Goal: Task Accomplishment & Management: Manage account settings

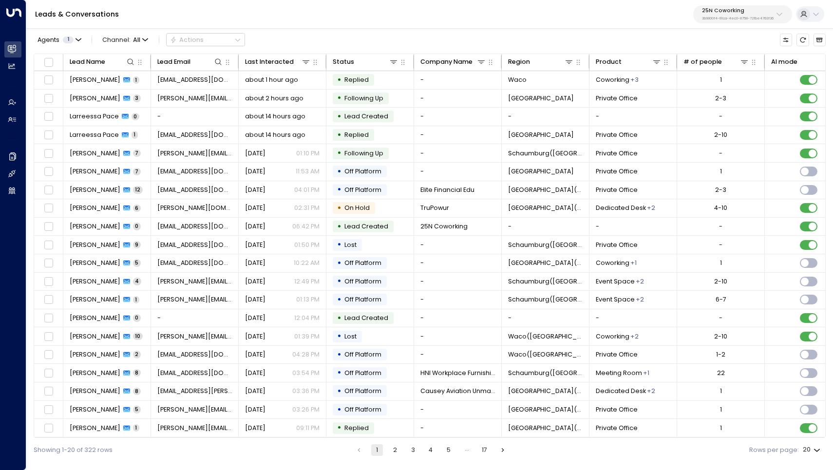
click at [734, 14] on p "25N Coworking" at bounding box center [738, 11] width 72 height 6
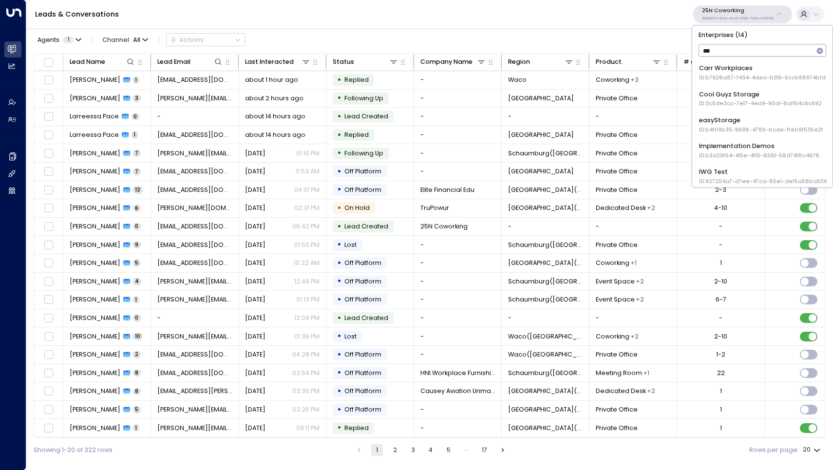
type input "****"
click at [723, 116] on div "Uniti Demos ID: 4c025b01-9fa0-46ff-ab3a-a620b886896e" at bounding box center [762, 124] width 126 height 18
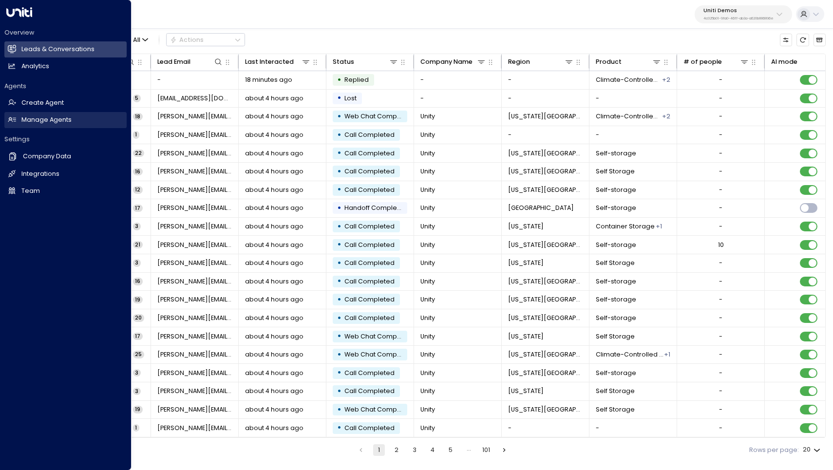
click at [48, 117] on h2 "Manage Agents" at bounding box center [46, 119] width 50 height 9
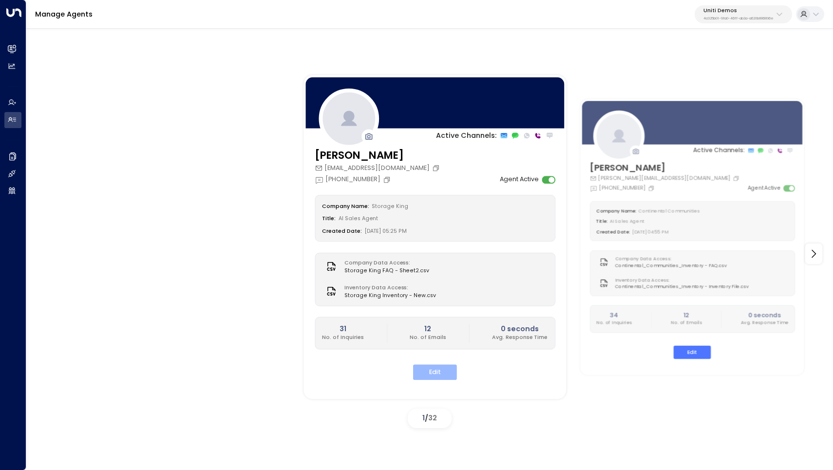
click at [433, 370] on button "Edit" at bounding box center [435, 372] width 44 height 15
click at [444, 366] on button "Edit" at bounding box center [435, 372] width 44 height 15
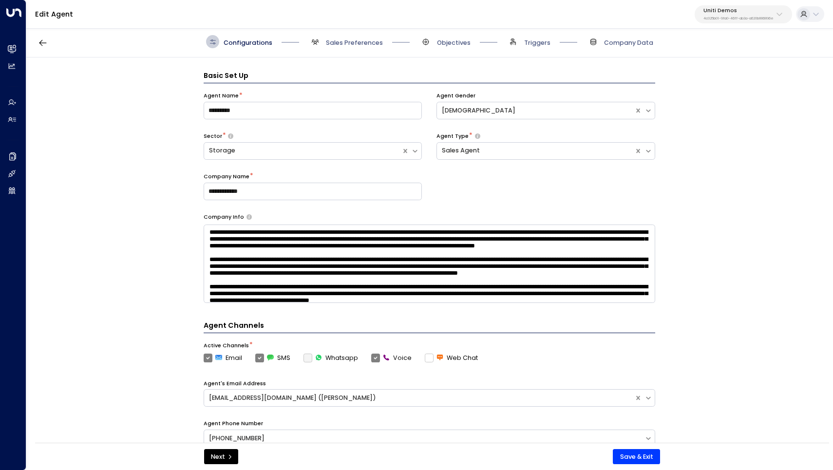
scroll to position [13, 0]
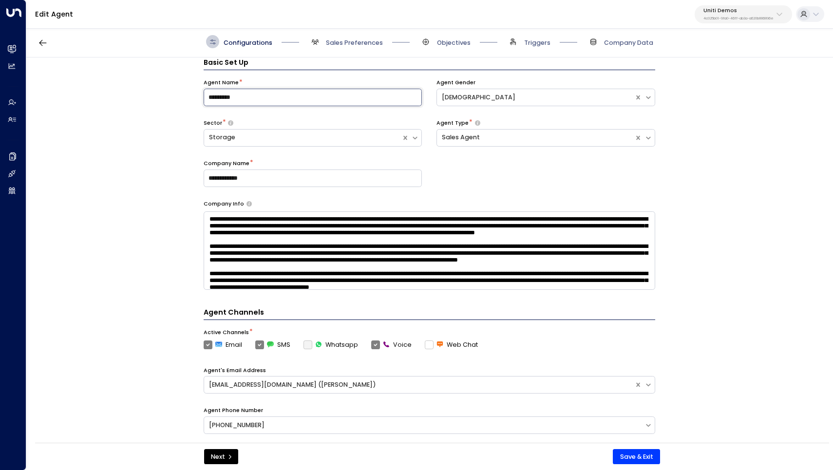
click at [272, 97] on input "*********" at bounding box center [313, 98] width 219 height 18
type input "*******"
click at [481, 187] on div "**********" at bounding box center [429, 139] width 451 height 121
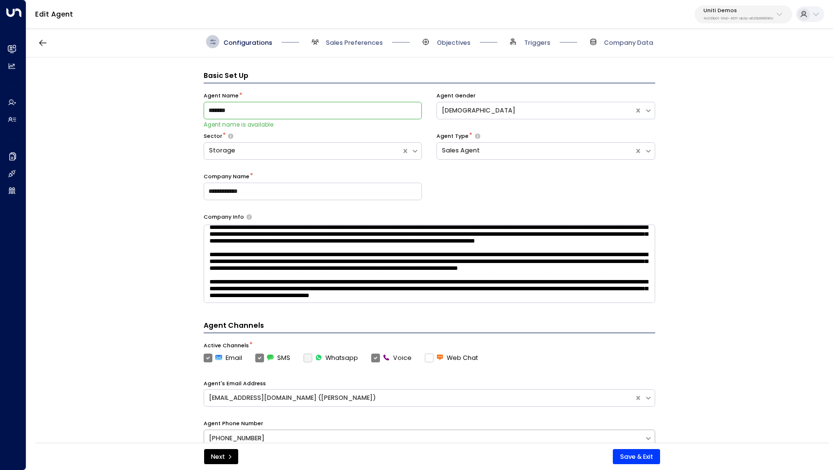
scroll to position [0, 0]
click at [219, 453] on button "Next" at bounding box center [221, 457] width 34 height 16
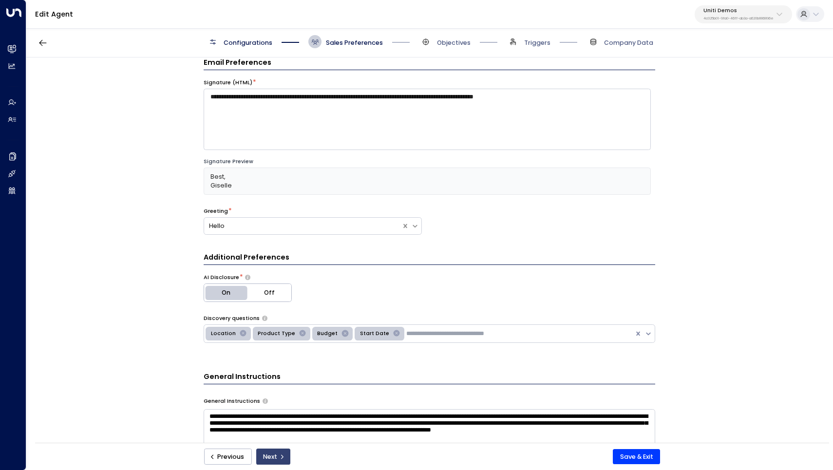
click at [275, 449] on button "Next" at bounding box center [273, 456] width 34 height 17
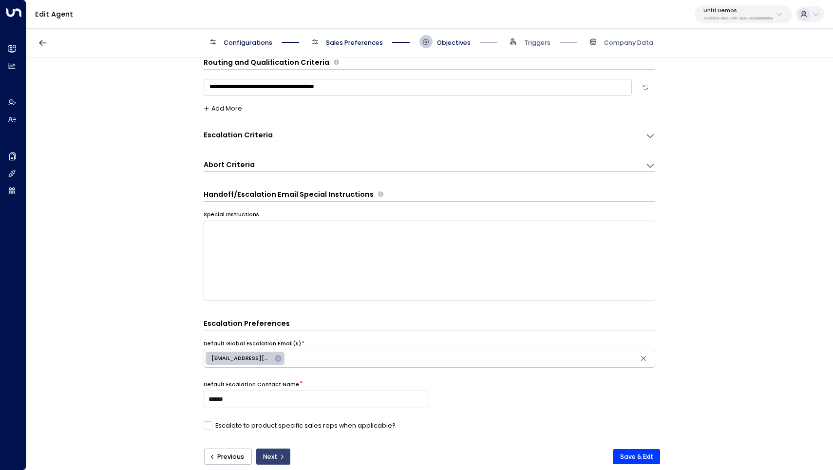
click at [275, 454] on button "Next" at bounding box center [273, 456] width 34 height 17
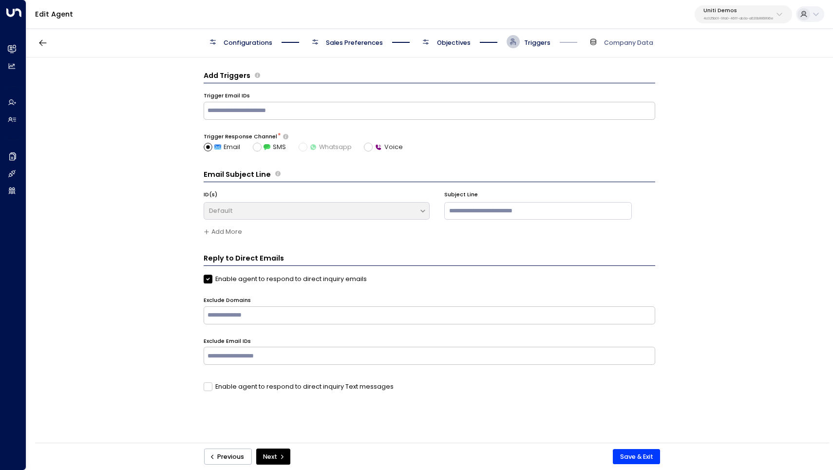
scroll to position [0, 0]
click at [275, 454] on button "Next" at bounding box center [273, 456] width 34 height 17
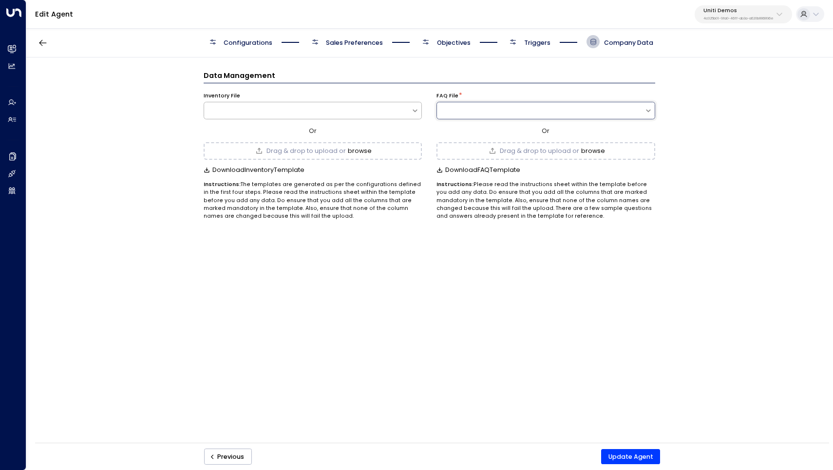
click at [653, 228] on div "Data Management Inventory File Or Drag & drop to upload or browse Download Inve…" at bounding box center [428, 252] width 805 height 391
click at [496, 275] on div "Data Management Inventory File Or Drag & drop to upload or browse Download Inve…" at bounding box center [428, 252] width 805 height 391
click at [373, 115] on div at bounding box center [313, 111] width 219 height 18
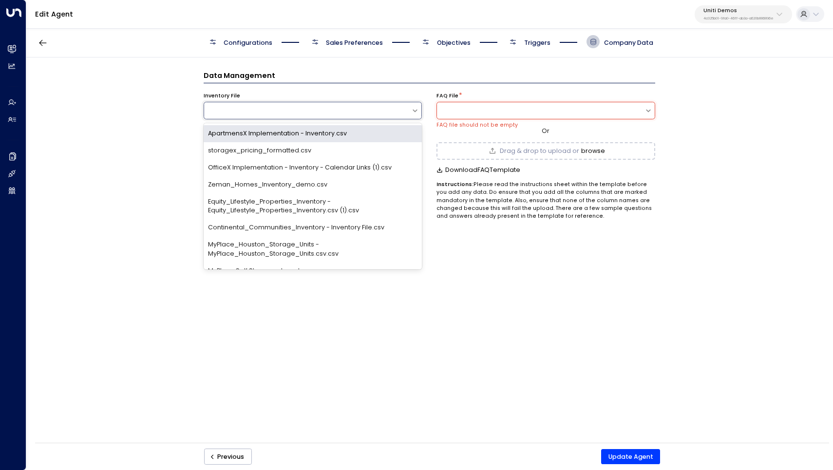
click at [464, 327] on div "Data Management Inventory File ApartmensX Implementation - Inventory.csv, 1 of …" at bounding box center [428, 252] width 805 height 391
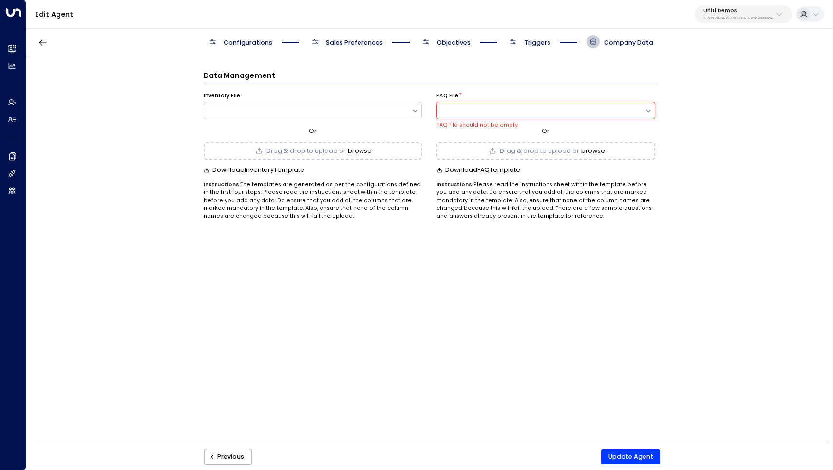
click at [576, 155] on div "Drag & drop to upload or browse" at bounding box center [545, 151] width 219 height 18
click at [635, 267] on div "Data Management Inventory File Or Drag & drop to upload or browse Download Inve…" at bounding box center [428, 252] width 805 height 391
click at [240, 169] on span "Download Inventory Template" at bounding box center [258, 170] width 92 height 7
click at [769, 132] on div "Data Management Inventory File Or Drag & drop to upload or browse Download Inve…" at bounding box center [428, 252] width 805 height 391
click at [355, 152] on button "browse" at bounding box center [360, 151] width 24 height 7
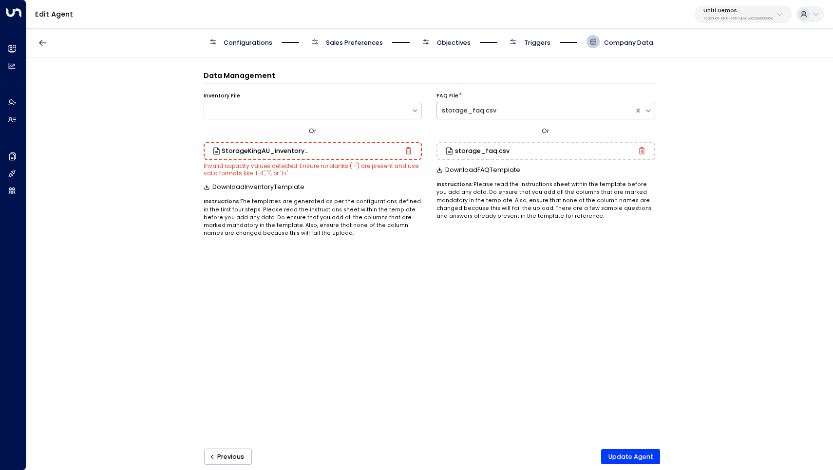
click at [409, 148] on icon "button" at bounding box center [409, 150] width 6 height 7
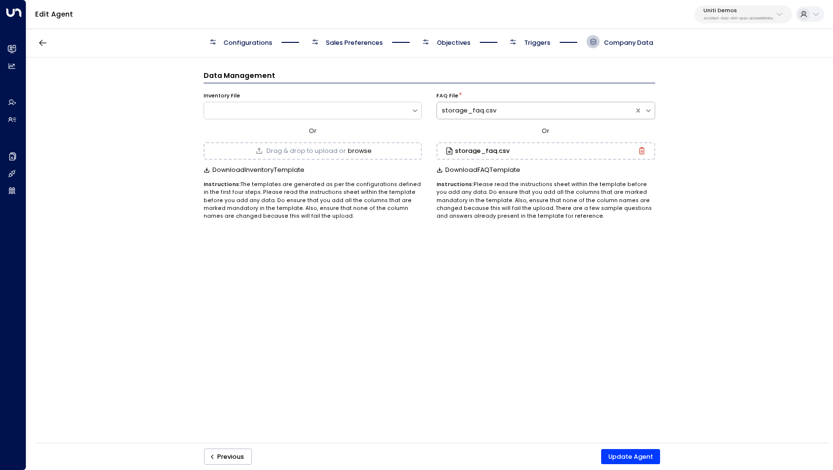
click at [353, 149] on button "browse" at bounding box center [360, 151] width 24 height 7
click at [400, 311] on div "Data Management Inventory File StorageKingAU_inventory_100825.xlsx - Inventory …" at bounding box center [428, 252] width 805 height 391
click at [250, 42] on span "Configurations" at bounding box center [247, 42] width 49 height 9
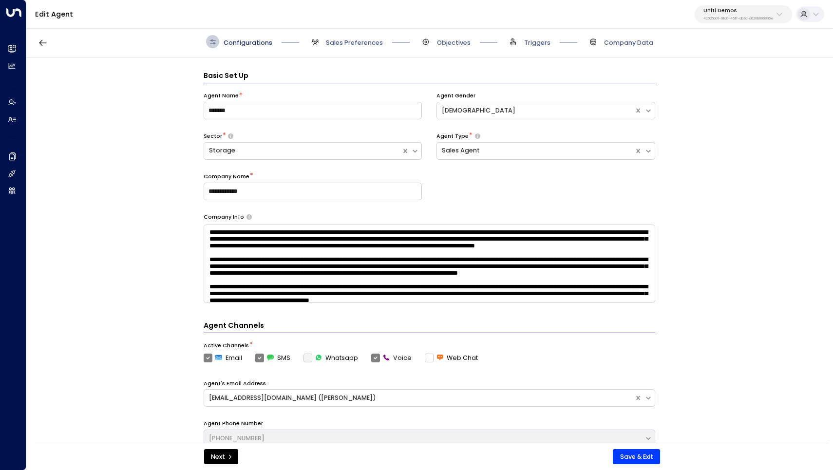
scroll to position [13, 0]
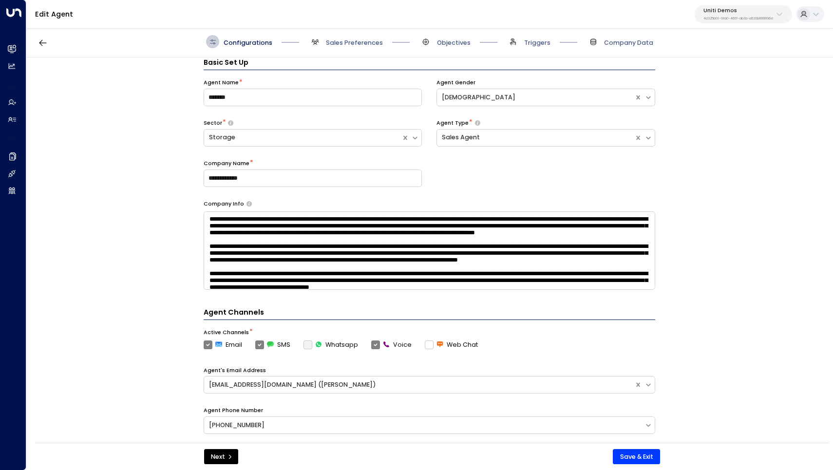
click at [288, 260] on textarea at bounding box center [429, 250] width 451 height 78
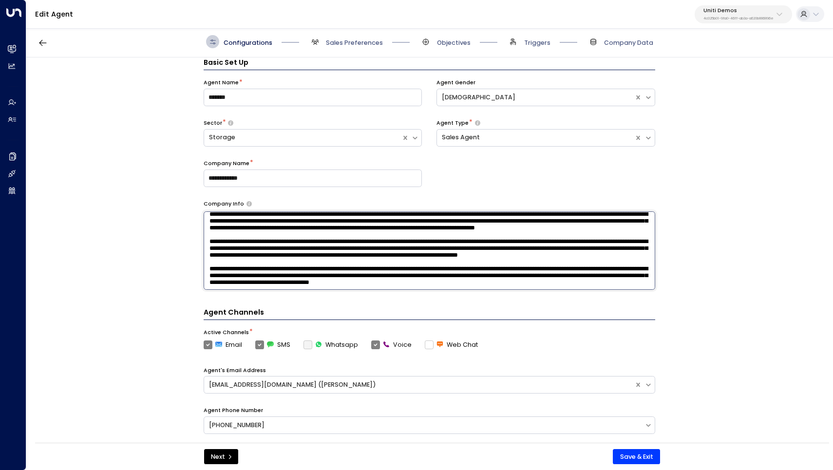
drag, startPoint x: 208, startPoint y: 213, endPoint x: 448, endPoint y: 328, distance: 265.7
click at [448, 328] on div "**********" at bounding box center [429, 252] width 451 height 390
paste textarea "**********"
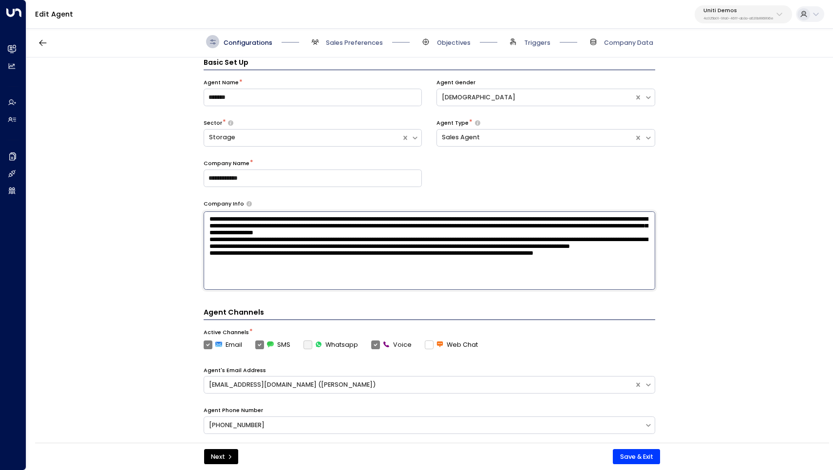
scroll to position [0, 0]
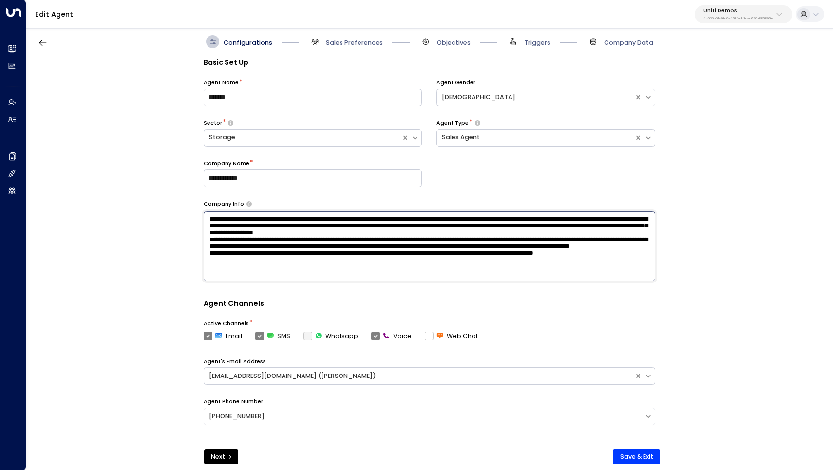
click at [389, 266] on textarea "**********" at bounding box center [429, 246] width 451 height 70
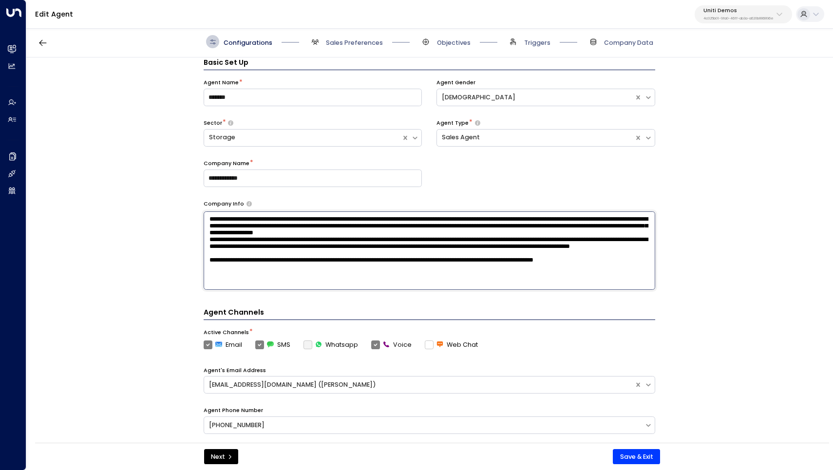
click at [483, 235] on textarea "**********" at bounding box center [429, 250] width 451 height 78
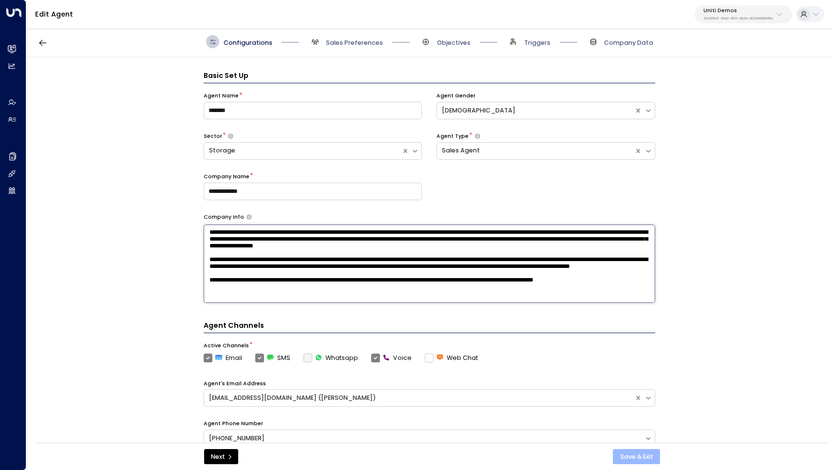
type textarea "**********"
click at [632, 457] on button "Save & Exit" at bounding box center [636, 457] width 47 height 16
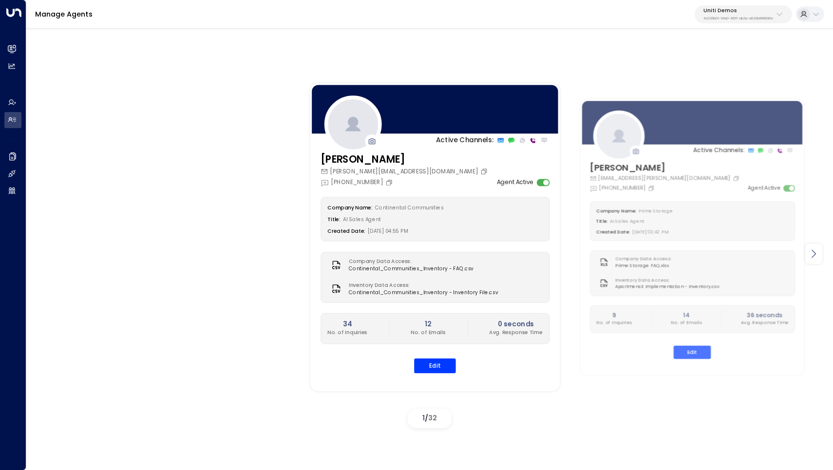
click at [819, 250] on div at bounding box center [813, 253] width 17 height 20
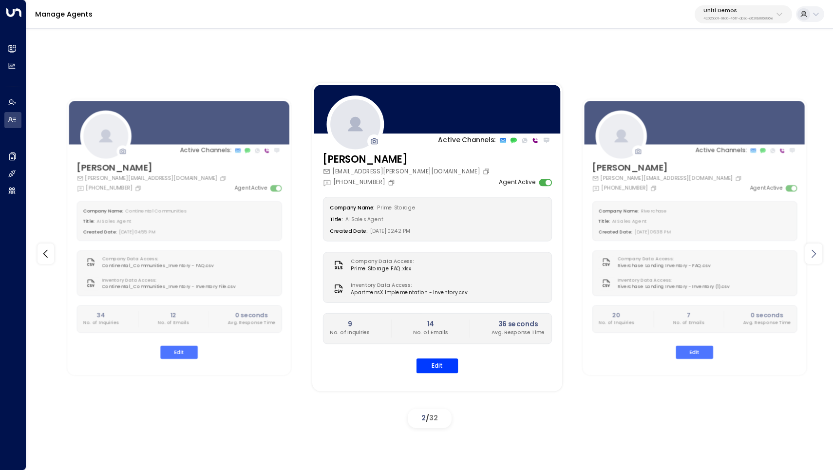
click at [820, 250] on div at bounding box center [813, 253] width 17 height 20
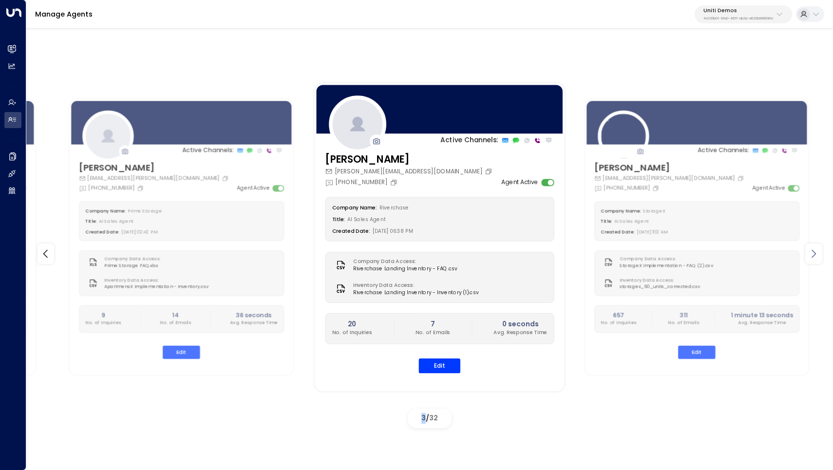
click at [820, 250] on div at bounding box center [813, 253] width 17 height 20
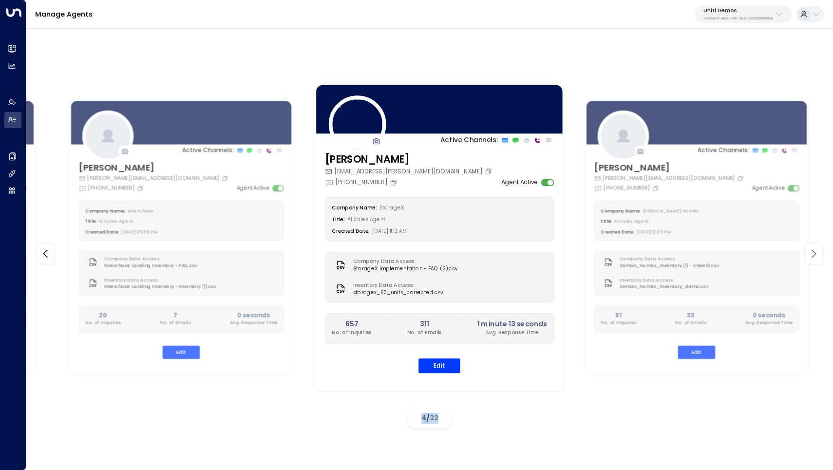
click at [820, 250] on div at bounding box center [813, 253] width 17 height 20
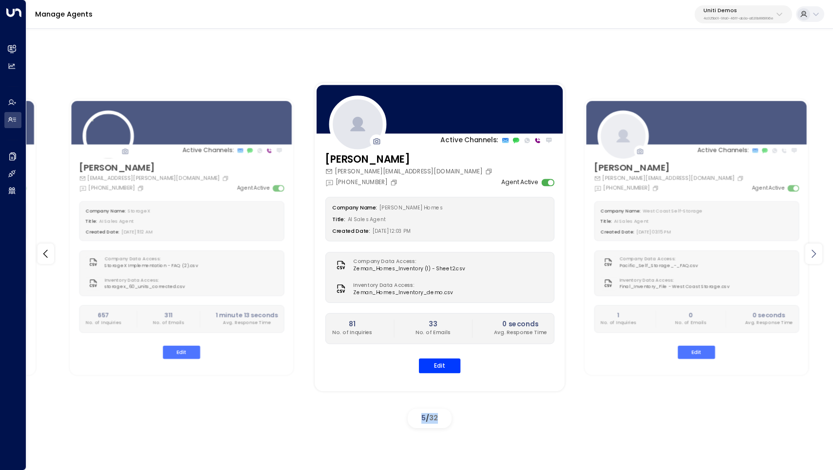
click at [820, 250] on div at bounding box center [813, 253] width 17 height 20
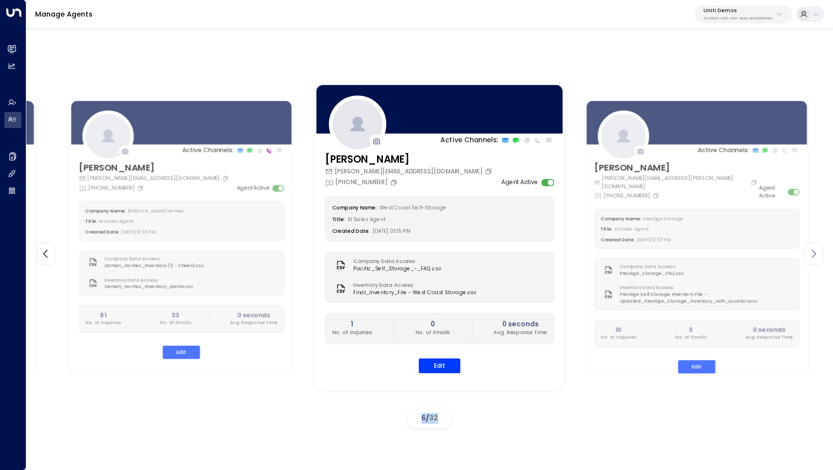
click at [820, 250] on div at bounding box center [813, 253] width 17 height 20
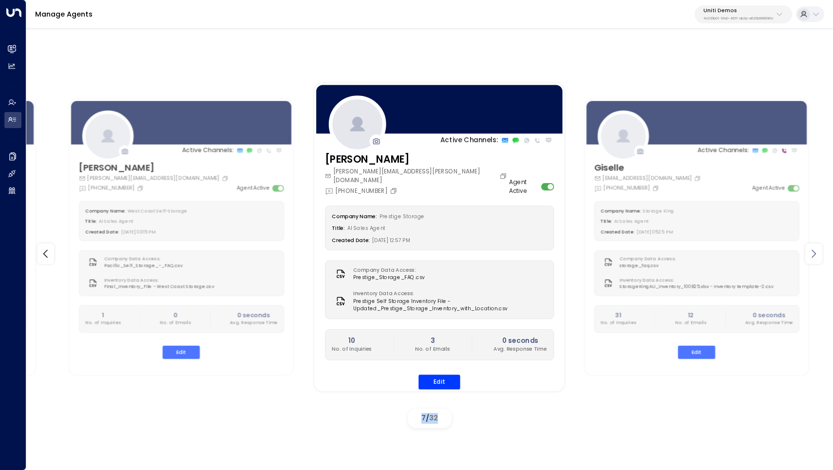
click at [820, 250] on div at bounding box center [813, 253] width 17 height 20
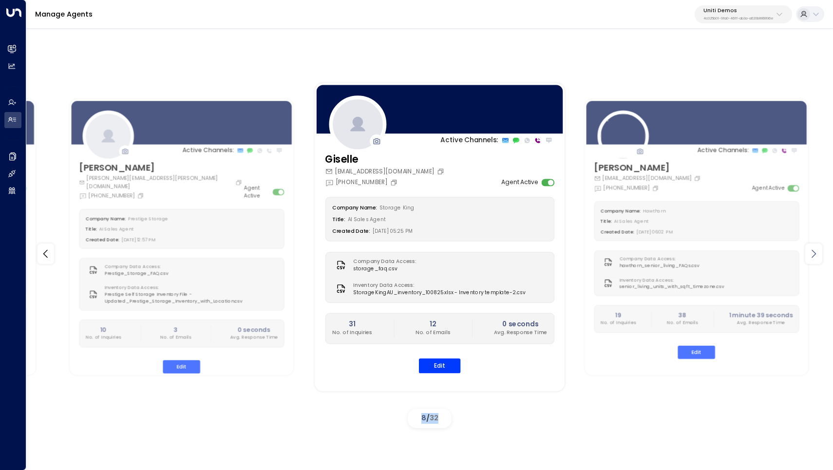
click at [820, 250] on div at bounding box center [813, 253] width 17 height 20
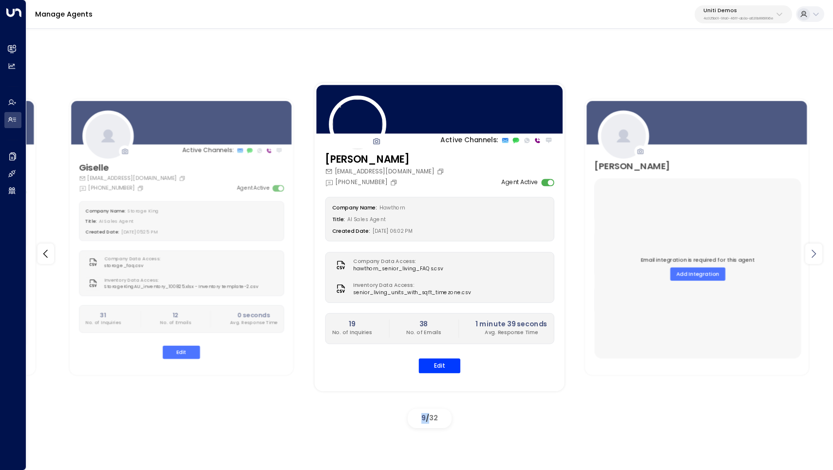
click at [820, 250] on div at bounding box center [813, 253] width 17 height 20
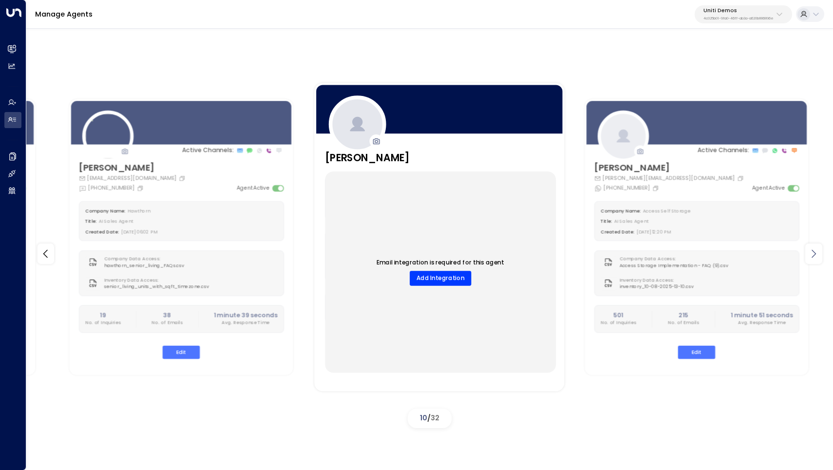
click at [820, 250] on div at bounding box center [813, 253] width 17 height 20
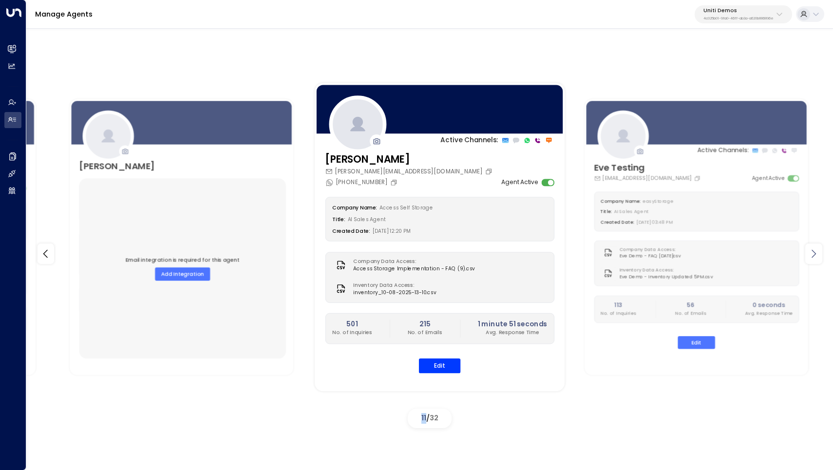
click at [820, 250] on div at bounding box center [813, 253] width 17 height 20
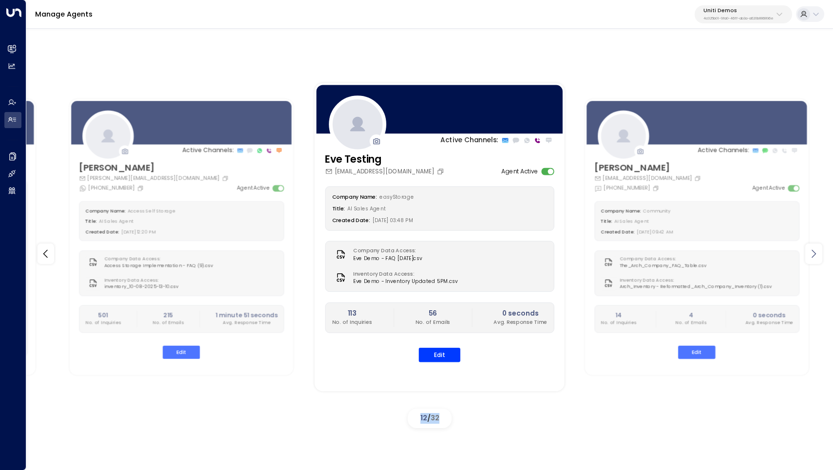
click at [820, 250] on div at bounding box center [813, 253] width 17 height 20
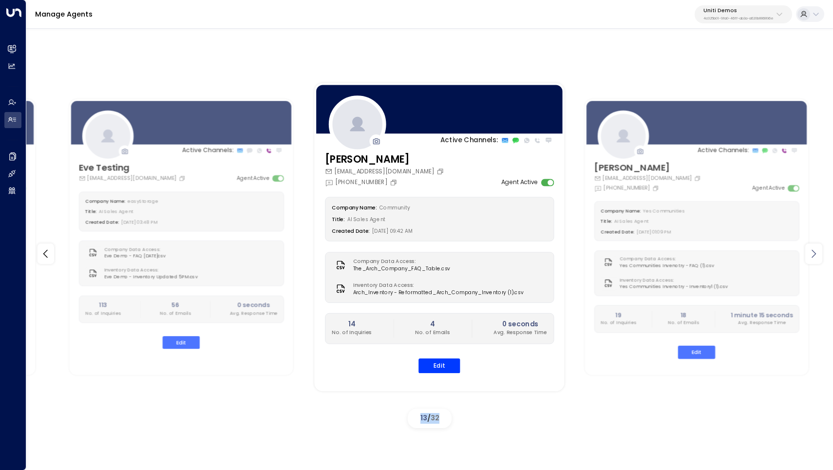
click at [820, 250] on div at bounding box center [813, 253] width 17 height 20
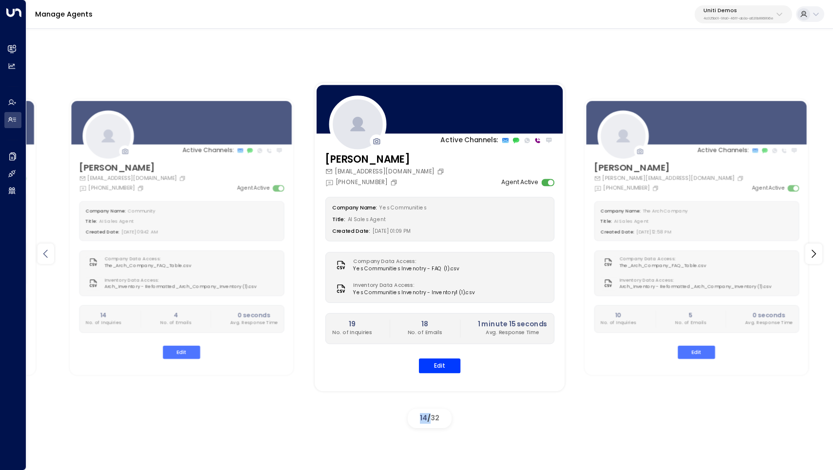
click at [41, 255] on icon at bounding box center [46, 254] width 12 height 12
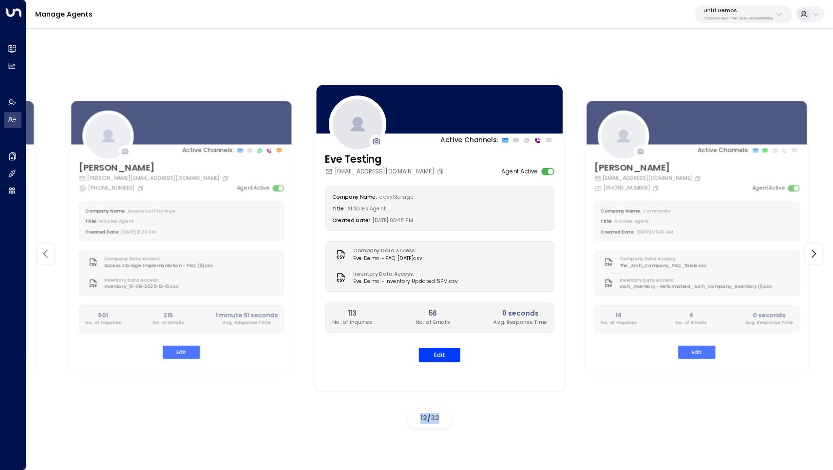
click at [41, 255] on icon at bounding box center [46, 254] width 12 height 12
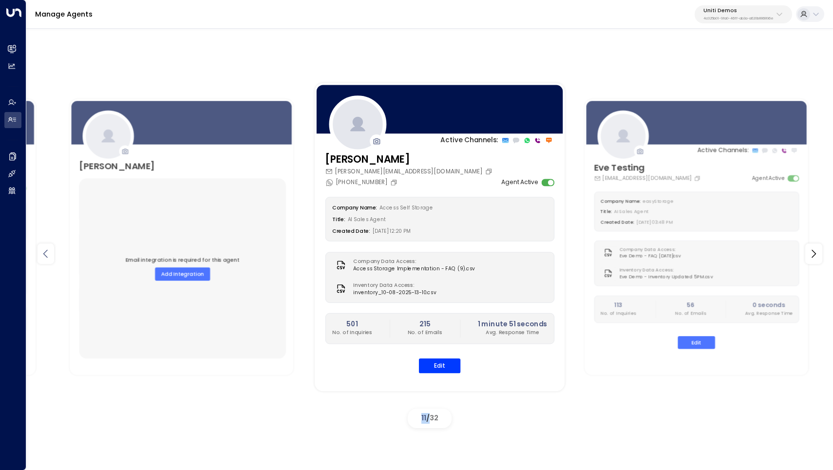
click at [41, 255] on icon at bounding box center [46, 254] width 12 height 12
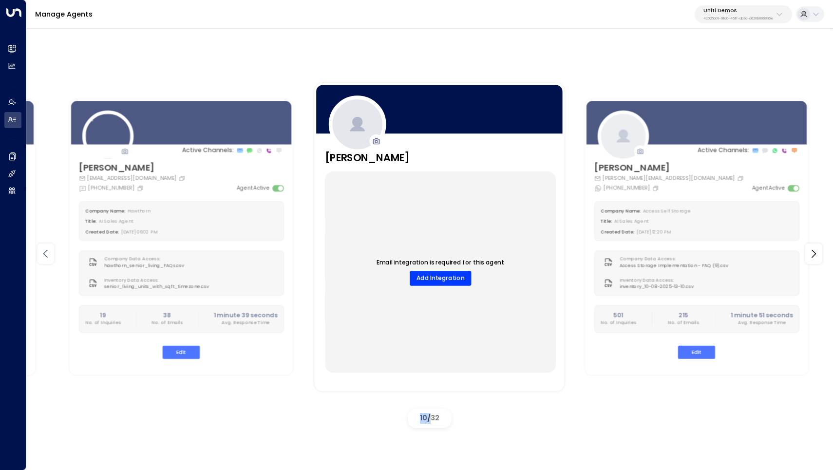
click at [41, 255] on icon at bounding box center [46, 254] width 12 height 12
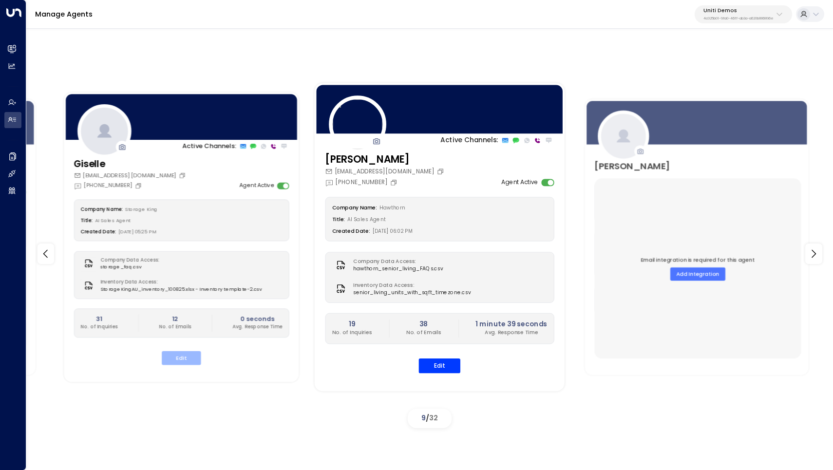
click at [180, 352] on button "Edit" at bounding box center [181, 359] width 39 height 14
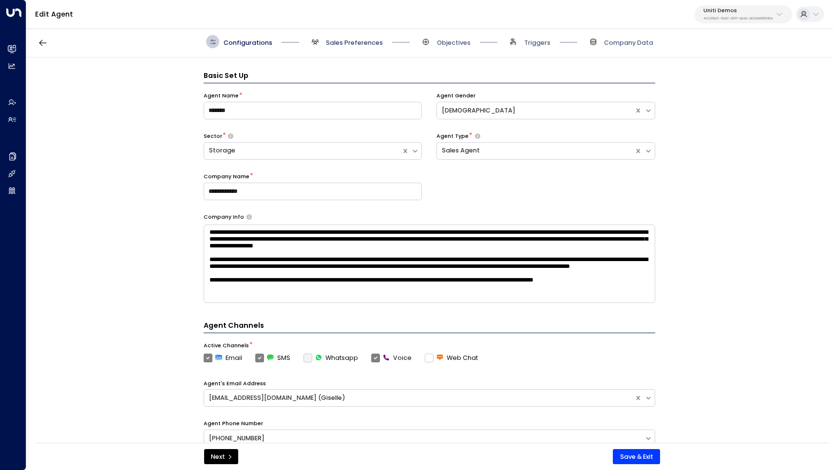
click at [365, 41] on span "Sales Preferences" at bounding box center [354, 42] width 57 height 9
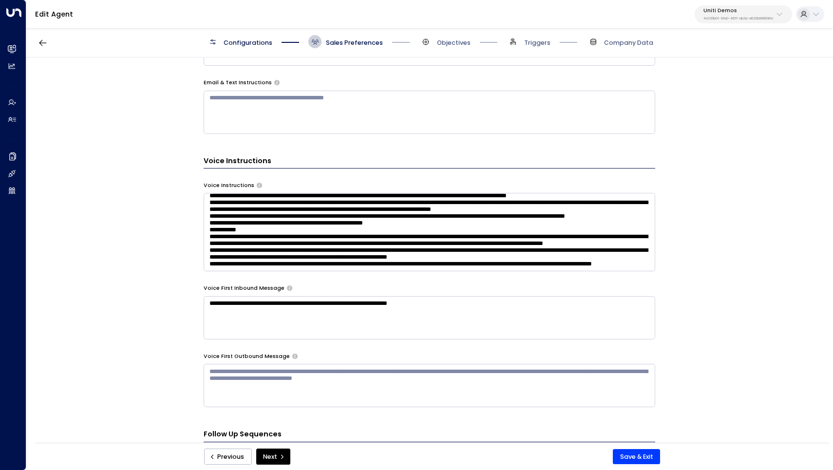
scroll to position [502, 0]
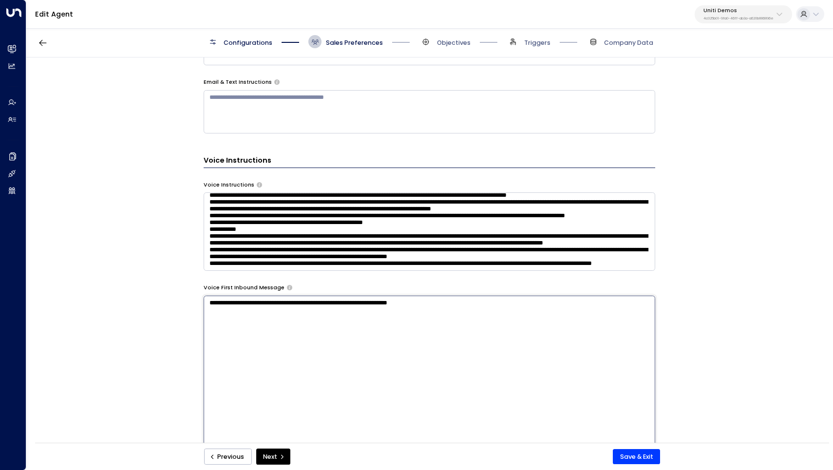
click at [447, 309] on textarea "**********" at bounding box center [429, 405] width 451 height 219
drag, startPoint x: 336, startPoint y: 301, endPoint x: 366, endPoint y: 300, distance: 29.7
click at [366, 300] on textarea "**********" at bounding box center [429, 405] width 451 height 219
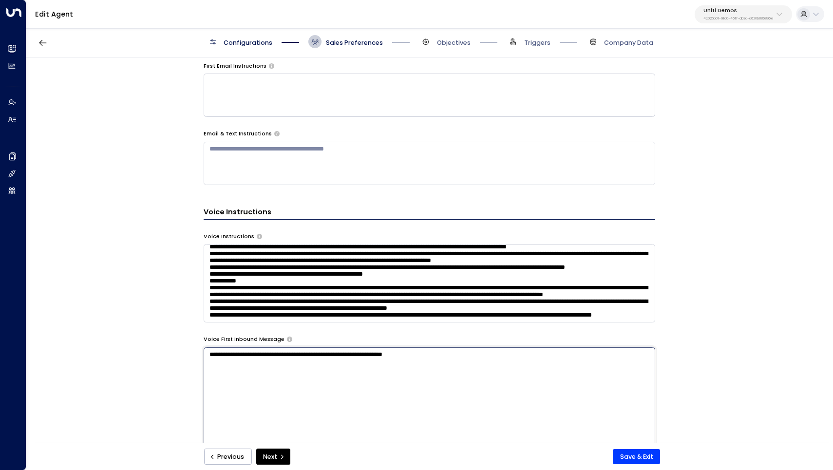
scroll to position [131, 0]
type textarea "**********"
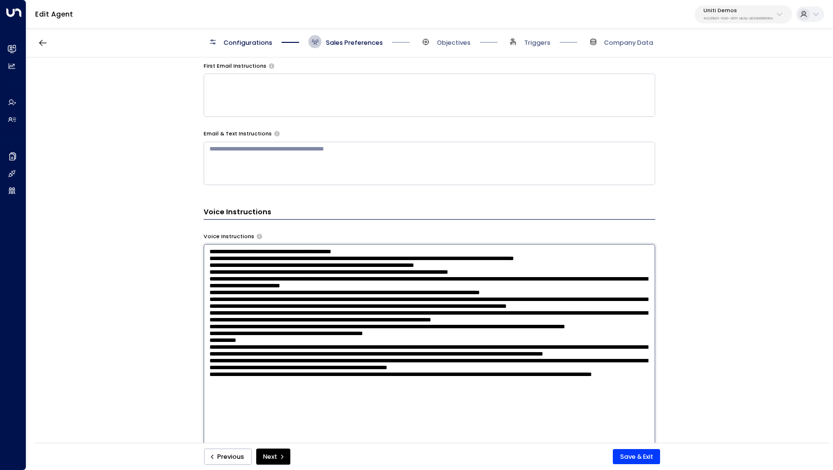
drag, startPoint x: 291, startPoint y: 313, endPoint x: 205, endPoint y: 219, distance: 127.2
click at [205, 219] on div "**********" at bounding box center [429, 206] width 451 height 784
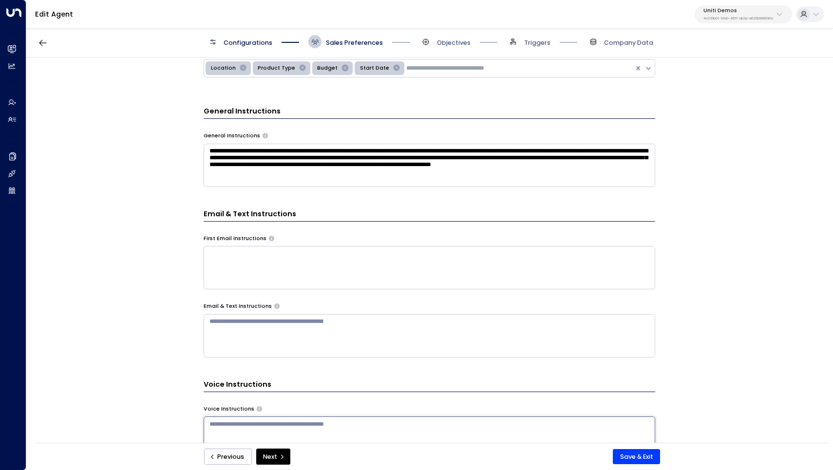
scroll to position [273, 0]
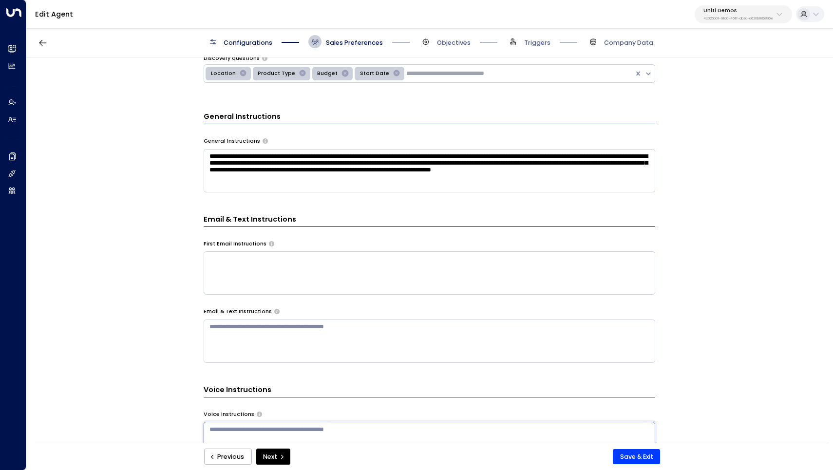
click at [307, 167] on textarea "**********" at bounding box center [429, 170] width 451 height 43
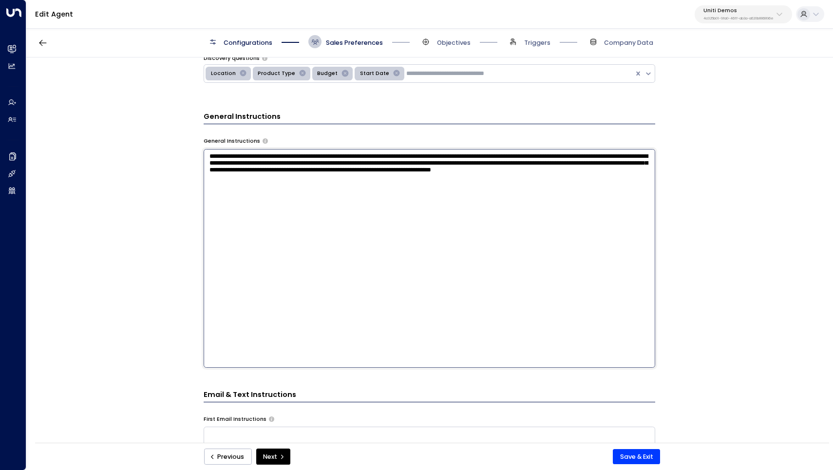
click at [307, 167] on textarea "**********" at bounding box center [429, 258] width 451 height 219
click at [316, 203] on textarea "**********" at bounding box center [429, 258] width 451 height 219
click at [294, 190] on textarea "**********" at bounding box center [429, 258] width 451 height 219
click at [282, 186] on textarea "**********" at bounding box center [429, 258] width 451 height 219
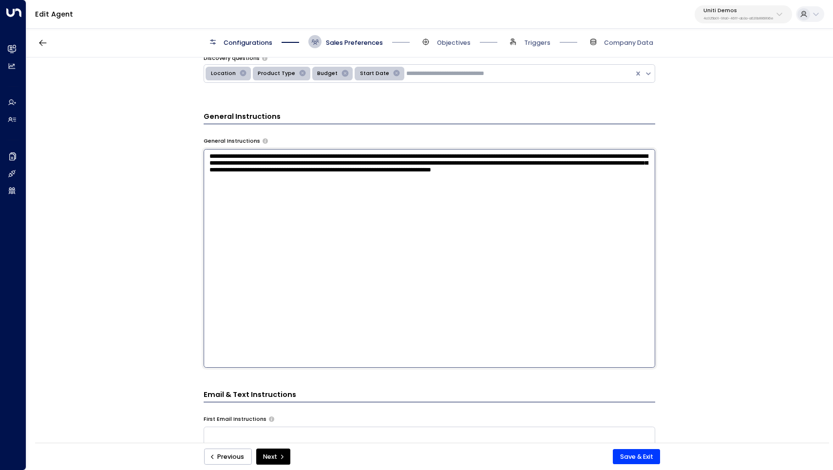
drag, startPoint x: 290, startPoint y: 187, endPoint x: 194, endPoint y: 157, distance: 100.6
click at [194, 157] on div "**********" at bounding box center [428, 252] width 805 height 391
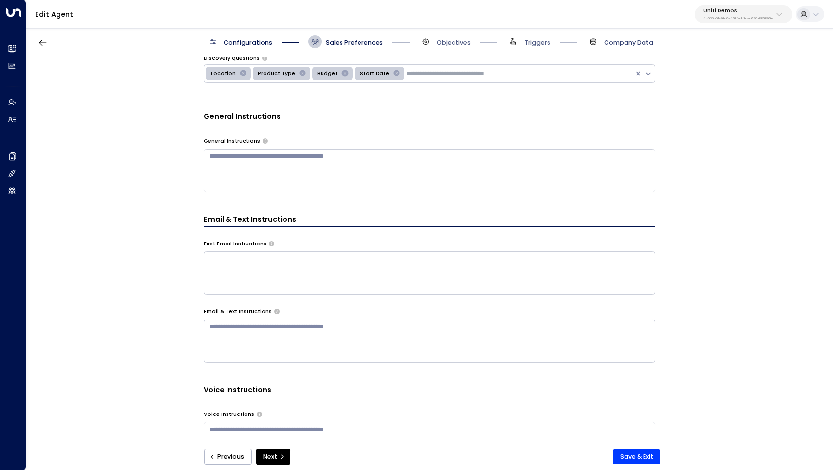
click at [627, 45] on span "Company Data" at bounding box center [628, 42] width 49 height 9
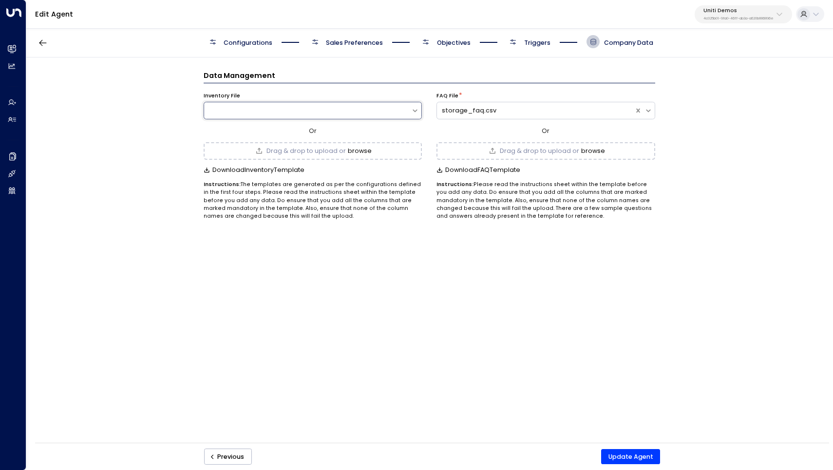
click at [362, 148] on button "browse" at bounding box center [360, 151] width 24 height 7
click at [361, 41] on span "Sales Preferences" at bounding box center [354, 42] width 57 height 9
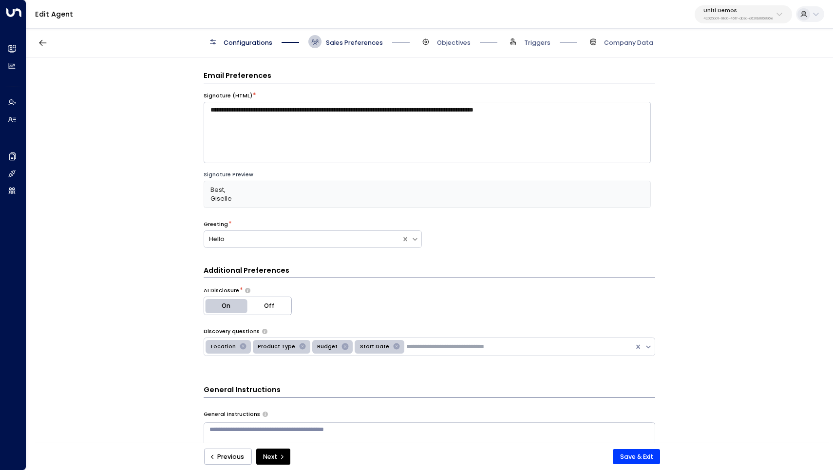
scroll to position [13, 0]
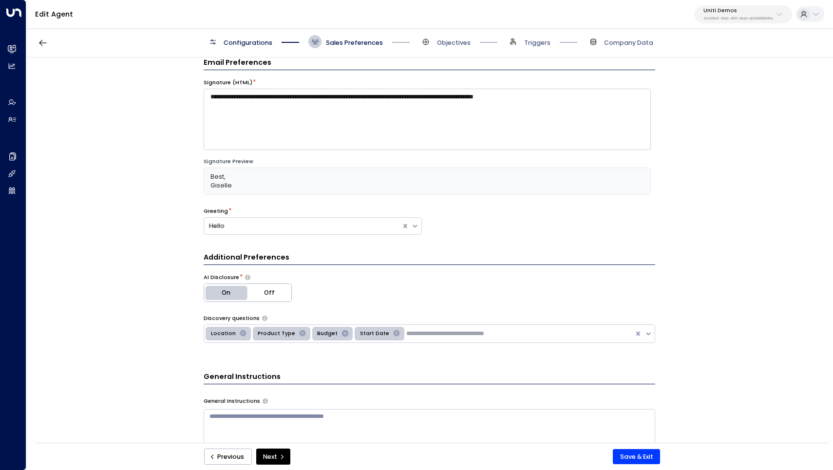
click at [471, 38] on div "Configurations Sales Preferences Objectives Triggers Company Data" at bounding box center [429, 41] width 447 height 13
click at [453, 48] on div "Configurations Sales Preferences Objectives Triggers Company Data" at bounding box center [429, 41] width 806 height 31
click at [450, 40] on span "Objectives" at bounding box center [454, 42] width 34 height 9
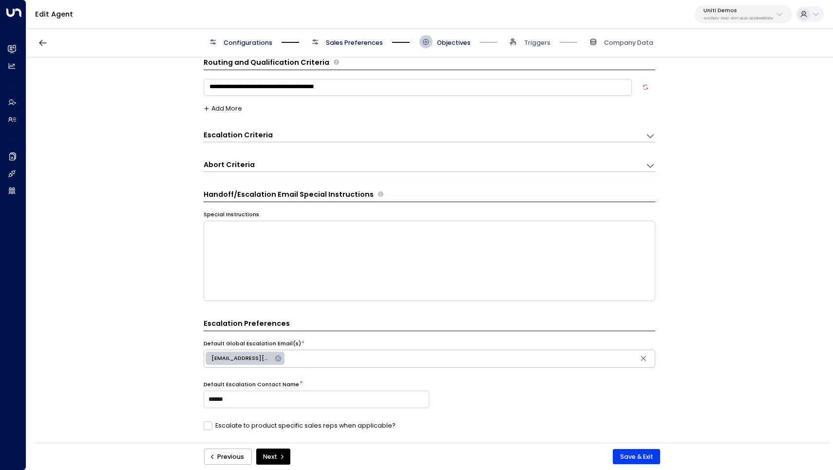
click at [256, 44] on span "Configurations" at bounding box center [247, 42] width 49 height 9
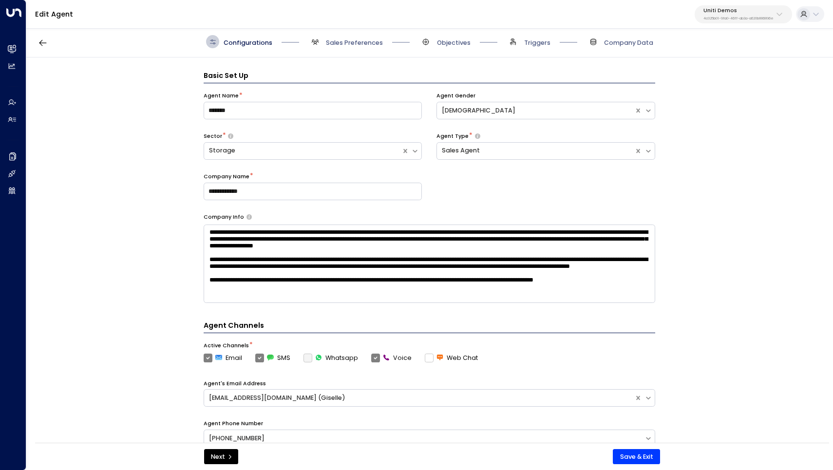
scroll to position [0, 0]
click at [347, 45] on span "Sales Preferences" at bounding box center [354, 42] width 57 height 9
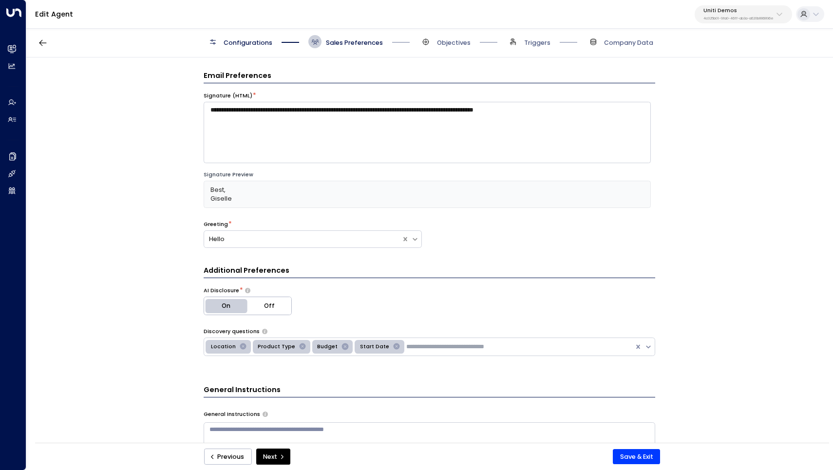
click at [445, 48] on div "Configurations Sales Preferences Objectives Triggers Company Data" at bounding box center [429, 41] width 806 height 31
click at [446, 40] on span "Objectives" at bounding box center [454, 42] width 34 height 9
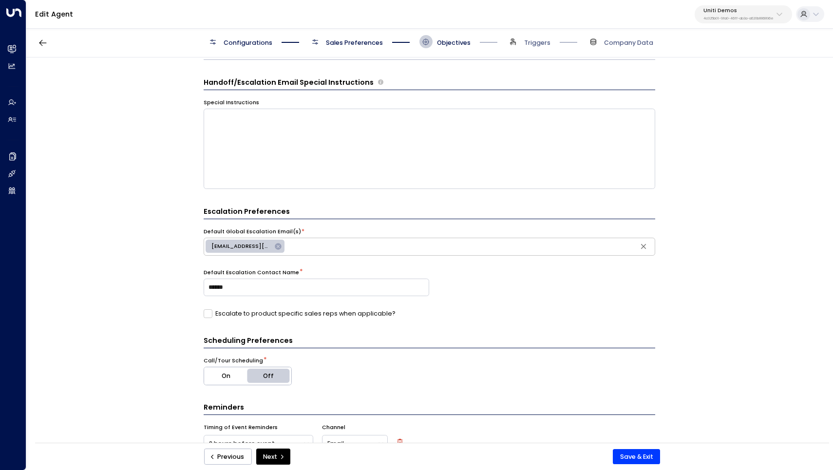
scroll to position [167, 0]
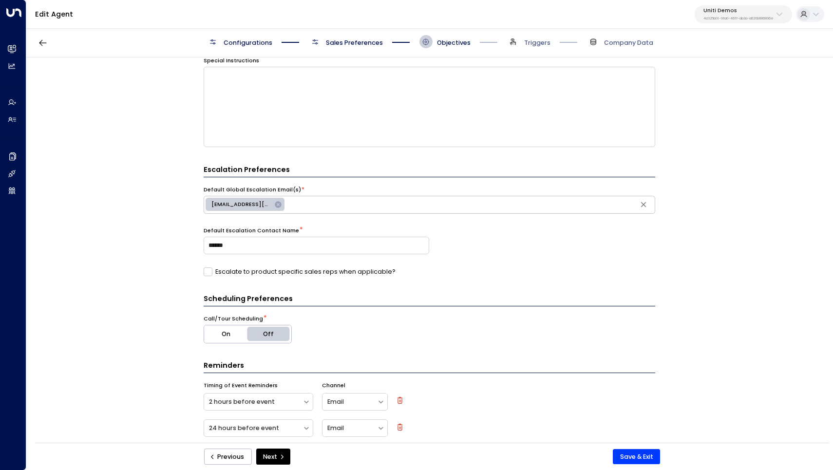
click at [275, 201] on icon at bounding box center [278, 204] width 6 height 6
type input "**********"
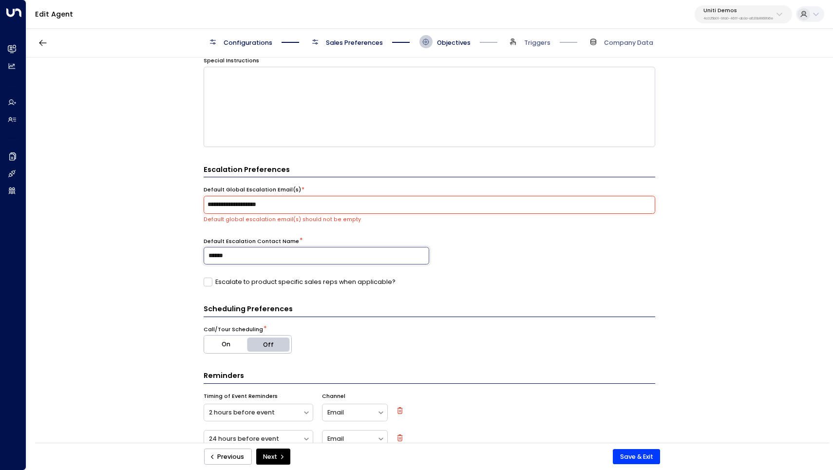
drag, startPoint x: 243, startPoint y: 244, endPoint x: 149, endPoint y: 244, distance: 94.9
type input "*******"
click at [276, 222] on div "**********" at bounding box center [429, 226] width 451 height 122
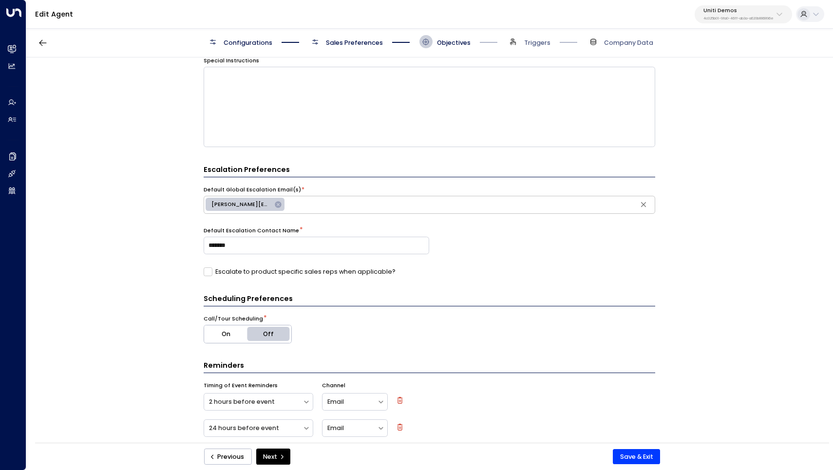
click at [323, 220] on div "Escalation Preferences Default Global Escalation Email(s) * [PERSON_NAME][EMAIL…" at bounding box center [429, 221] width 451 height 112
click at [331, 278] on form "**********" at bounding box center [429, 178] width 451 height 549
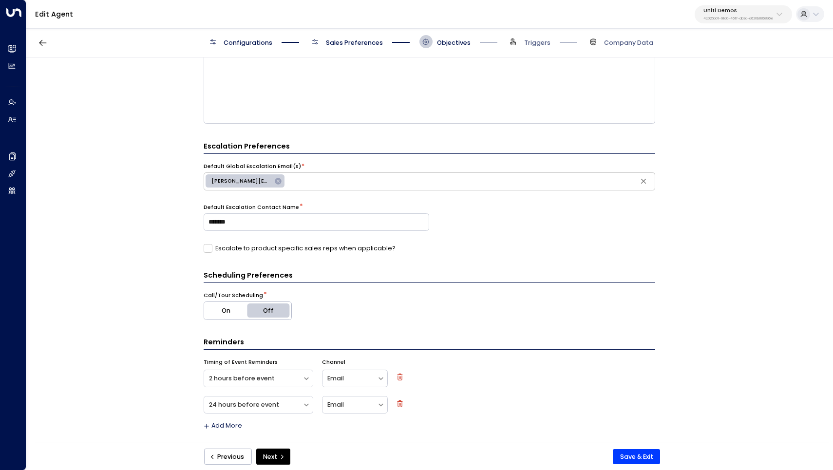
scroll to position [190, 0]
click at [227, 315] on button "On" at bounding box center [226, 311] width 44 height 18
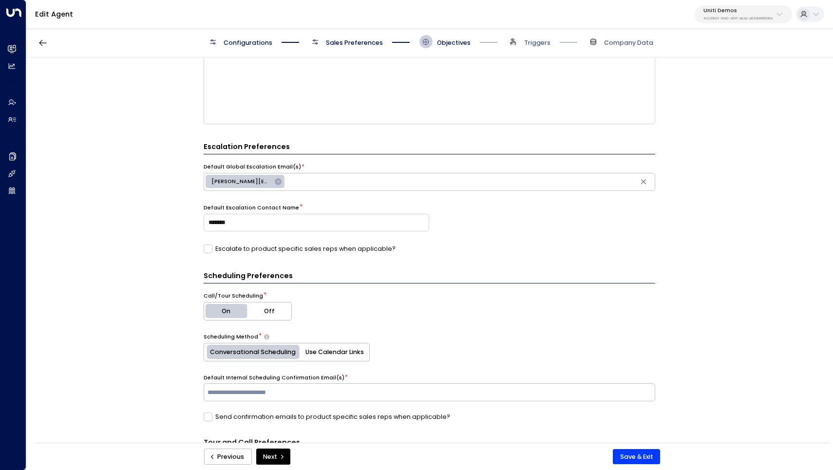
click at [329, 350] on button "Use Calendar Links" at bounding box center [334, 352] width 69 height 18
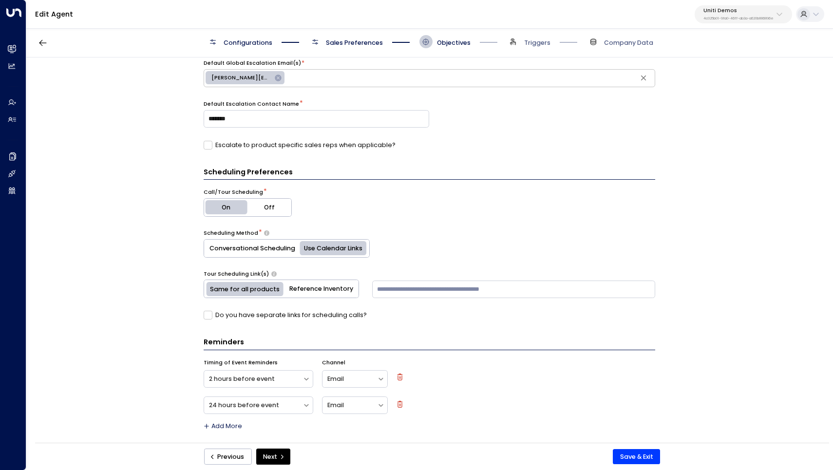
scroll to position [293, 0]
click at [303, 284] on button "Reference Inventory" at bounding box center [321, 289] width 74 height 18
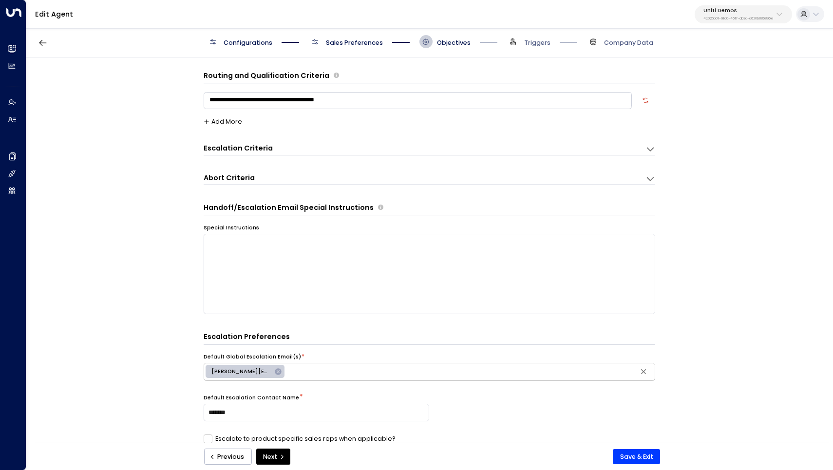
scroll to position [0, 0]
click at [645, 148] on icon at bounding box center [650, 149] width 10 height 10
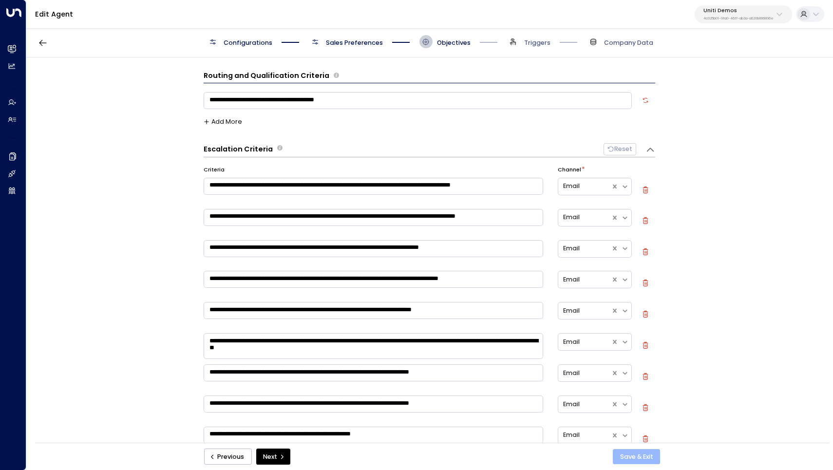
click at [631, 455] on button "Save & Exit" at bounding box center [636, 457] width 47 height 16
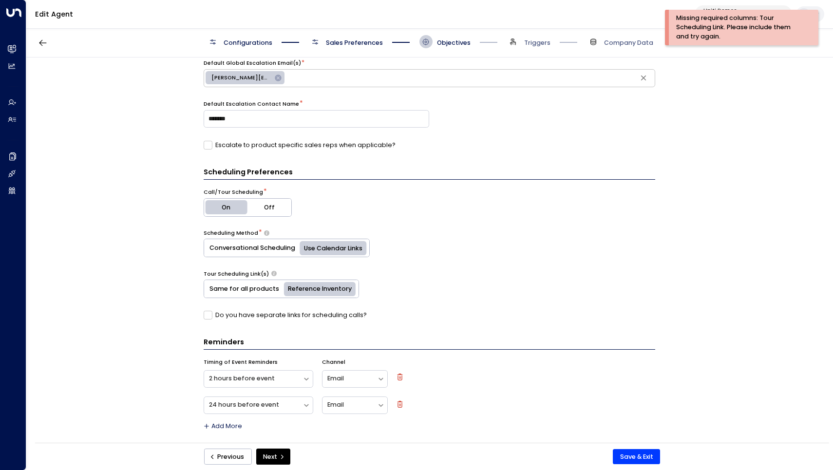
scroll to position [614, 0]
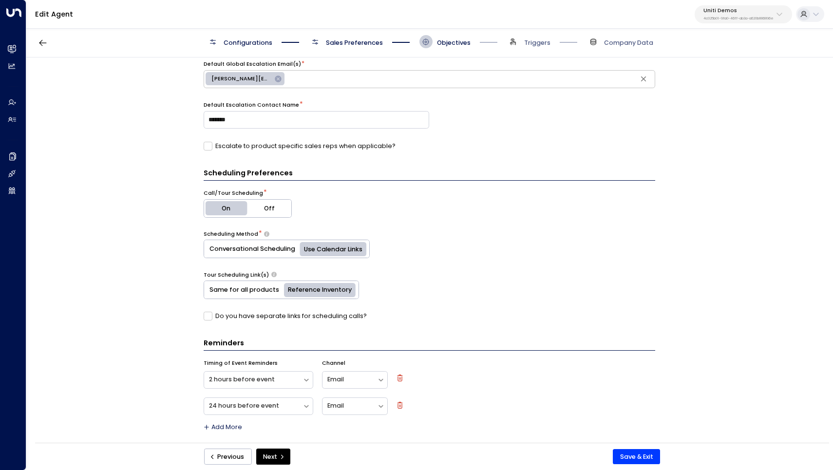
click at [268, 204] on button "Off" at bounding box center [269, 209] width 44 height 18
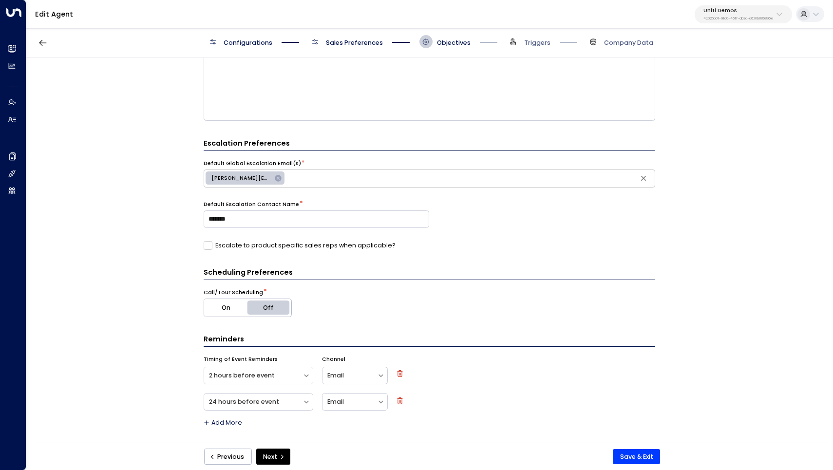
scroll to position [510, 0]
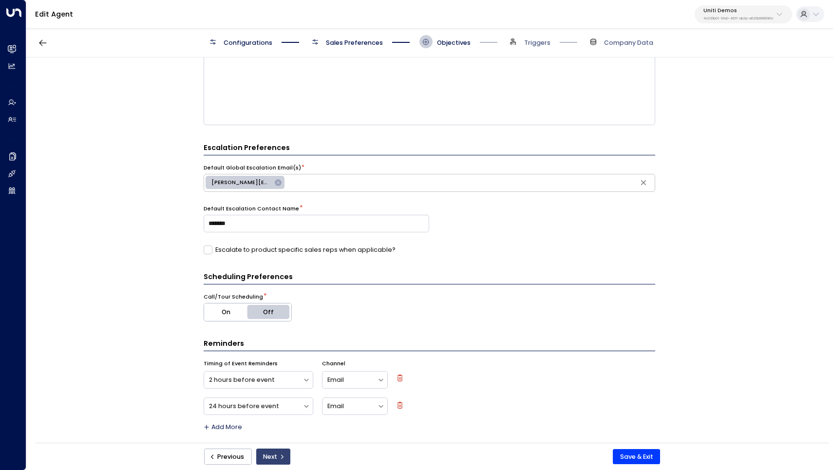
click at [276, 456] on button "Next" at bounding box center [273, 456] width 34 height 17
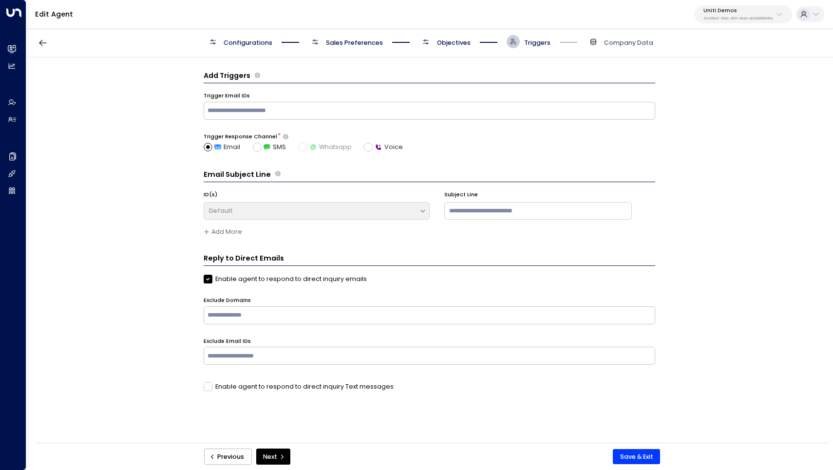
scroll to position [0, 0]
click at [282, 456] on icon "submit" at bounding box center [282, 457] width 6 height 6
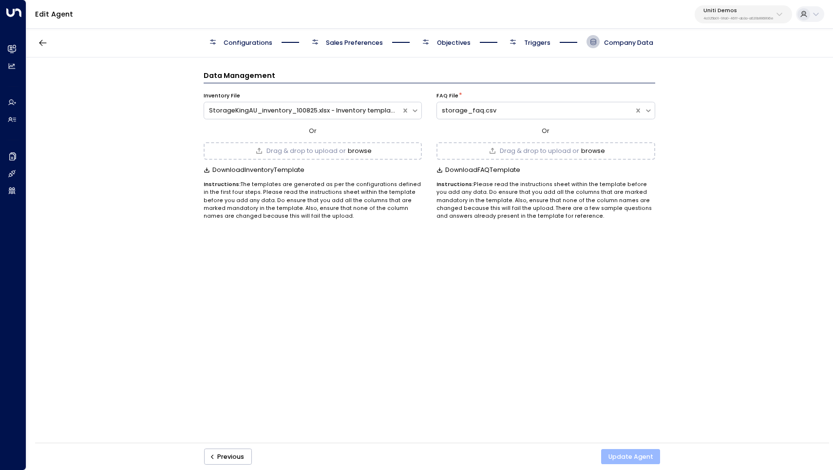
click at [618, 455] on button "Update Agent" at bounding box center [630, 457] width 59 height 16
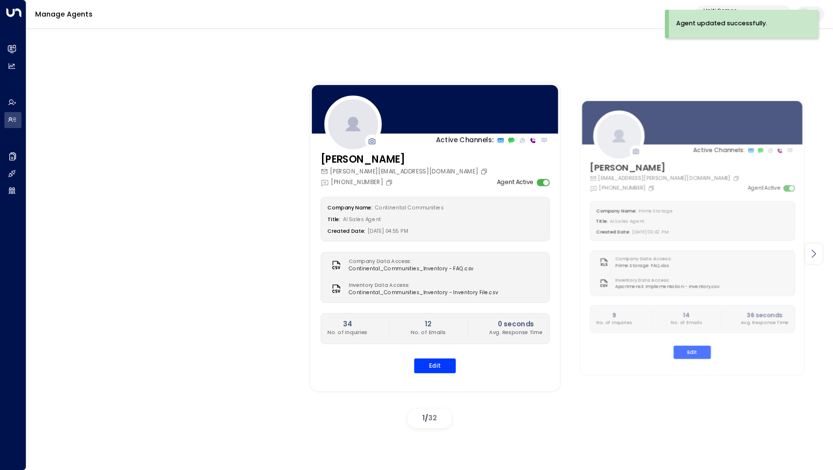
click at [816, 256] on icon at bounding box center [813, 254] width 12 height 12
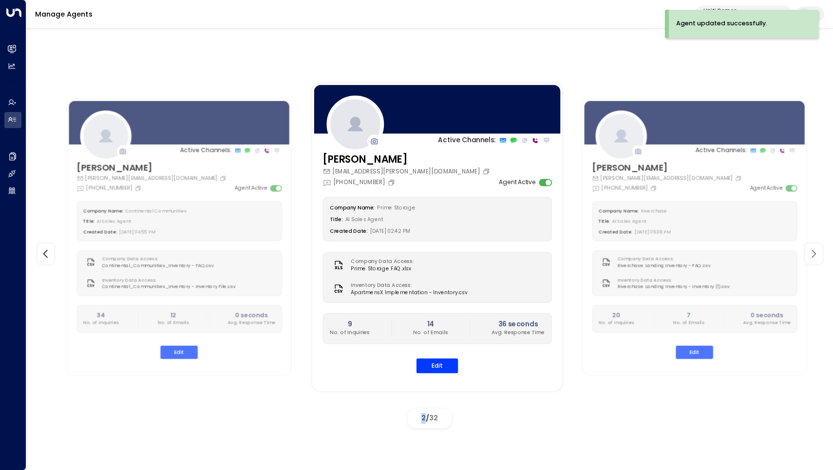
click at [816, 256] on icon at bounding box center [813, 254] width 12 height 12
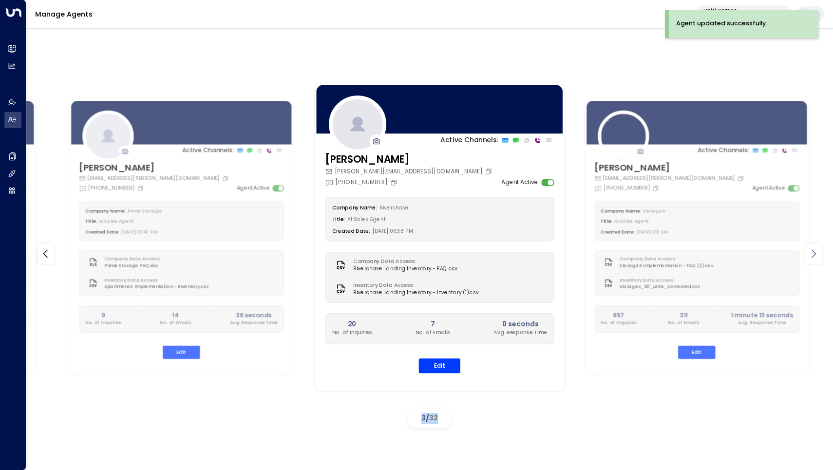
click at [816, 256] on icon at bounding box center [813, 254] width 12 height 12
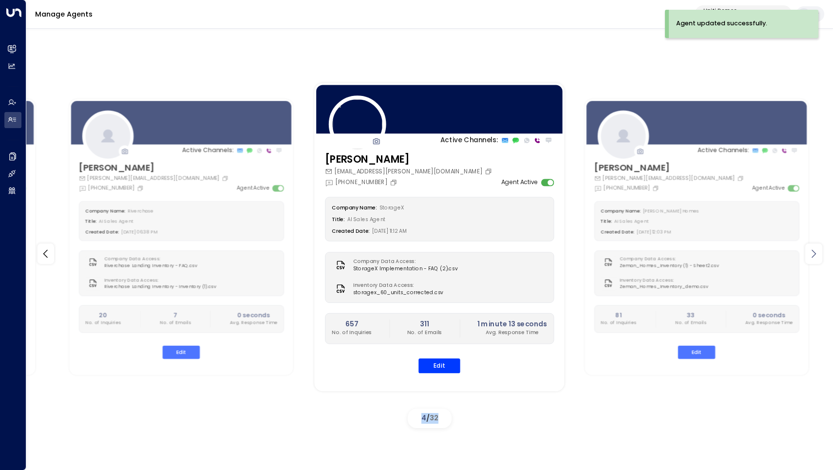
click at [816, 256] on icon at bounding box center [813, 254] width 12 height 12
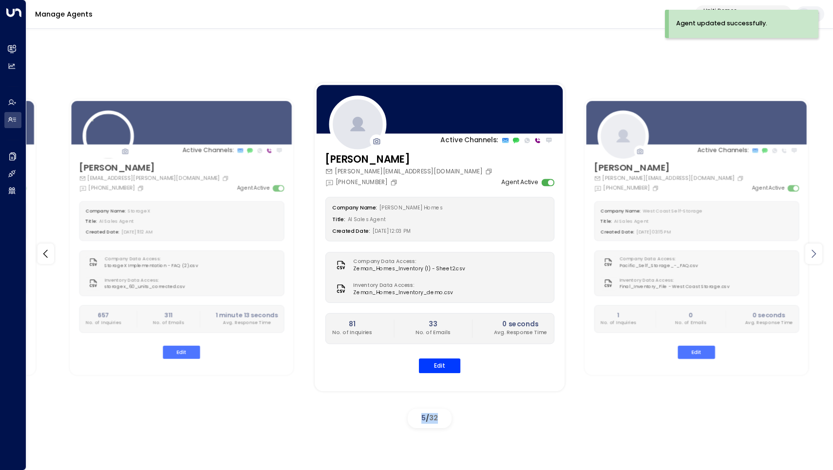
click at [816, 256] on icon at bounding box center [813, 254] width 12 height 12
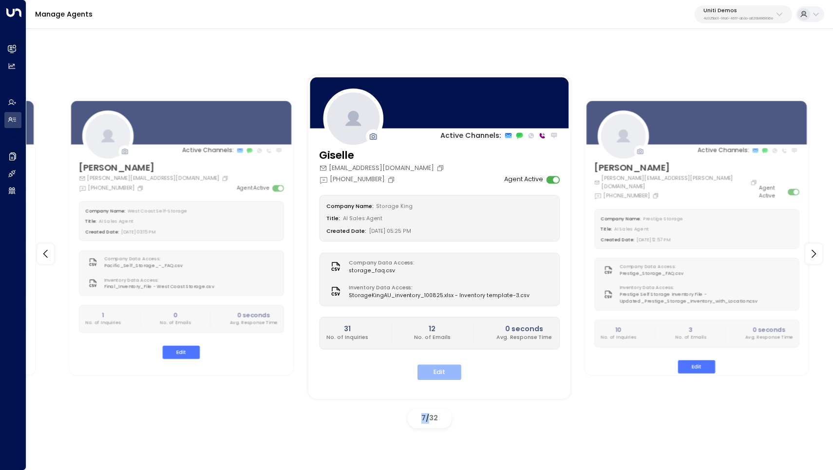
click at [433, 372] on button "Edit" at bounding box center [439, 372] width 44 height 15
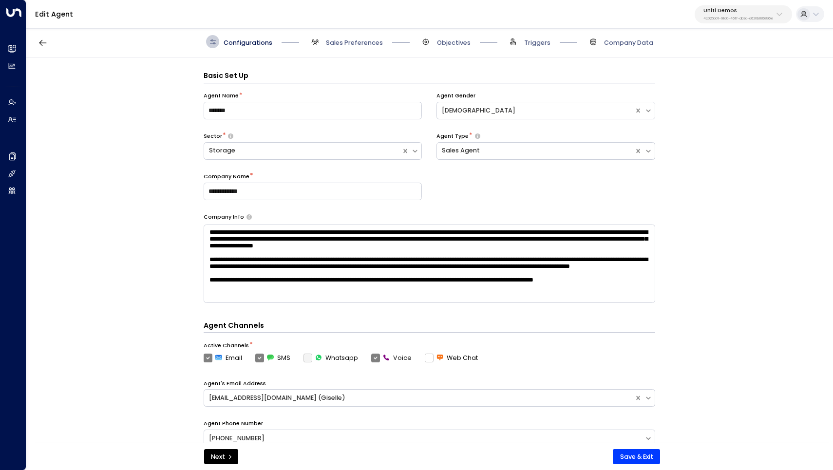
scroll to position [9, 0]
click at [363, 39] on span "Sales Preferences" at bounding box center [354, 42] width 57 height 9
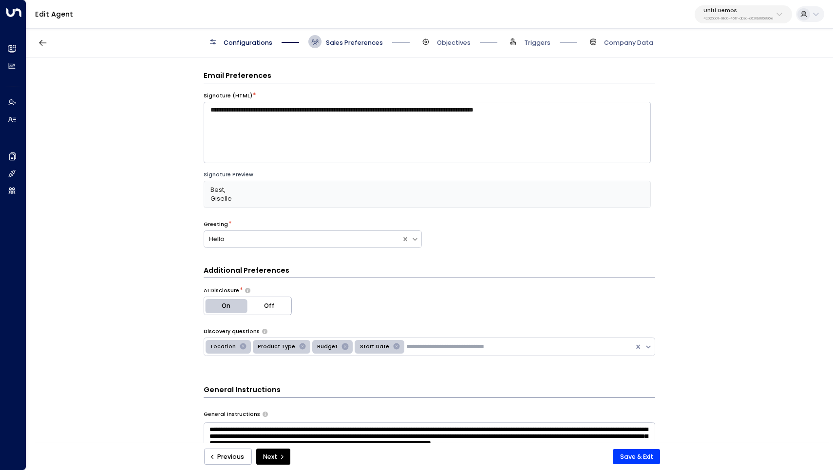
scroll to position [13, 0]
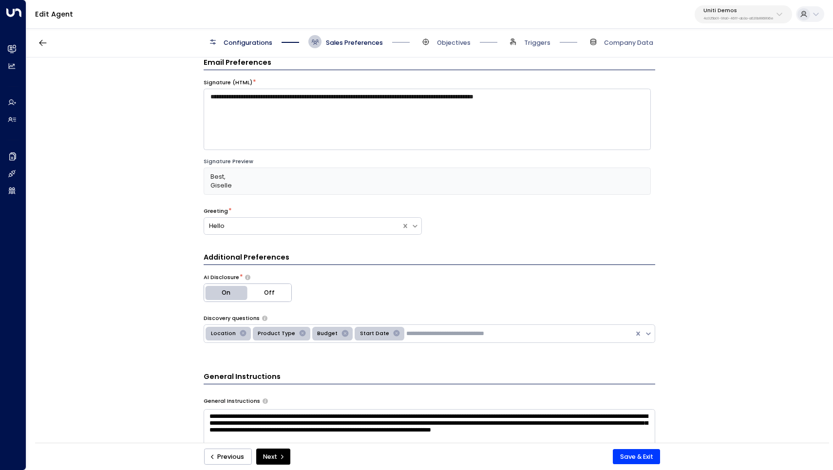
click at [443, 36] on span "Objectives" at bounding box center [444, 41] width 51 height 13
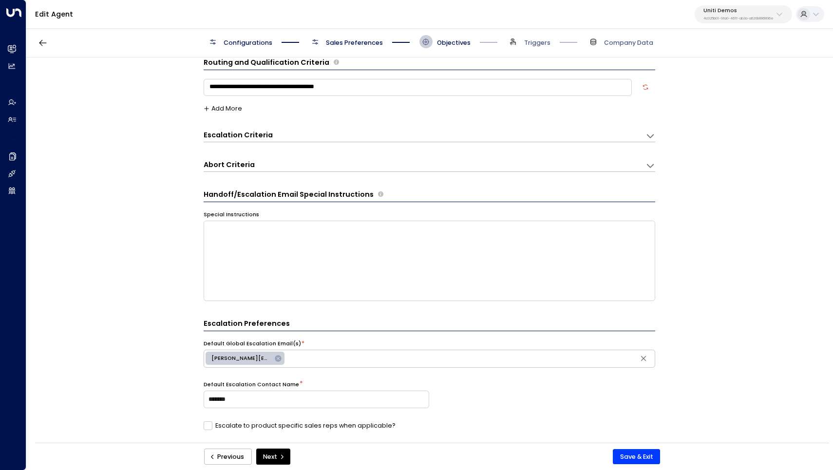
click at [356, 45] on span "Sales Preferences" at bounding box center [354, 42] width 57 height 9
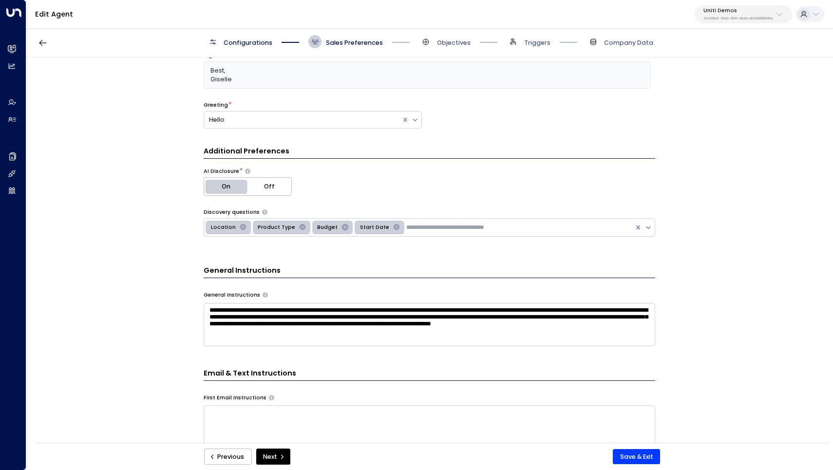
scroll to position [121, 0]
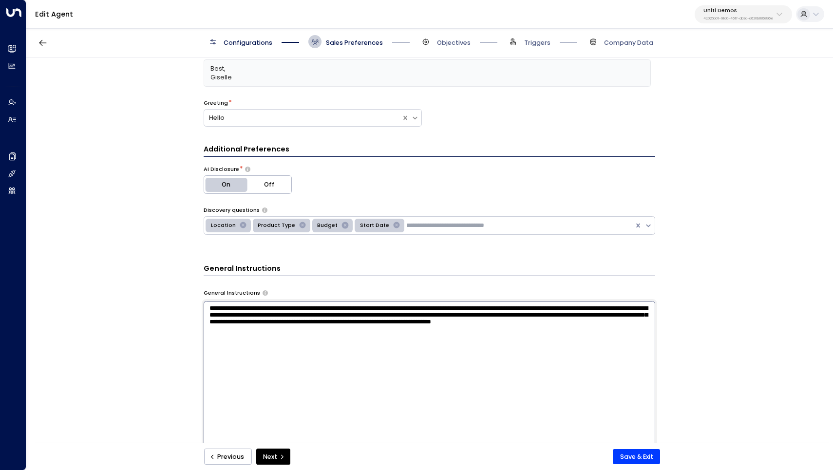
drag, startPoint x: 310, startPoint y: 331, endPoint x: 197, endPoint y: 324, distance: 113.7
click at [197, 324] on div "**********" at bounding box center [428, 252] width 805 height 391
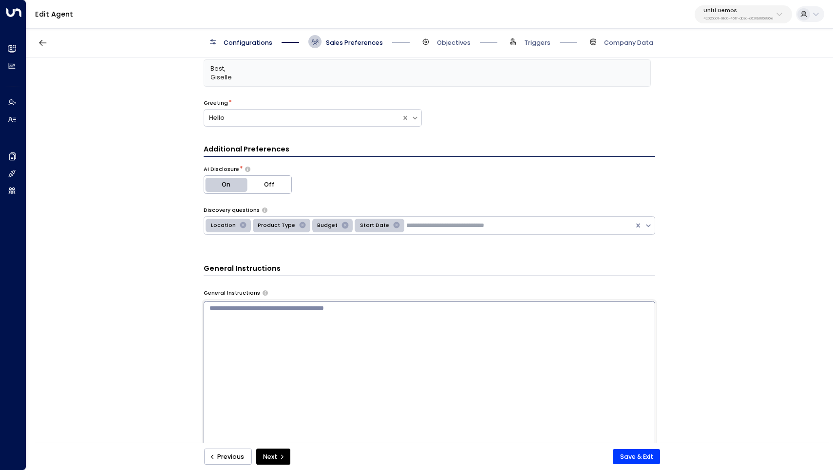
click at [329, 331] on textarea at bounding box center [429, 410] width 451 height 219
paste textarea "**********"
type textarea "**********"
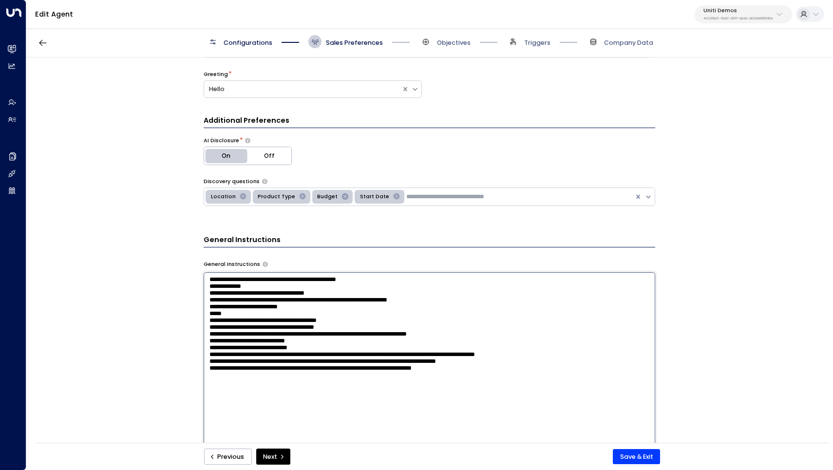
scroll to position [153, 0]
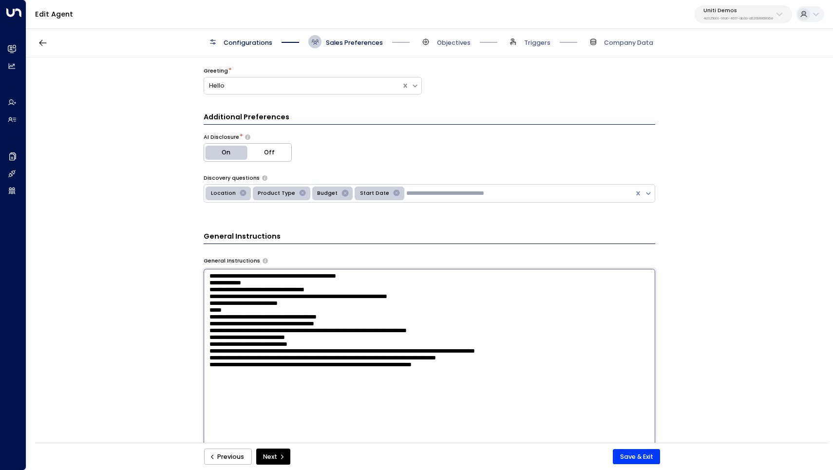
click at [335, 345] on textarea "**********" at bounding box center [429, 378] width 451 height 219
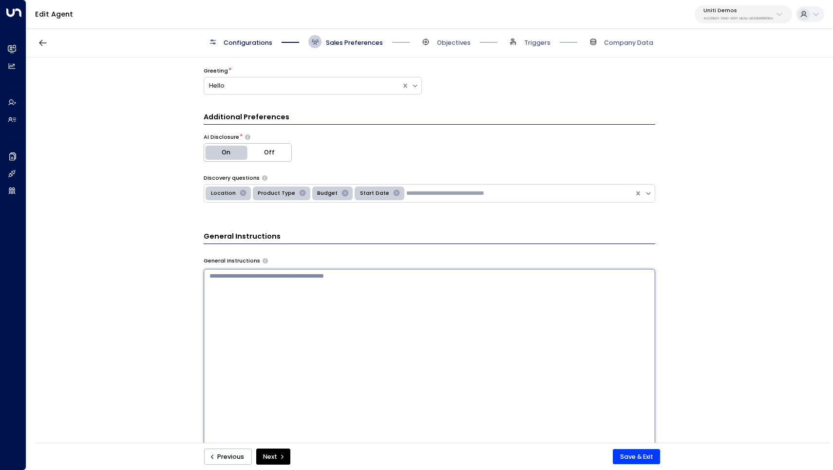
paste textarea "**********"
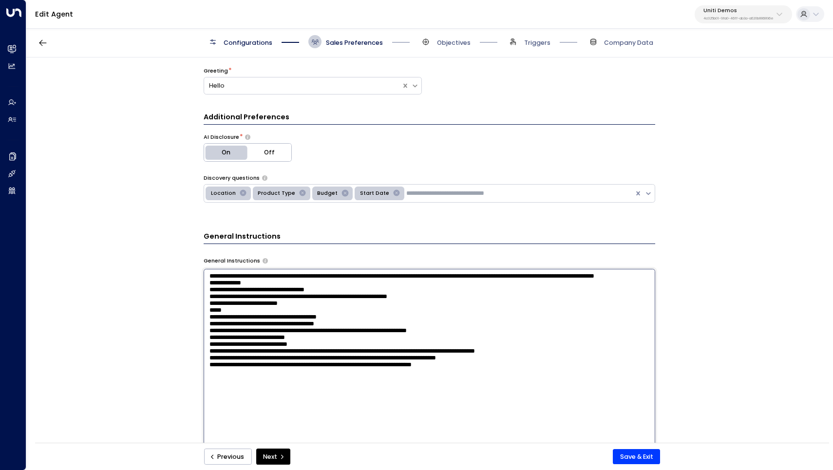
drag, startPoint x: 382, startPoint y: 397, endPoint x: 525, endPoint y: 399, distance: 142.7
click at [522, 398] on textarea "**********" at bounding box center [429, 378] width 451 height 219
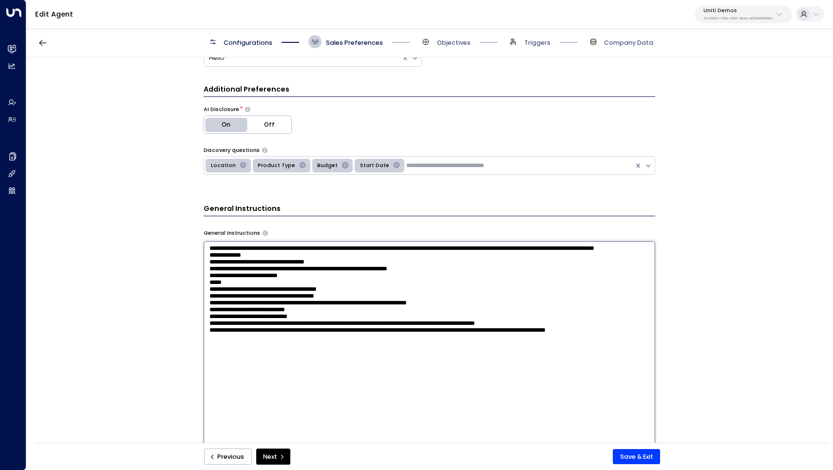
scroll to position [194, 0]
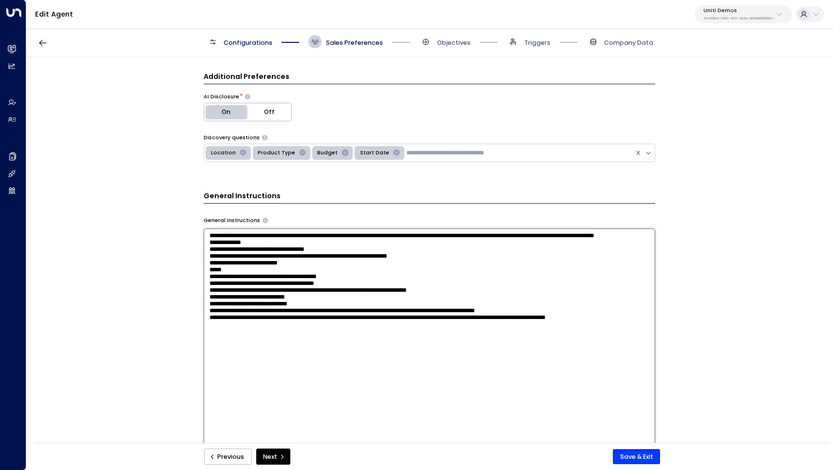
click at [242, 235] on textarea "**********" at bounding box center [429, 337] width 451 height 219
type textarea "**********"
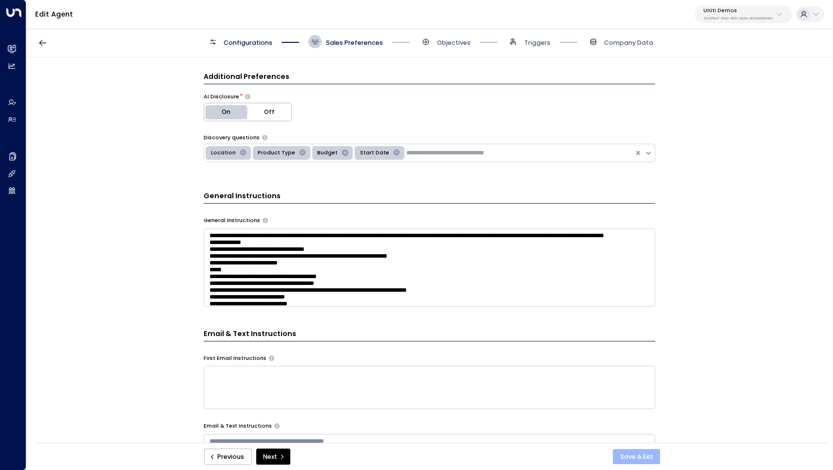
click at [633, 455] on button "Save & Exit" at bounding box center [636, 457] width 47 height 16
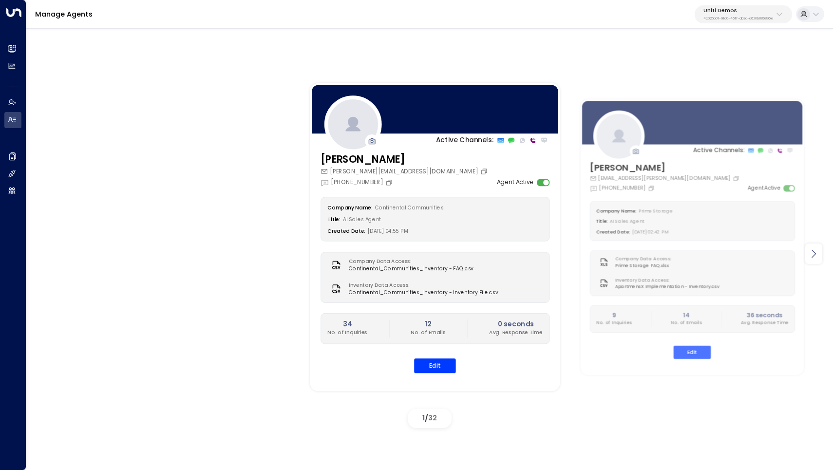
click at [819, 251] on div at bounding box center [813, 253] width 17 height 20
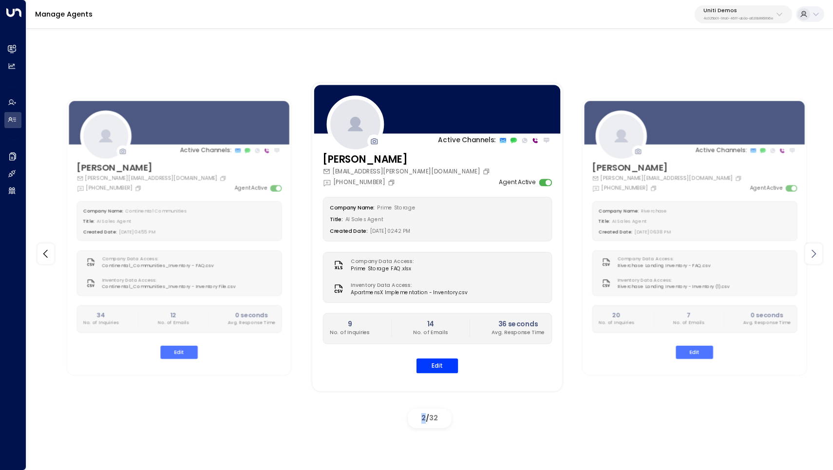
click at [819, 251] on div at bounding box center [813, 253] width 17 height 20
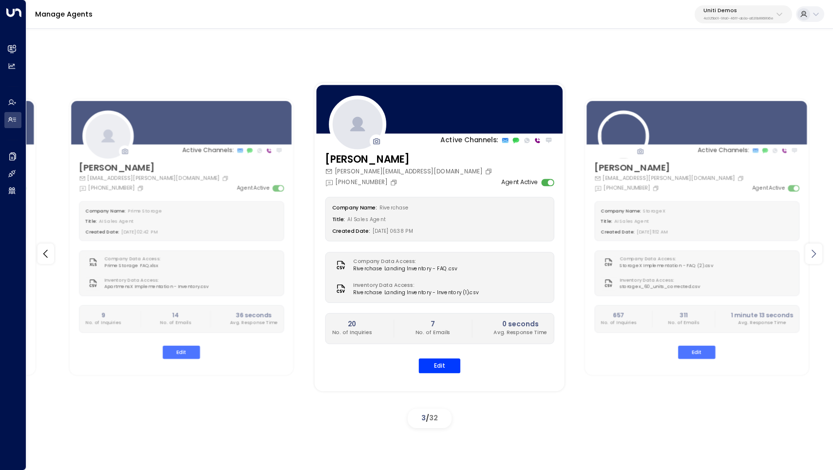
click at [819, 251] on div at bounding box center [813, 253] width 17 height 20
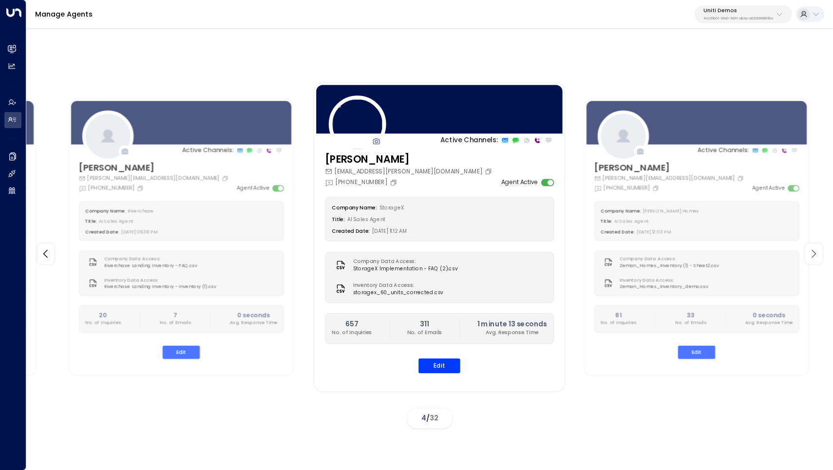
click at [819, 251] on div at bounding box center [813, 253] width 17 height 20
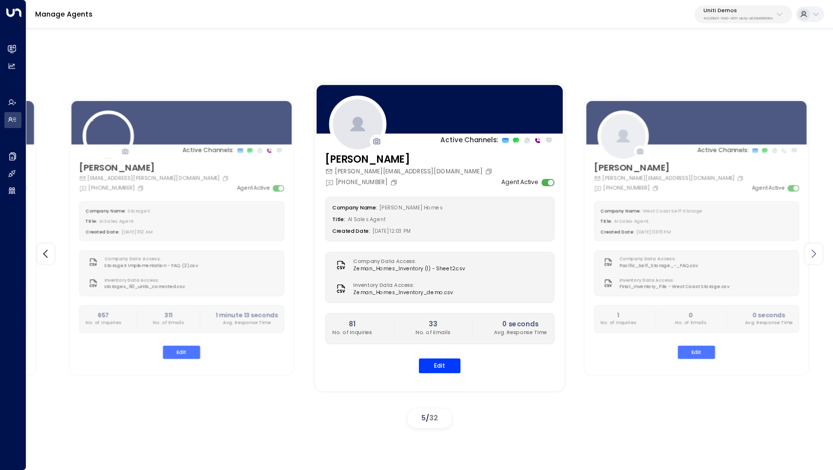
click at [819, 251] on div at bounding box center [813, 253] width 17 height 20
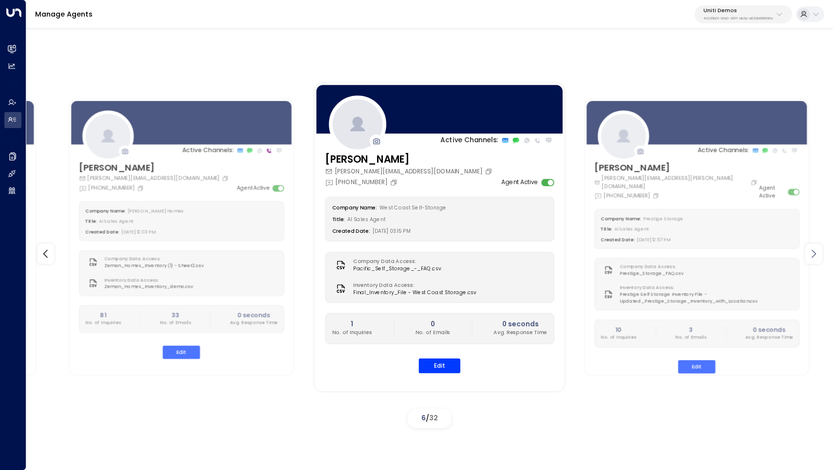
click at [819, 251] on div at bounding box center [813, 253] width 17 height 20
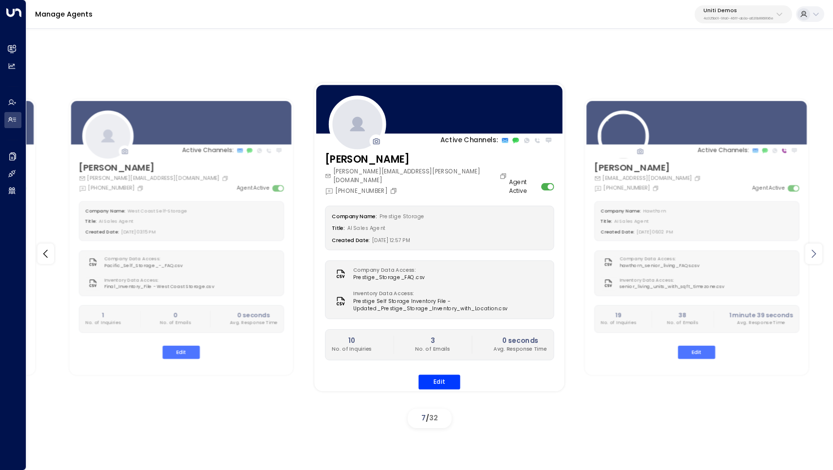
click at [819, 251] on div at bounding box center [813, 253] width 17 height 20
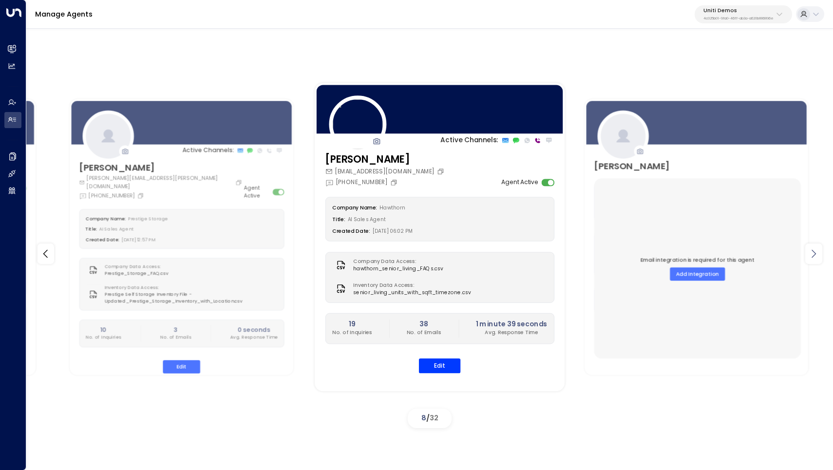
click at [819, 251] on div at bounding box center [813, 253] width 17 height 20
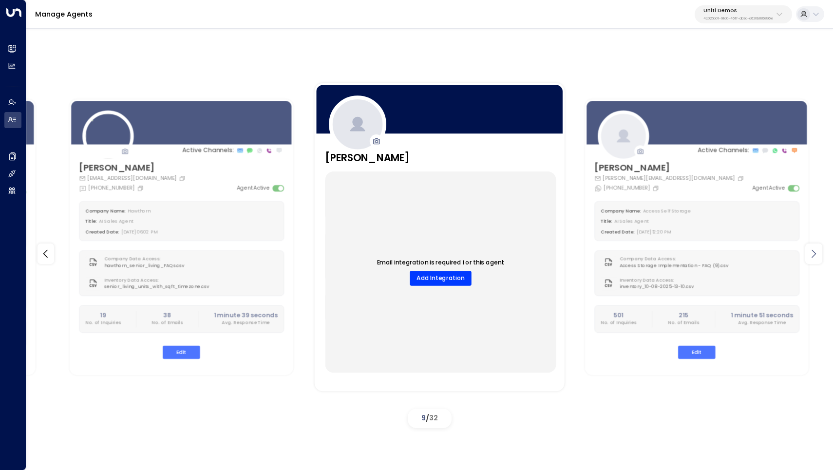
click at [819, 251] on div at bounding box center [813, 253] width 17 height 20
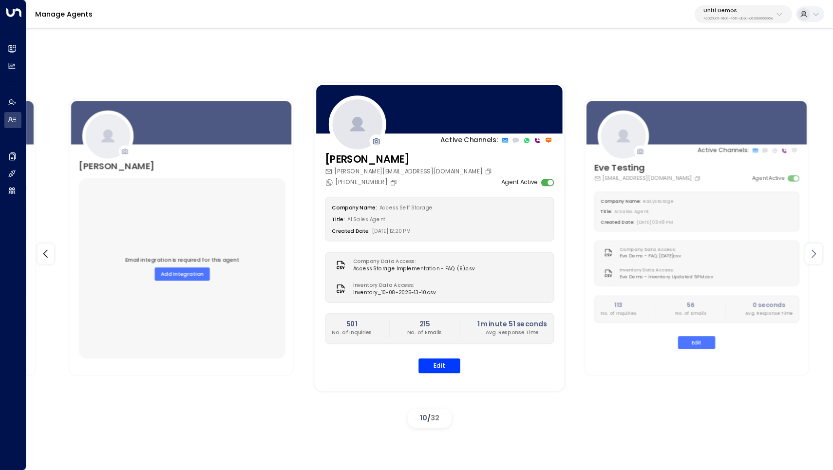
click at [819, 251] on div at bounding box center [813, 253] width 17 height 20
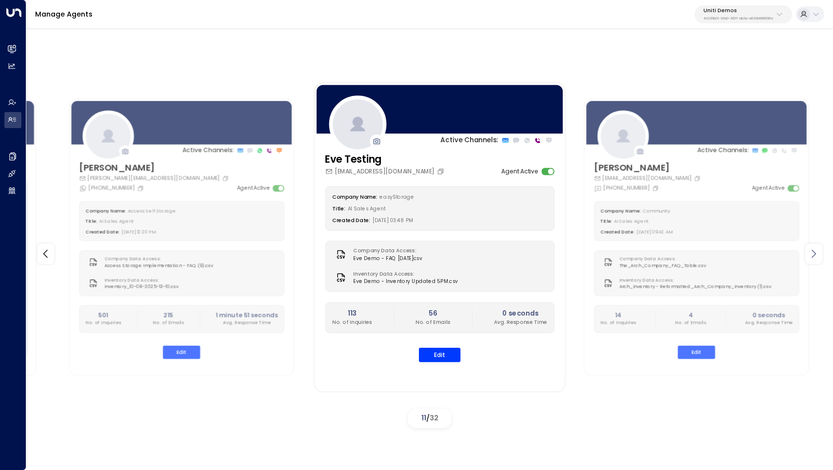
click at [819, 251] on div at bounding box center [813, 253] width 17 height 20
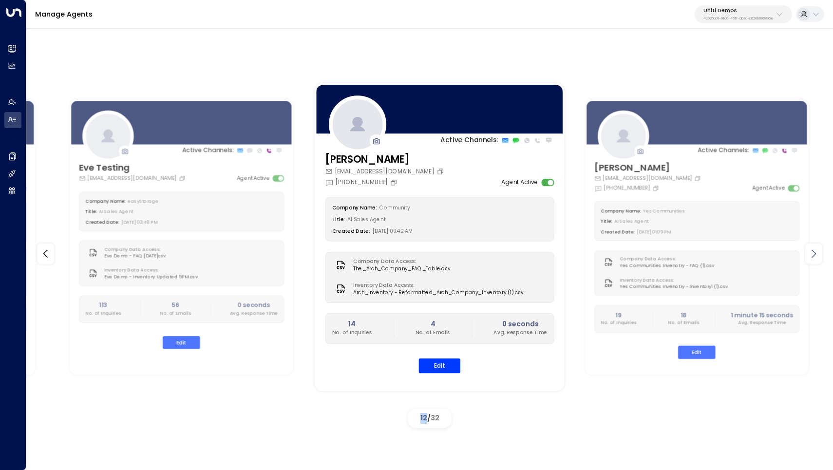
click at [819, 251] on div at bounding box center [813, 253] width 17 height 20
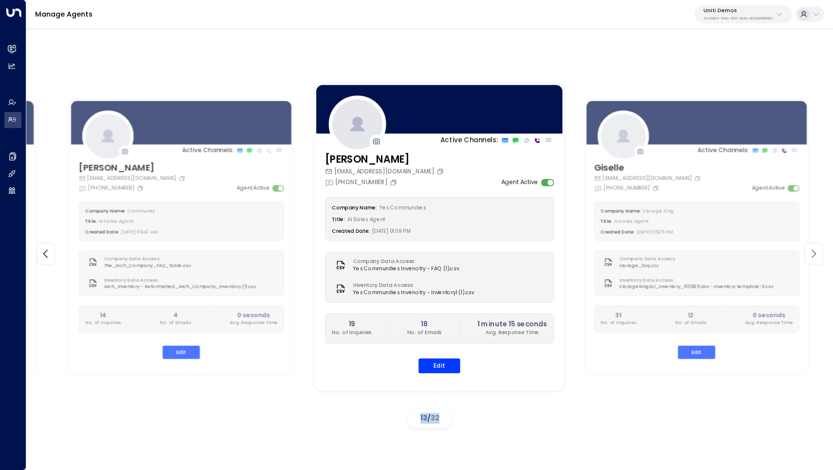
click at [819, 251] on div at bounding box center [813, 253] width 17 height 20
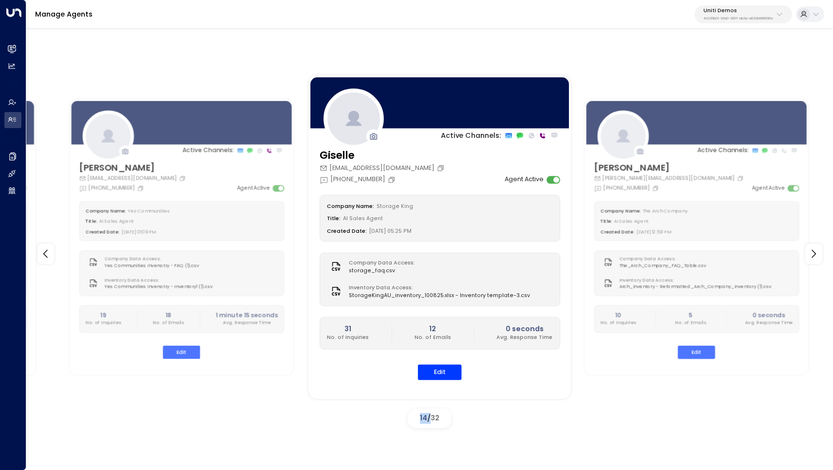
click at [437, 118] on div at bounding box center [439, 102] width 262 height 55
click at [432, 374] on button "Edit" at bounding box center [439, 372] width 44 height 15
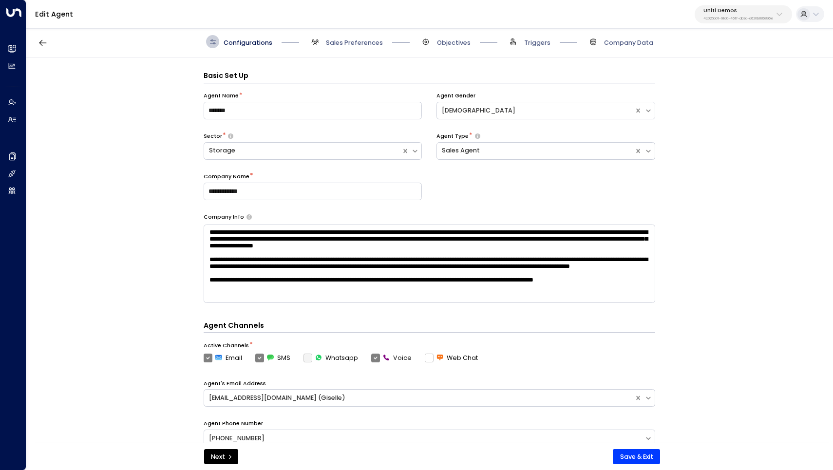
scroll to position [13, 0]
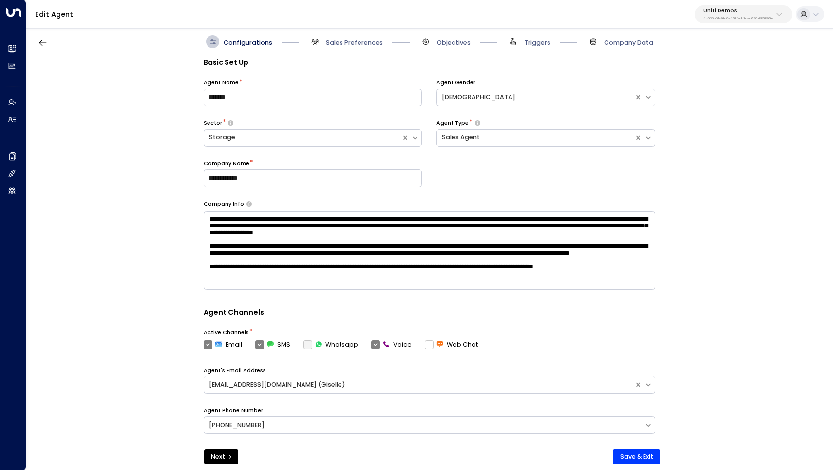
click at [45, 30] on div "Configurations Sales Preferences Objectives Triggers Company Data" at bounding box center [429, 41] width 806 height 31
click at [41, 46] on icon "button" at bounding box center [43, 43] width 10 height 10
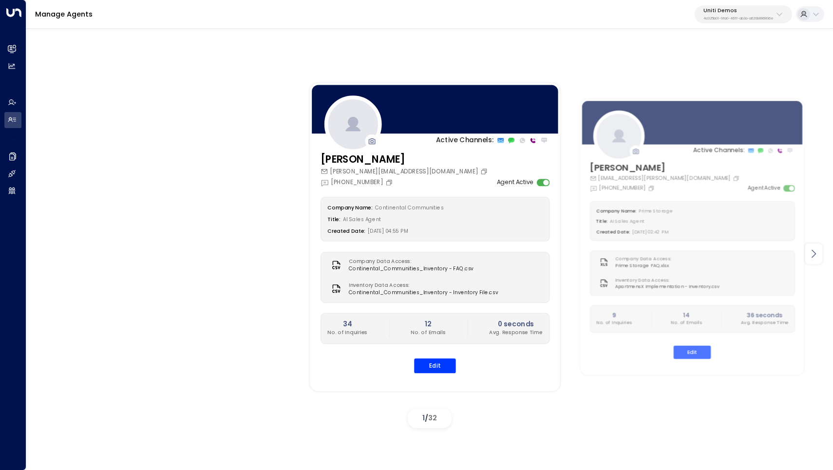
click at [815, 256] on icon at bounding box center [813, 254] width 12 height 12
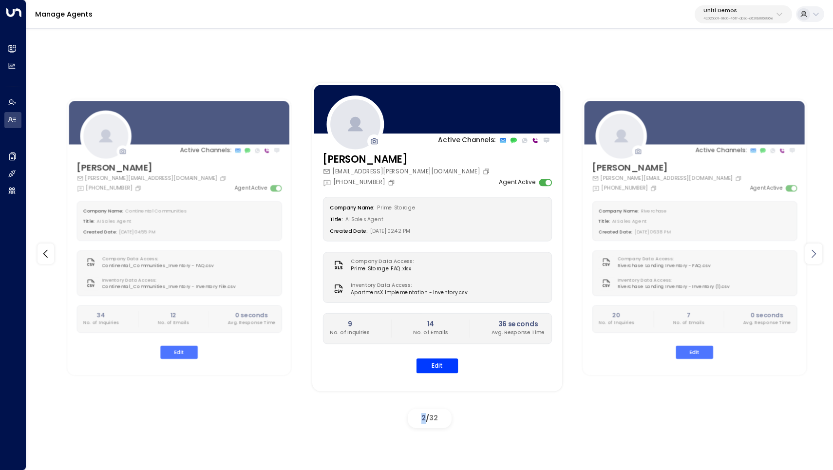
click at [815, 256] on icon at bounding box center [813, 254] width 12 height 12
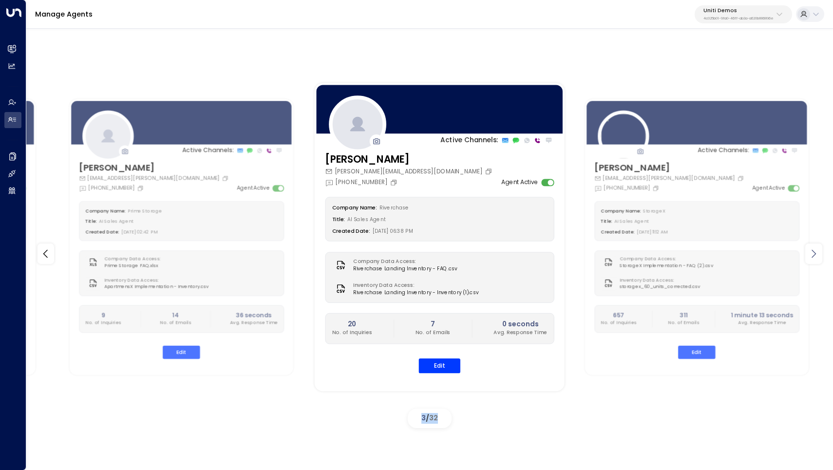
click at [815, 256] on icon at bounding box center [813, 254] width 12 height 12
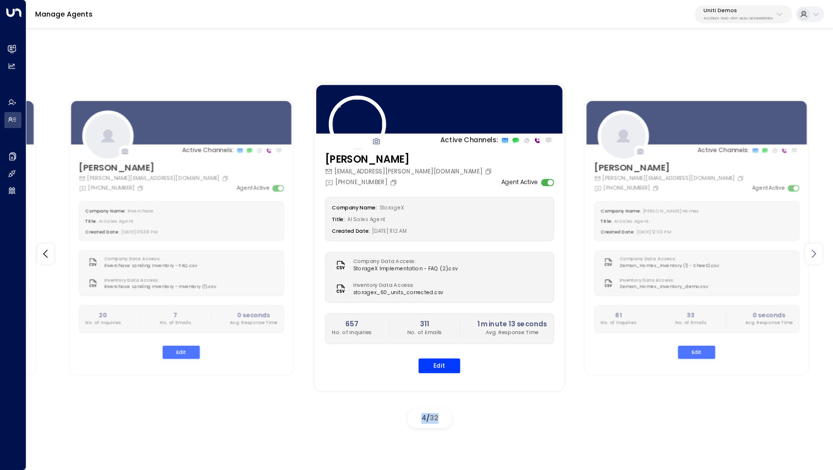
click at [815, 256] on icon at bounding box center [813, 254] width 12 height 12
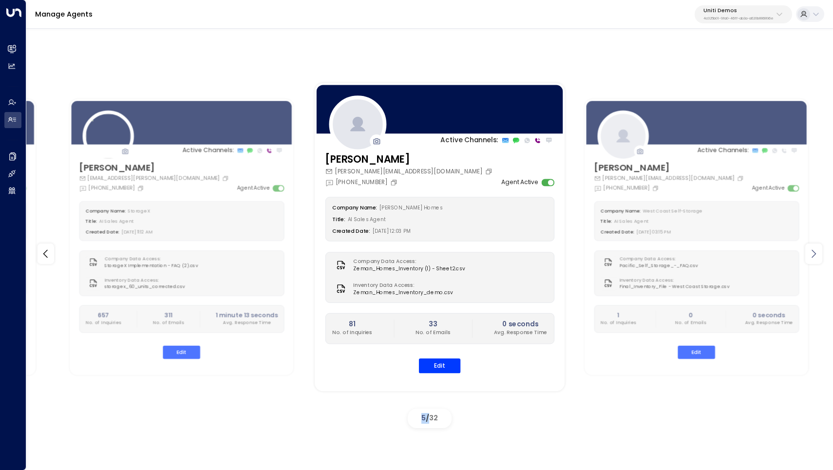
click at [815, 256] on icon at bounding box center [813, 254] width 12 height 12
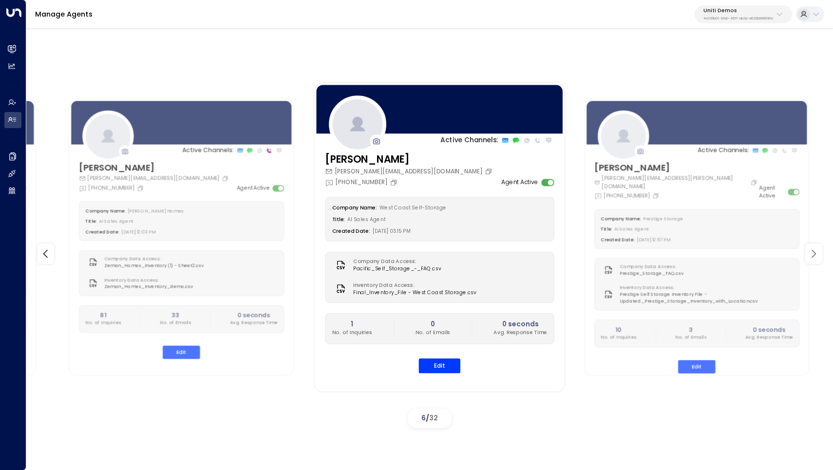
click at [815, 256] on icon at bounding box center [813, 254] width 12 height 12
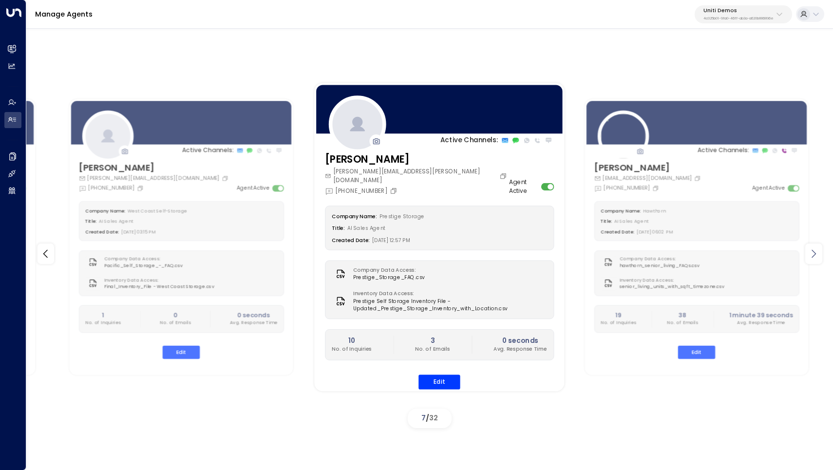
click at [815, 256] on icon at bounding box center [813, 254] width 12 height 12
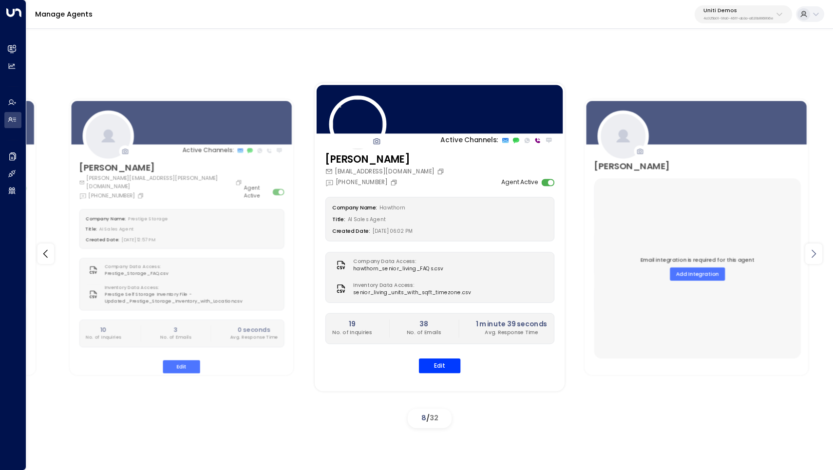
click at [815, 256] on icon at bounding box center [813, 254] width 12 height 12
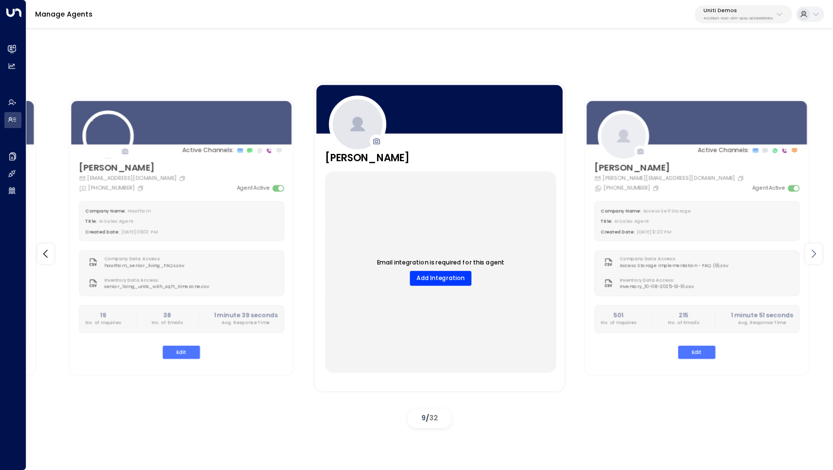
click at [815, 256] on icon at bounding box center [813, 254] width 12 height 12
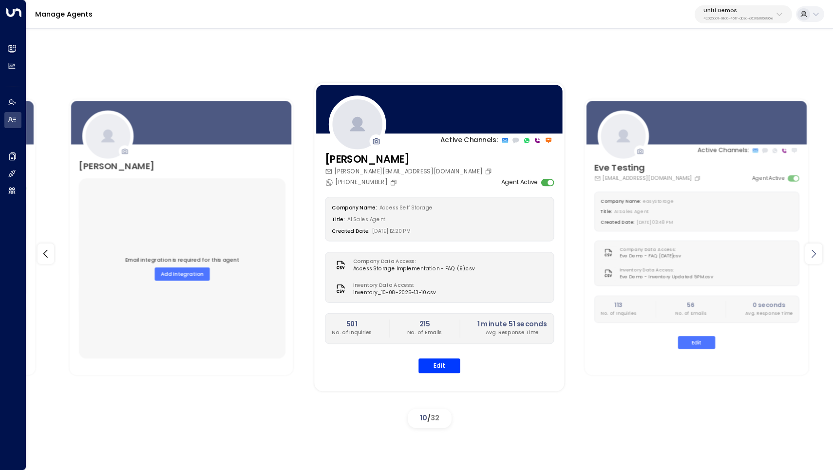
click at [815, 256] on icon at bounding box center [813, 254] width 12 height 12
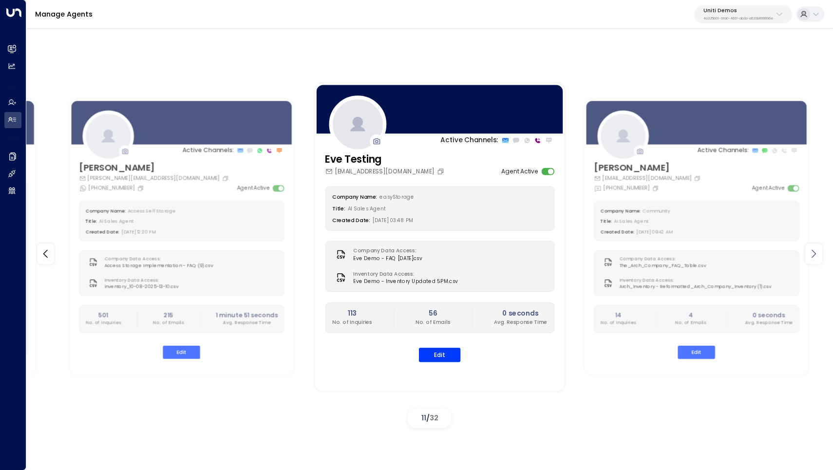
click at [815, 256] on icon at bounding box center [813, 254] width 12 height 12
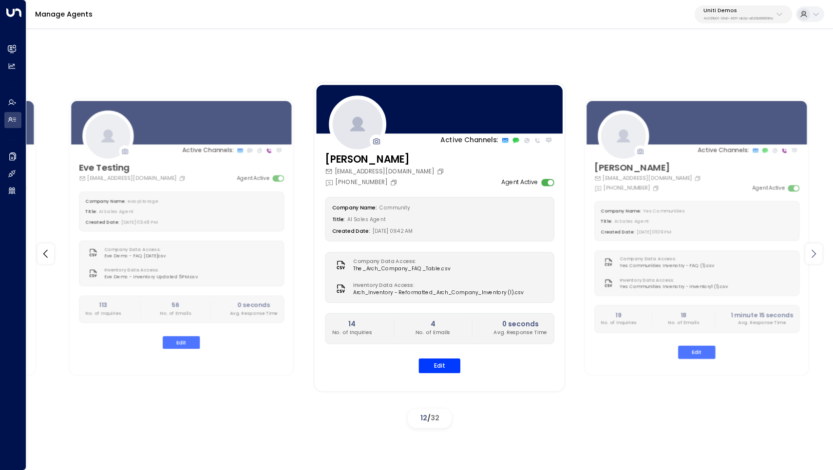
click at [815, 256] on icon at bounding box center [813, 254] width 12 height 12
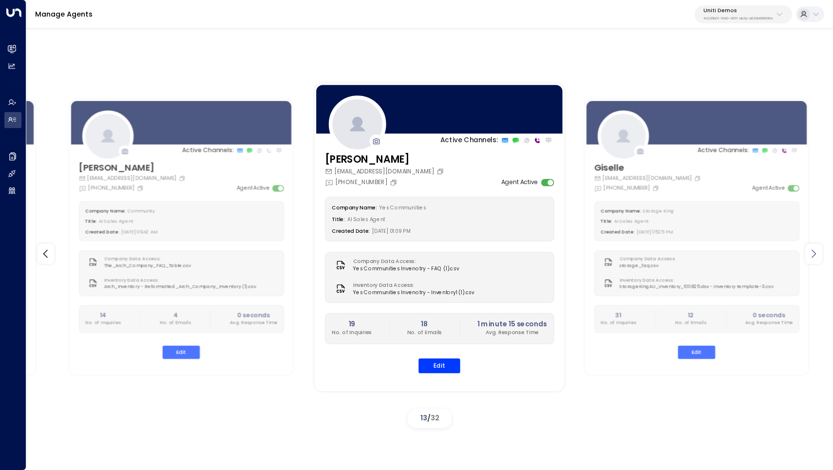
click at [815, 256] on icon at bounding box center [813, 254] width 12 height 12
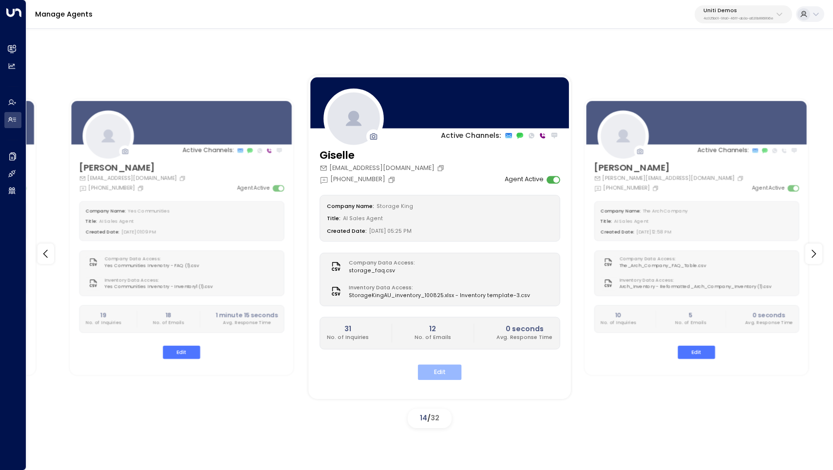
click at [453, 370] on button "Edit" at bounding box center [439, 372] width 44 height 15
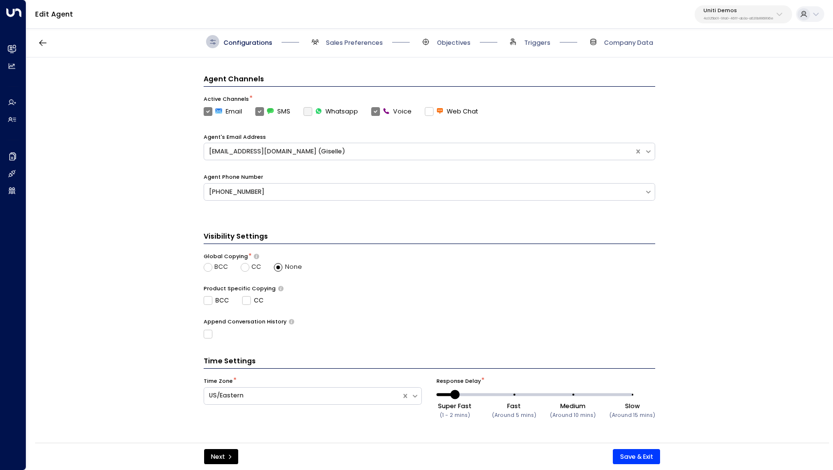
scroll to position [243, 0]
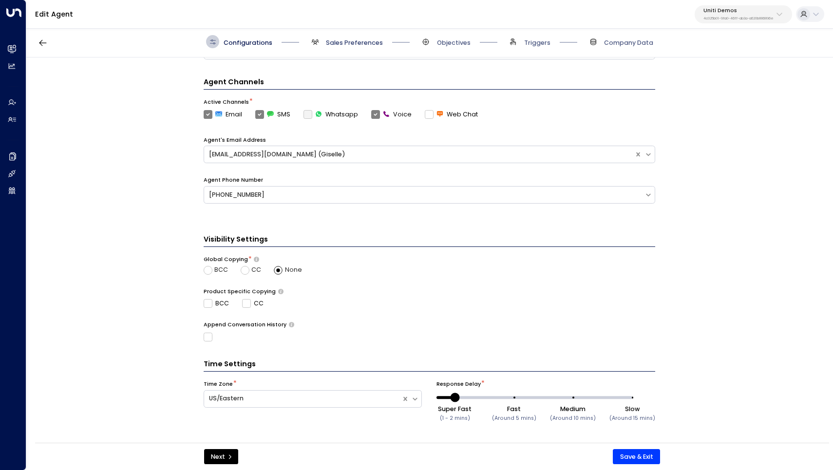
click at [333, 40] on span "Sales Preferences" at bounding box center [354, 42] width 57 height 9
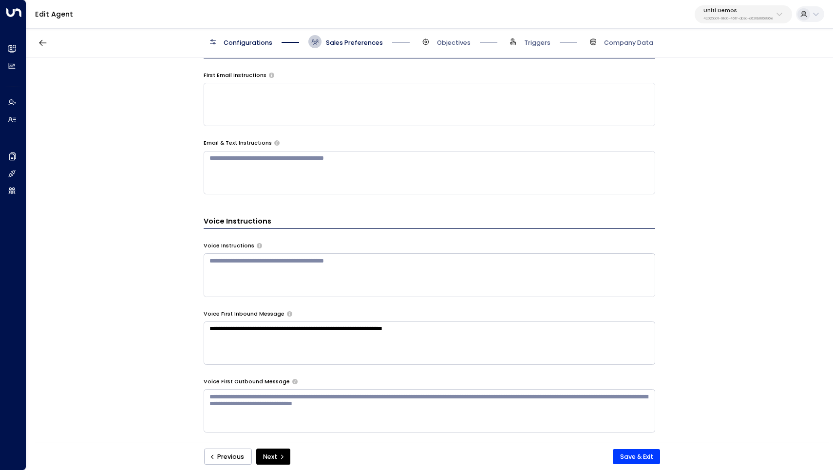
scroll to position [482, 0]
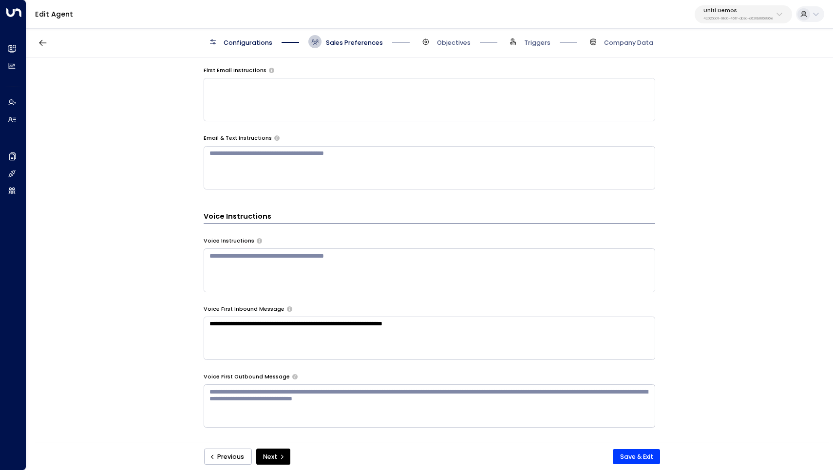
click at [401, 257] on textarea at bounding box center [429, 269] width 451 height 43
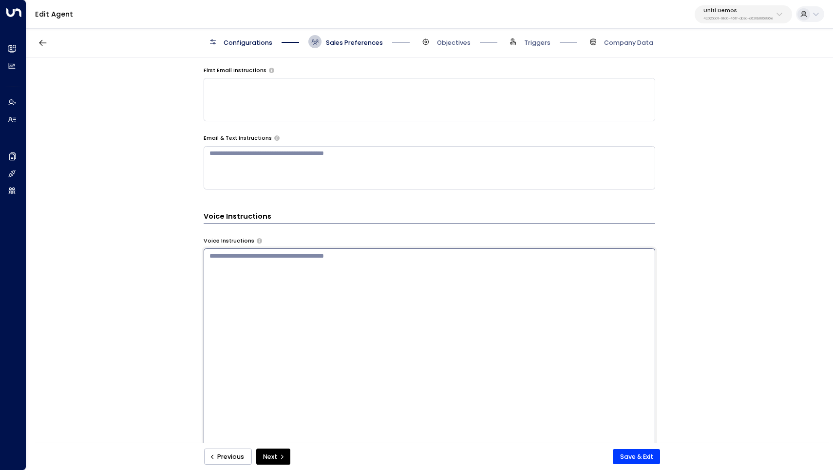
paste textarea "**********"
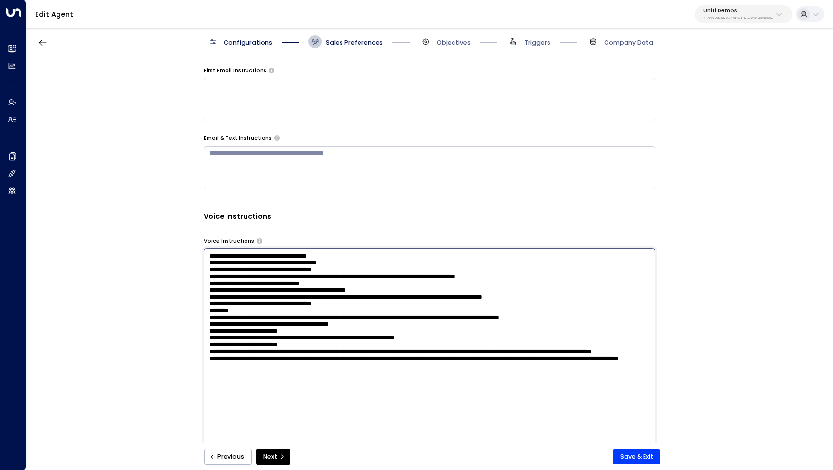
drag, startPoint x: 369, startPoint y: 383, endPoint x: 216, endPoint y: 380, distance: 152.4
click at [216, 380] on textarea at bounding box center [429, 357] width 451 height 219
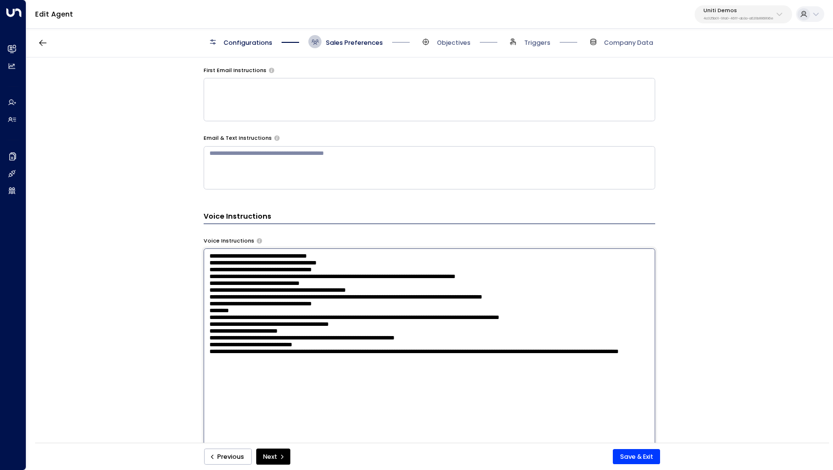
click at [397, 373] on textarea "**********" at bounding box center [429, 357] width 451 height 219
click at [213, 368] on textarea "**********" at bounding box center [429, 357] width 451 height 219
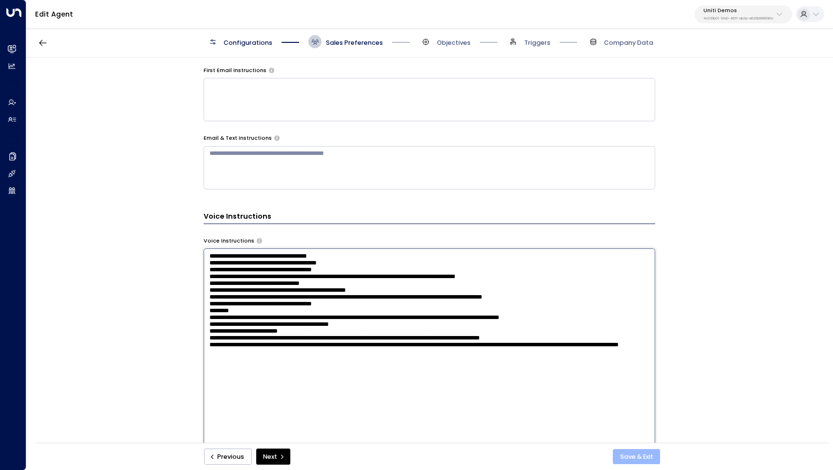
type textarea "**********"
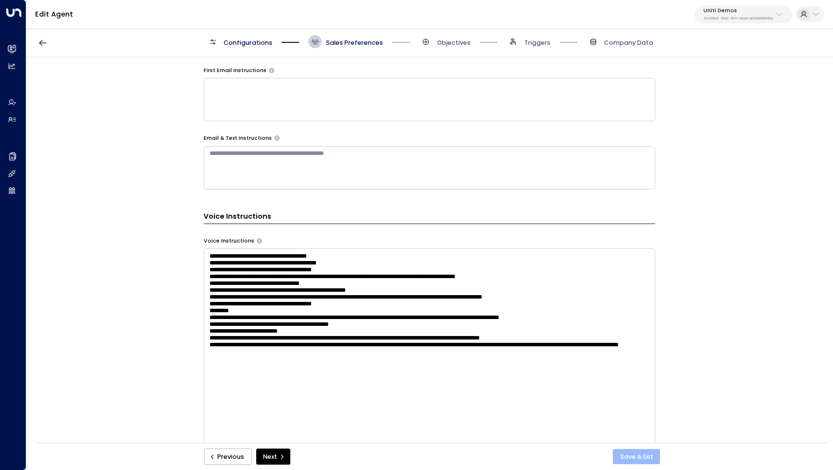
click at [639, 457] on button "Save & Exit" at bounding box center [636, 457] width 47 height 16
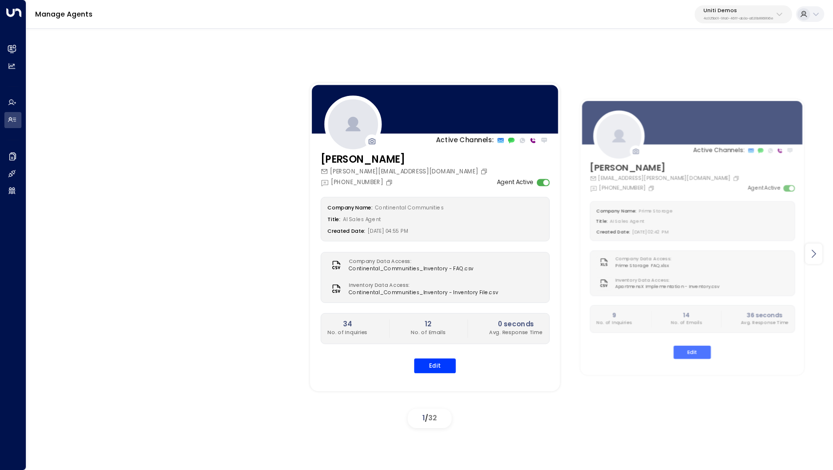
click at [815, 255] on icon at bounding box center [813, 254] width 12 height 12
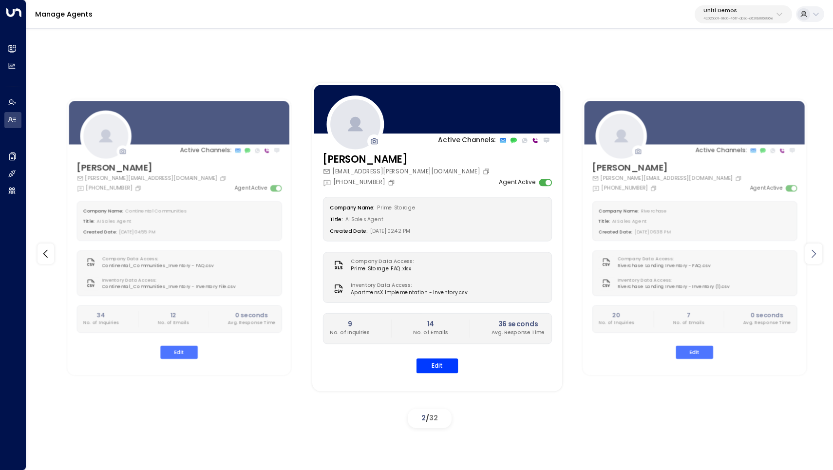
click at [815, 255] on icon at bounding box center [813, 254] width 12 height 12
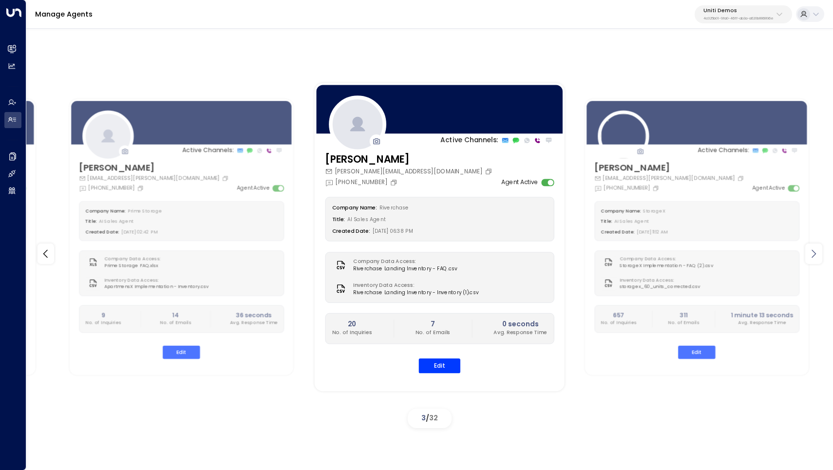
click at [815, 255] on icon at bounding box center [813, 254] width 12 height 12
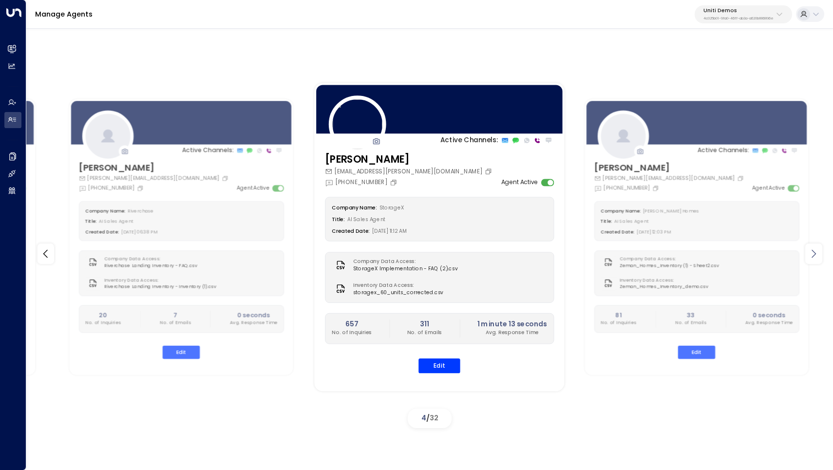
click at [815, 255] on icon at bounding box center [813, 254] width 12 height 12
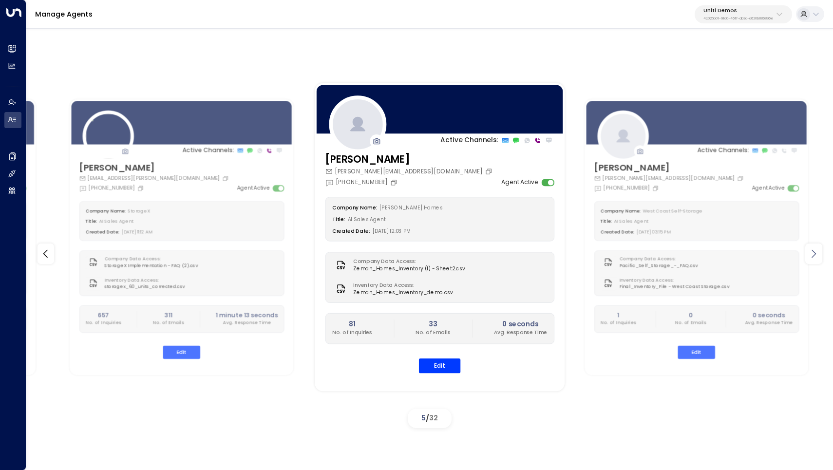
click at [815, 255] on icon at bounding box center [813, 254] width 12 height 12
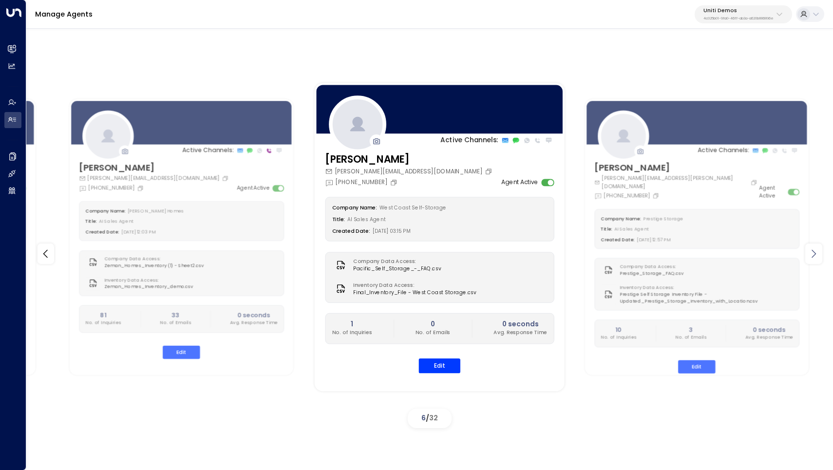
click at [815, 255] on icon at bounding box center [813, 254] width 12 height 12
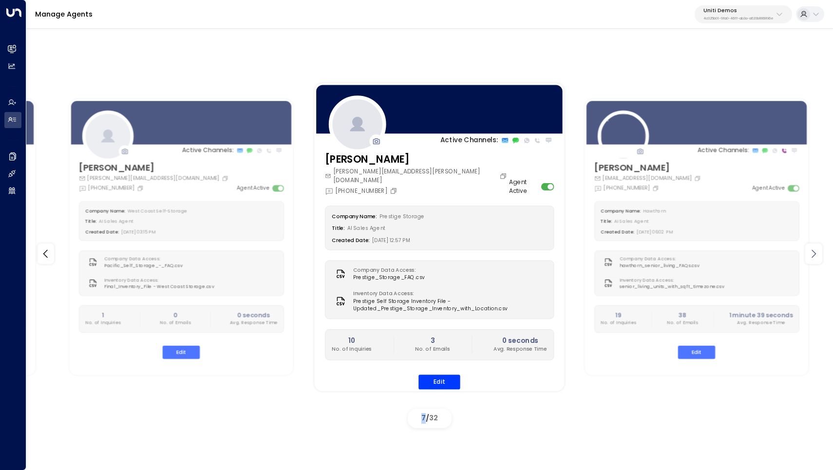
click at [815, 255] on icon at bounding box center [813, 254] width 12 height 12
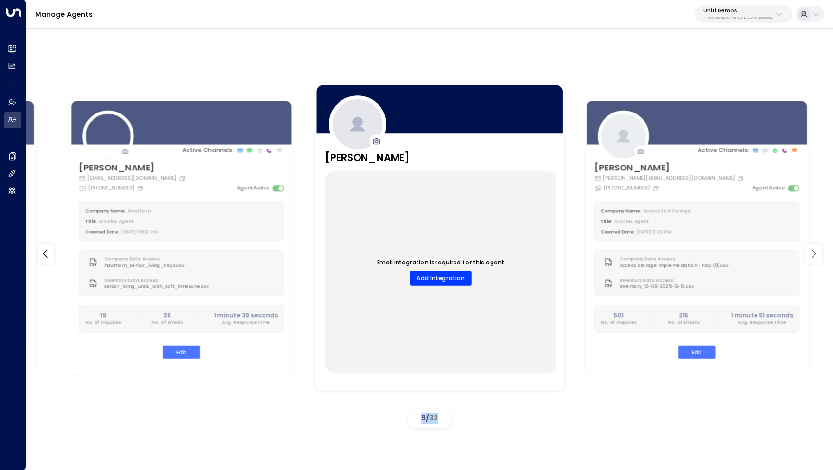
click at [815, 255] on icon at bounding box center [813, 254] width 12 height 12
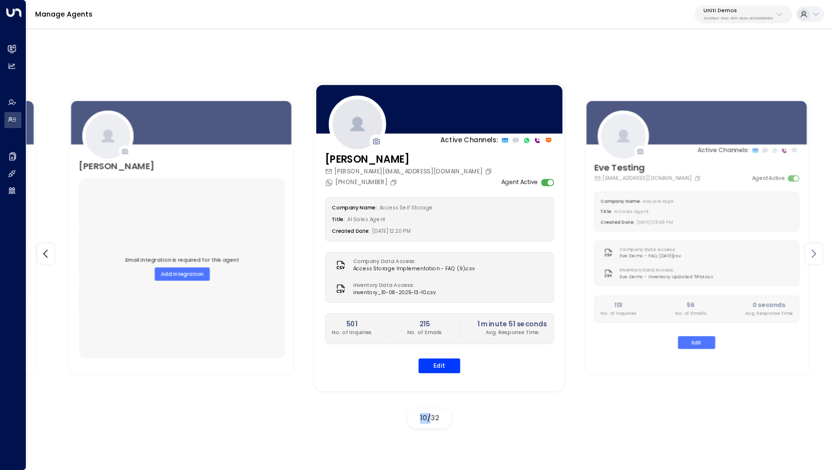
click at [815, 255] on icon at bounding box center [813, 254] width 12 height 12
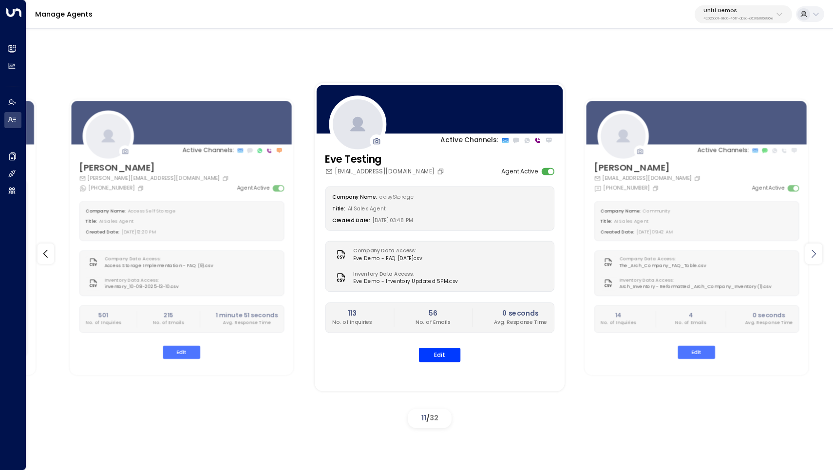
click at [815, 255] on icon at bounding box center [813, 254] width 12 height 12
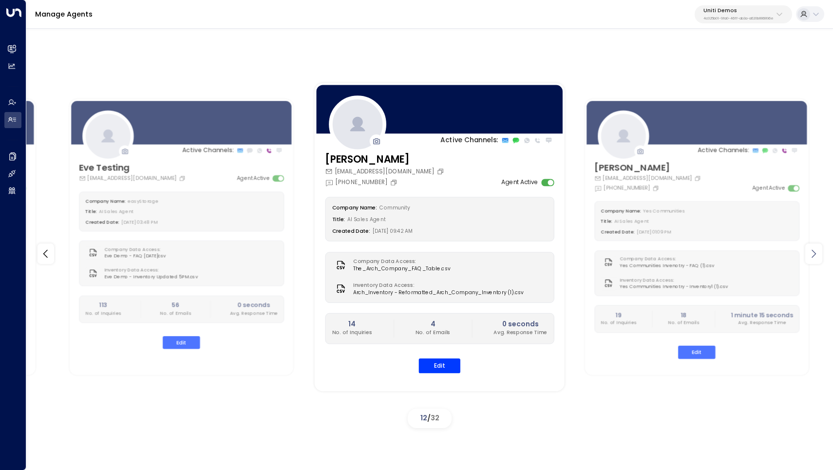
click at [815, 255] on icon at bounding box center [813, 254] width 12 height 12
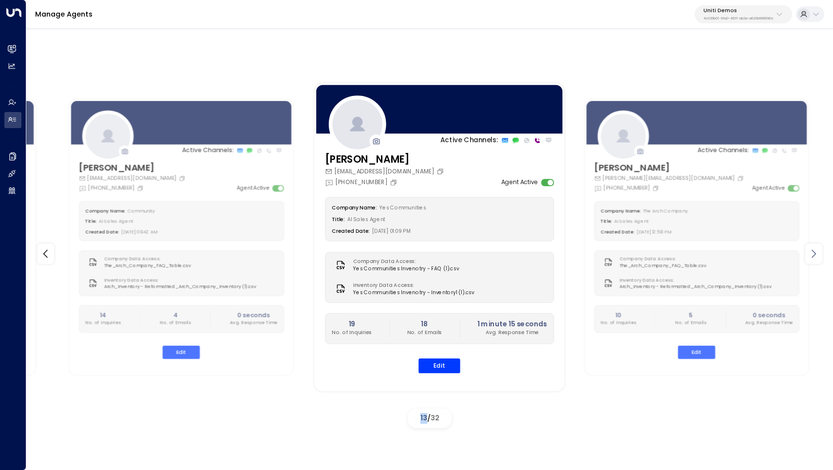
click at [815, 255] on icon at bounding box center [813, 254] width 12 height 12
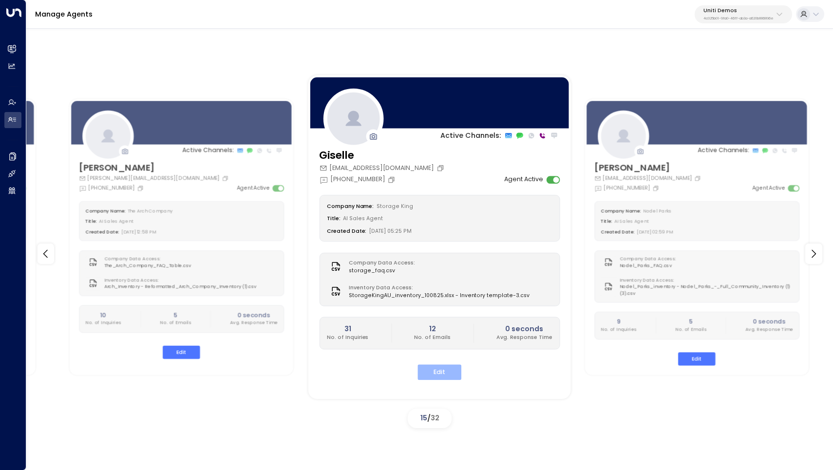
click at [440, 368] on button "Edit" at bounding box center [439, 372] width 44 height 15
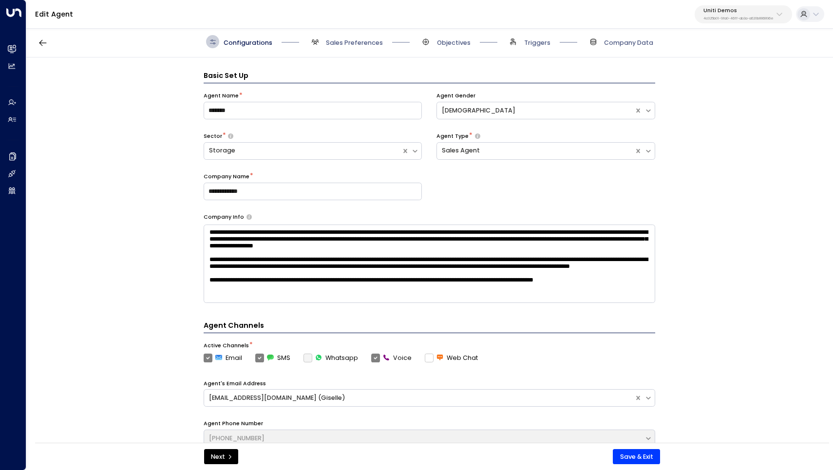
scroll to position [13, 0]
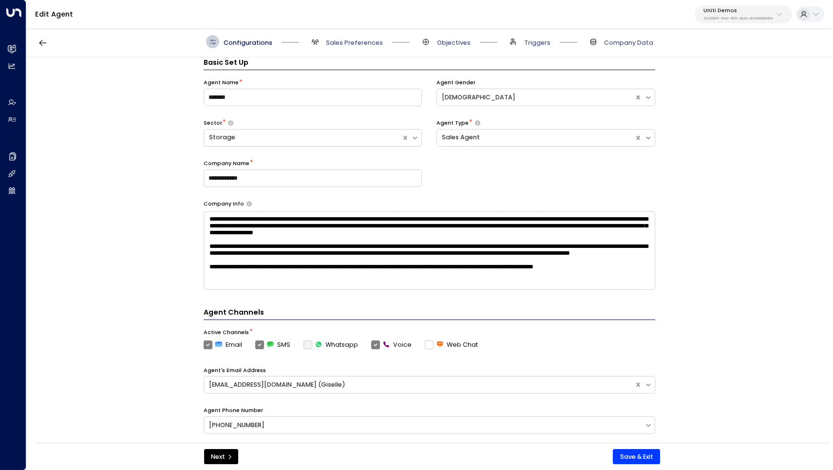
click at [342, 37] on span "Sales Preferences" at bounding box center [345, 41] width 74 height 13
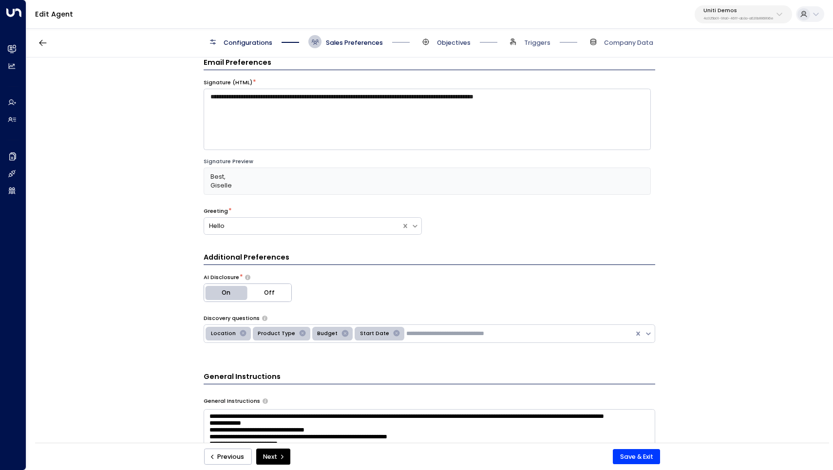
click at [445, 42] on span "Objectives" at bounding box center [454, 42] width 34 height 9
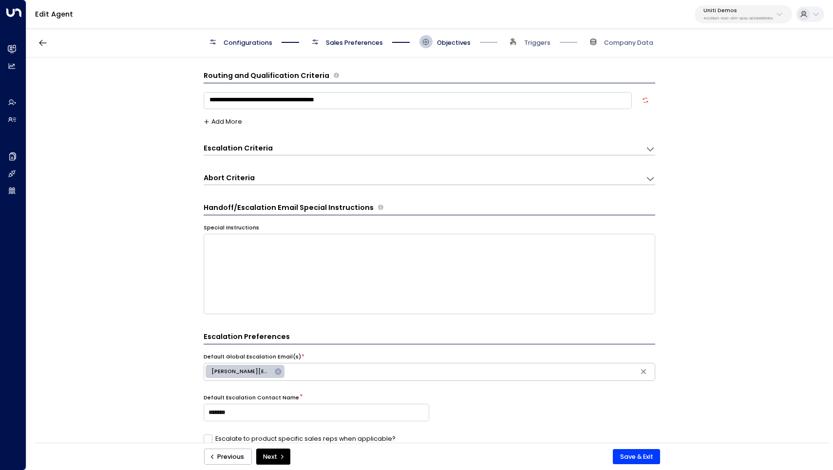
scroll to position [0, 0]
click at [352, 43] on span "Sales Preferences" at bounding box center [354, 42] width 57 height 9
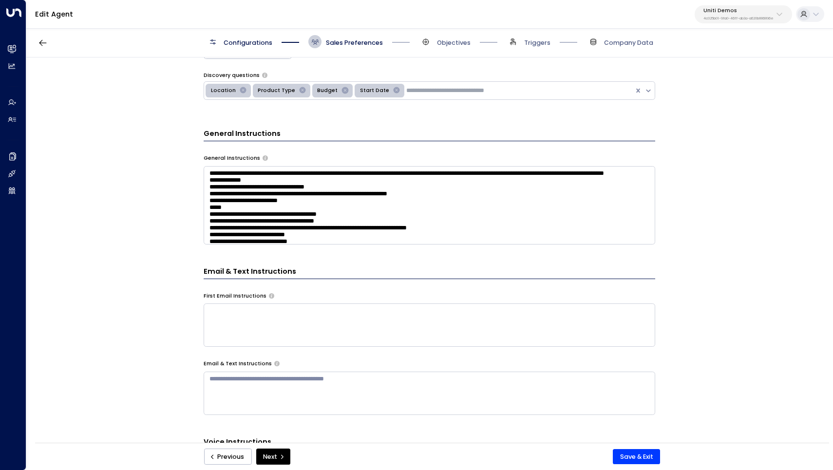
scroll to position [261, 0]
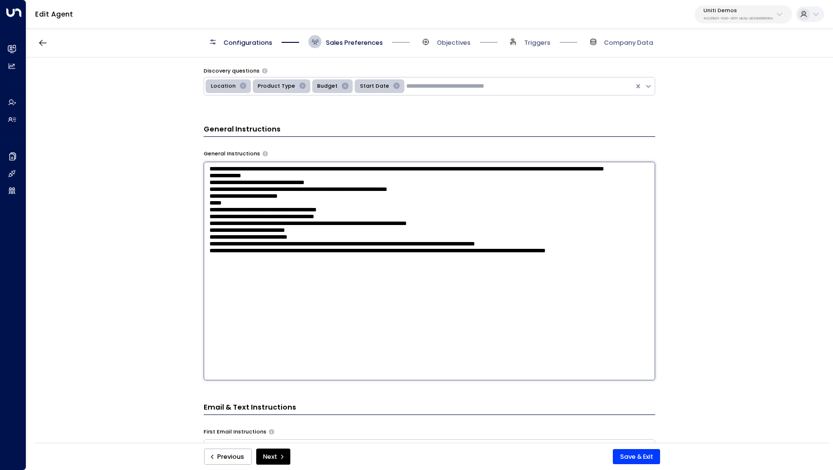
drag, startPoint x: 209, startPoint y: 168, endPoint x: 386, endPoint y: 353, distance: 254.8
click at [386, 353] on textarea "**********" at bounding box center [429, 271] width 451 height 219
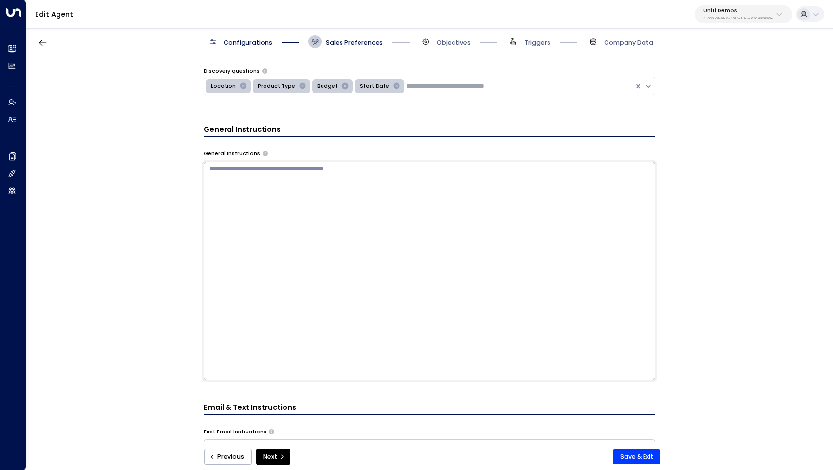
paste textarea "**********"
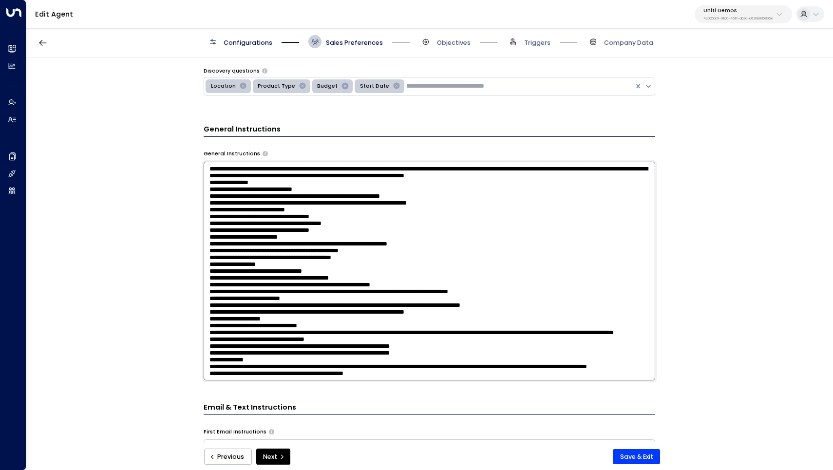
scroll to position [83, 0]
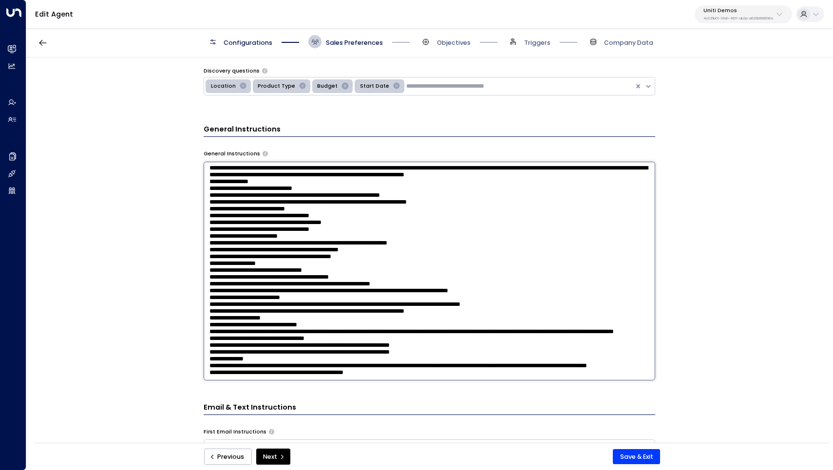
drag, startPoint x: 348, startPoint y: 170, endPoint x: 202, endPoint y: 164, distance: 146.7
click at [202, 164] on div "**********" at bounding box center [428, 252] width 805 height 391
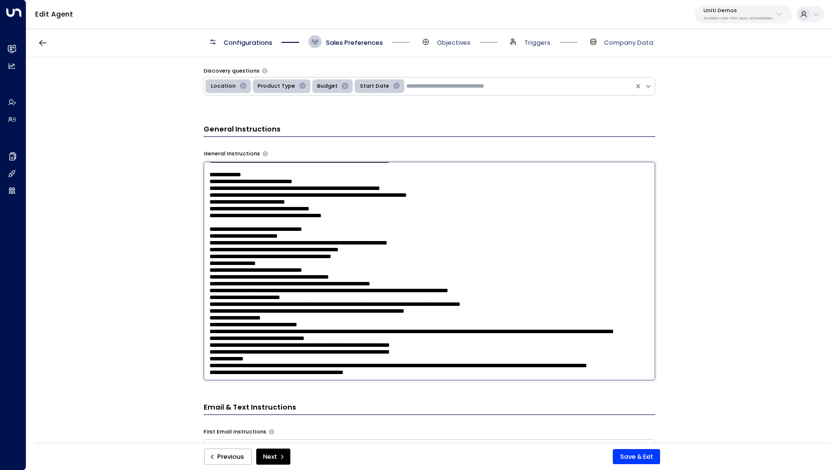
scroll to position [23, 0]
click at [325, 260] on textarea at bounding box center [429, 271] width 451 height 219
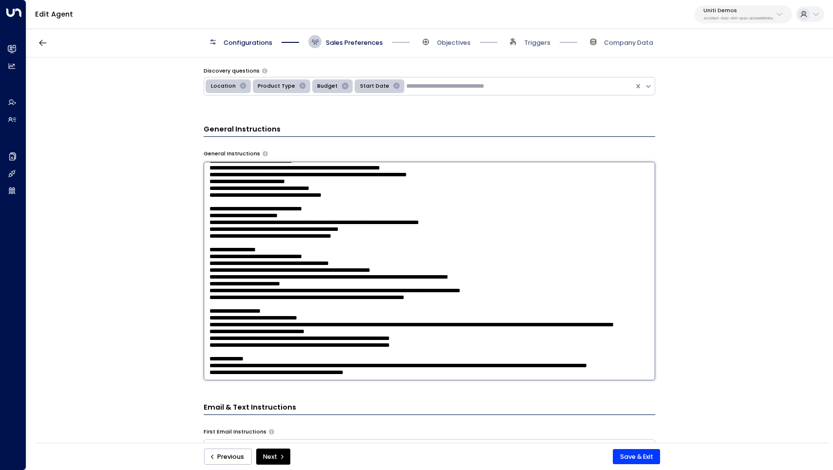
scroll to position [118, 0]
drag, startPoint x: 301, startPoint y: 372, endPoint x: 393, endPoint y: 377, distance: 92.6
click at [393, 377] on textarea at bounding box center [429, 271] width 451 height 219
click at [409, 323] on textarea at bounding box center [429, 271] width 451 height 219
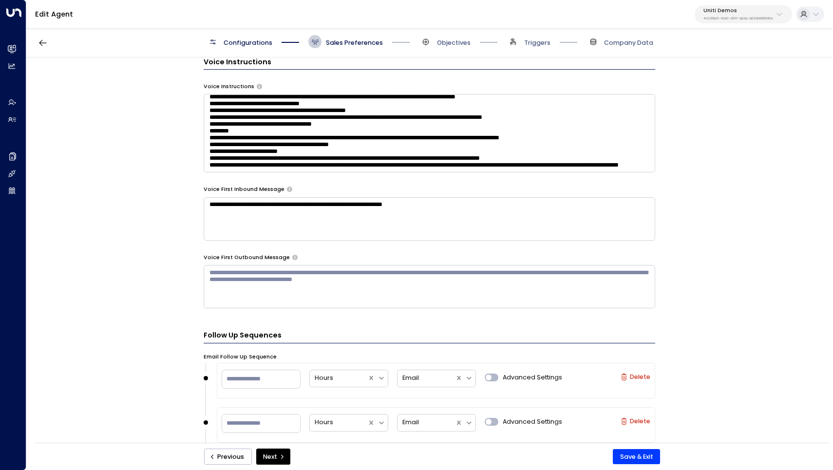
scroll to position [778, 0]
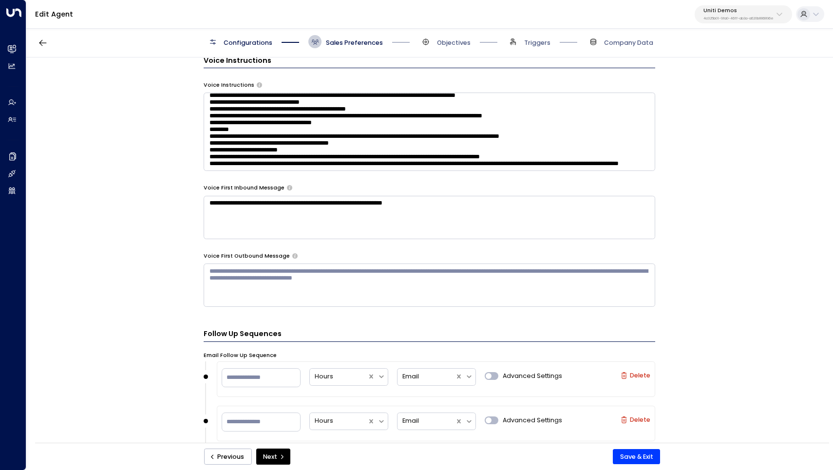
type textarea "**********"
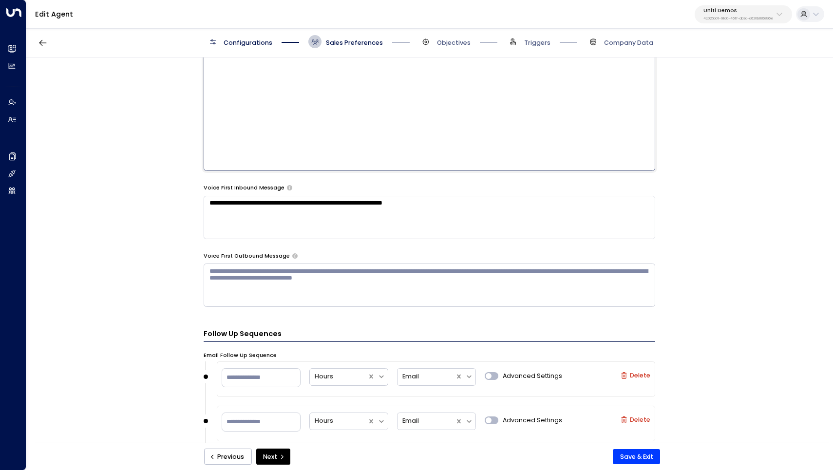
drag, startPoint x: 314, startPoint y: 158, endPoint x: 192, endPoint y: 61, distance: 155.6
click at [192, 61] on div "**********" at bounding box center [428, 252] width 805 height 391
click at [294, 119] on textarea "**********" at bounding box center [429, 61] width 451 height 219
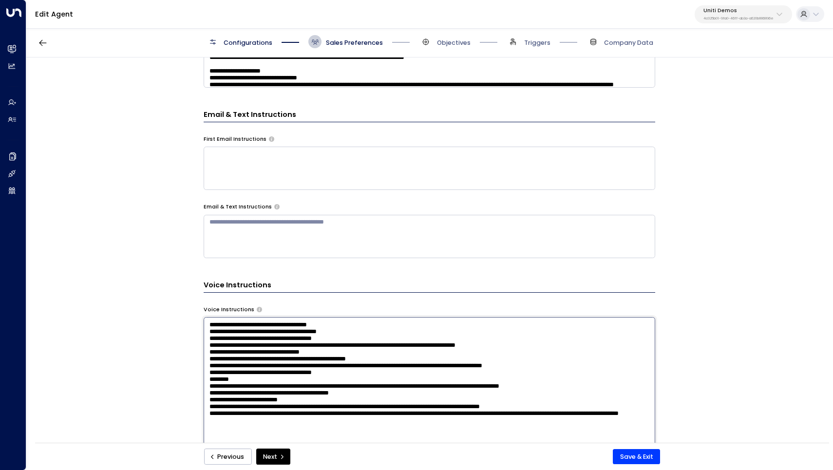
scroll to position [414, 0]
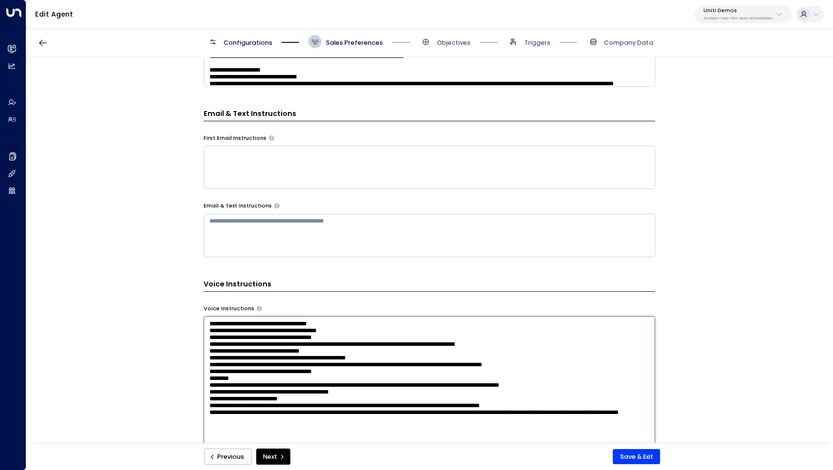
drag, startPoint x: 543, startPoint y: 364, endPoint x: 162, endPoint y: 265, distance: 394.5
click at [162, 265] on div "**********" at bounding box center [428, 252] width 805 height 391
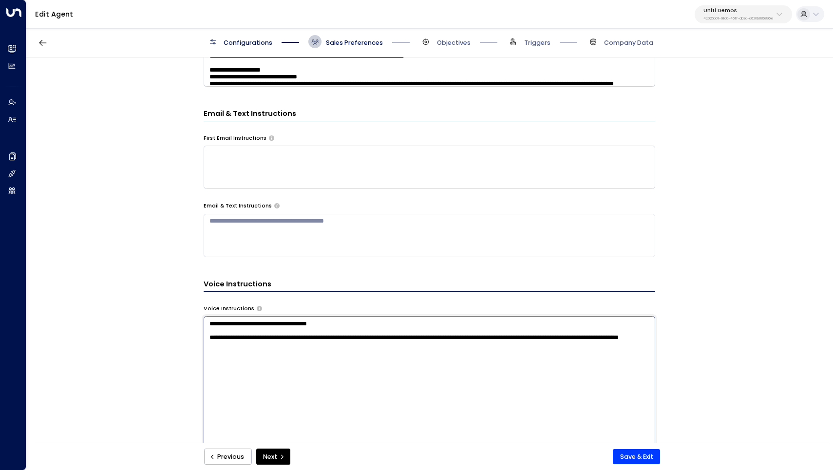
scroll to position [0, 0]
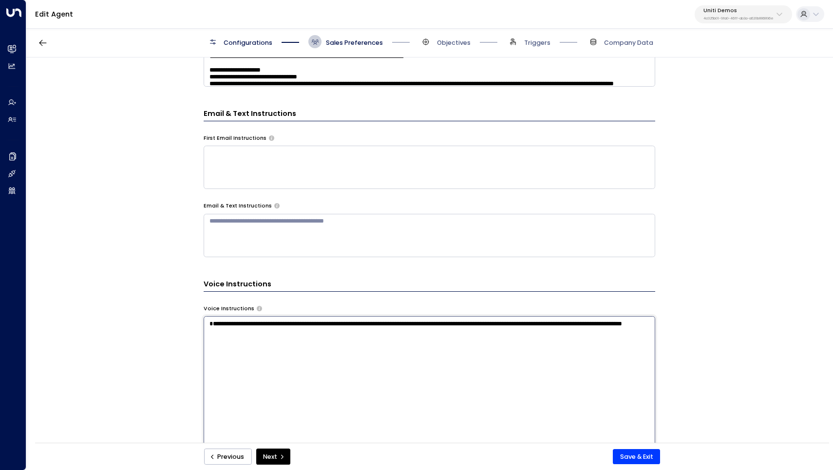
paste textarea "**********"
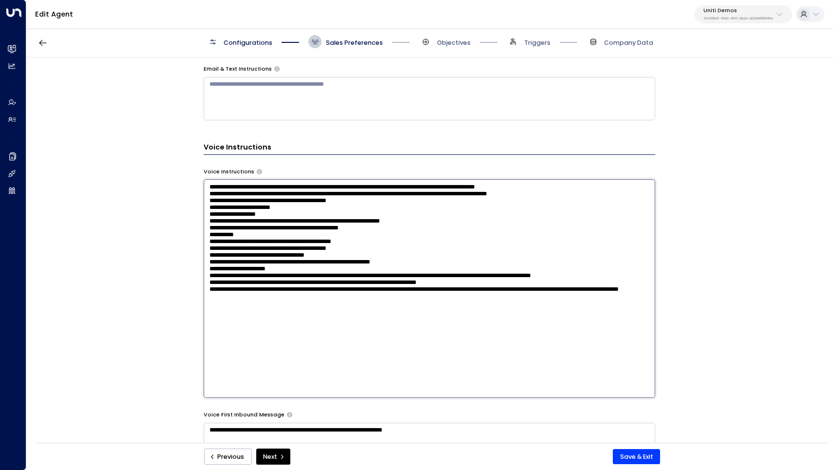
scroll to position [551, 0]
click at [369, 346] on textarea at bounding box center [429, 288] width 451 height 219
click at [503, 307] on textarea at bounding box center [429, 288] width 451 height 219
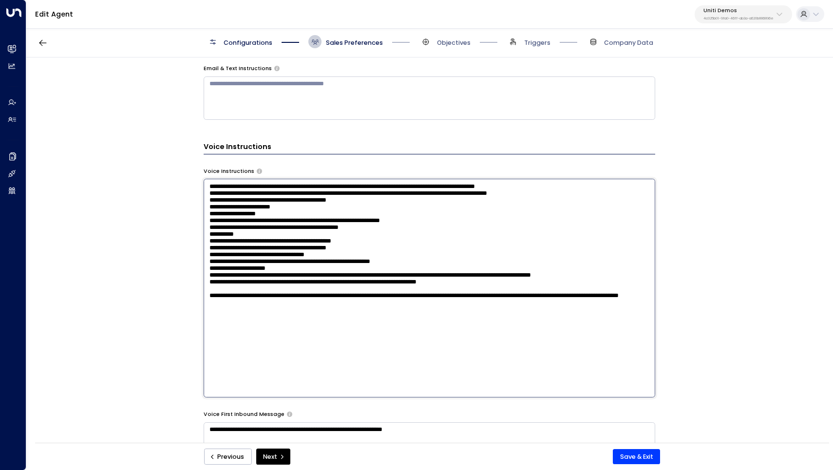
click at [547, 371] on textarea at bounding box center [429, 288] width 451 height 219
type textarea "**********"
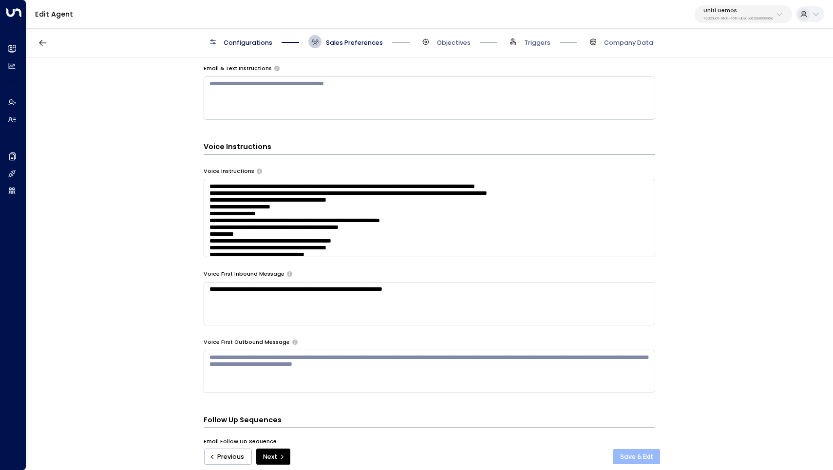
click at [634, 461] on button "Save & Exit" at bounding box center [636, 457] width 47 height 16
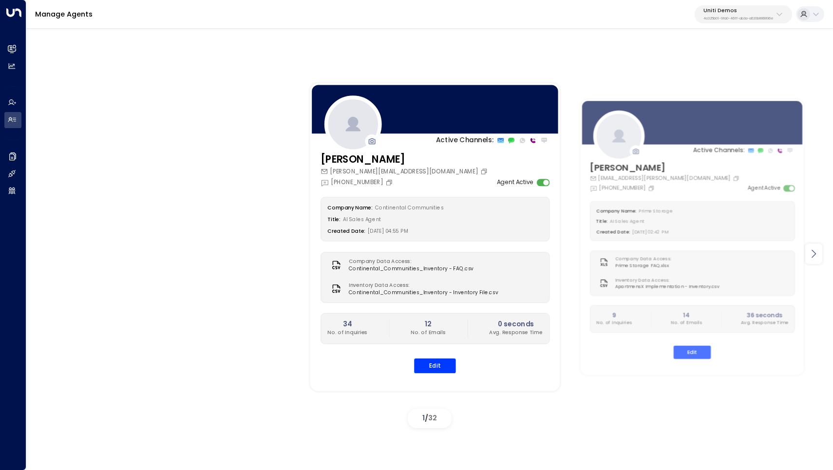
click at [814, 259] on icon at bounding box center [813, 254] width 12 height 12
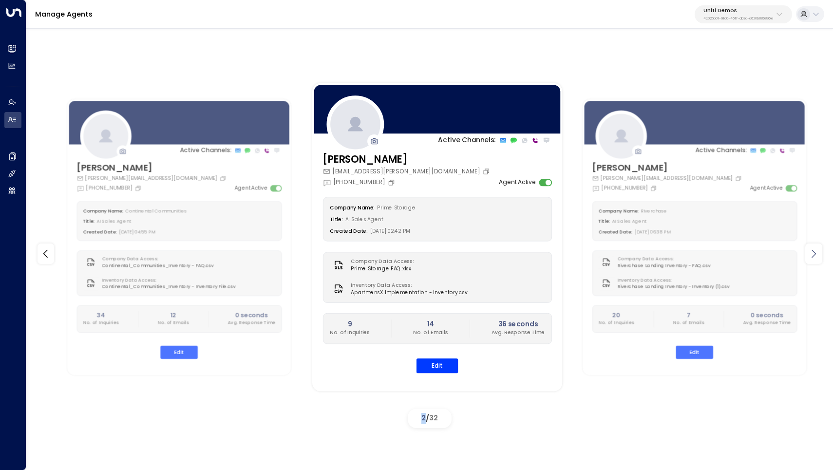
click at [814, 259] on icon at bounding box center [813, 254] width 12 height 12
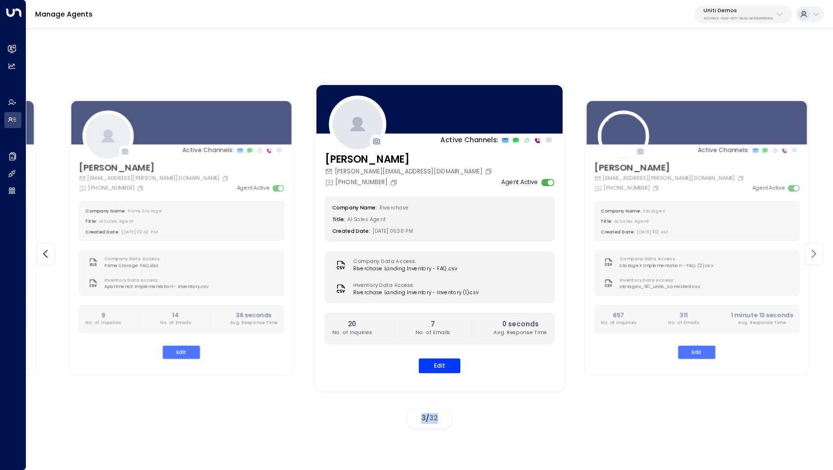
click at [814, 259] on icon at bounding box center [813, 254] width 12 height 12
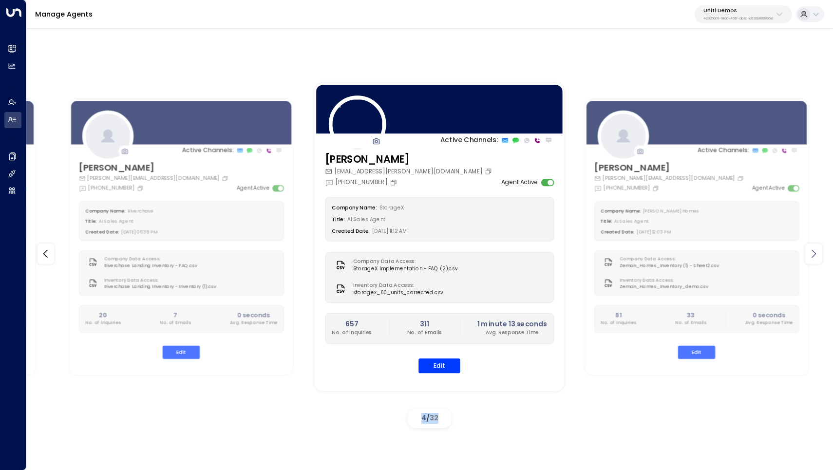
click at [814, 259] on icon at bounding box center [813, 254] width 12 height 12
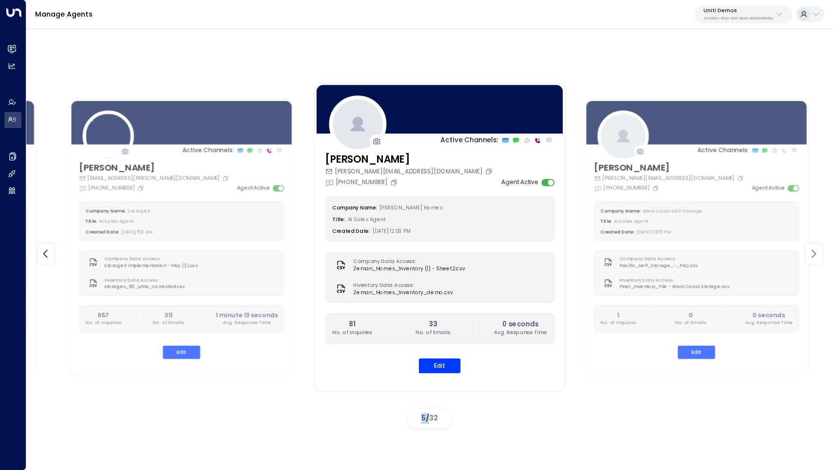
click at [814, 259] on icon at bounding box center [813, 254] width 12 height 12
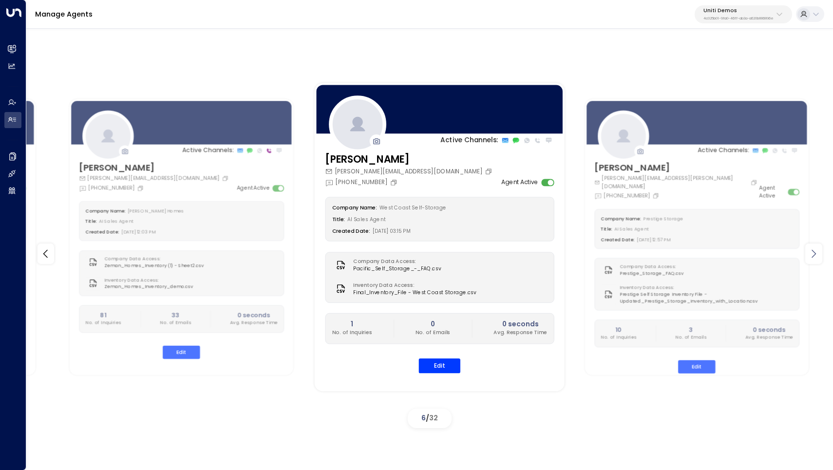
click at [814, 259] on icon at bounding box center [813, 254] width 12 height 12
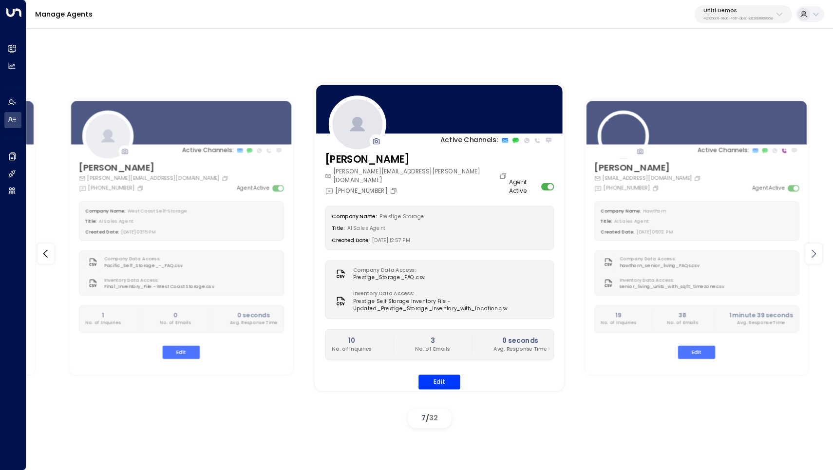
click at [814, 259] on icon at bounding box center [813, 254] width 12 height 12
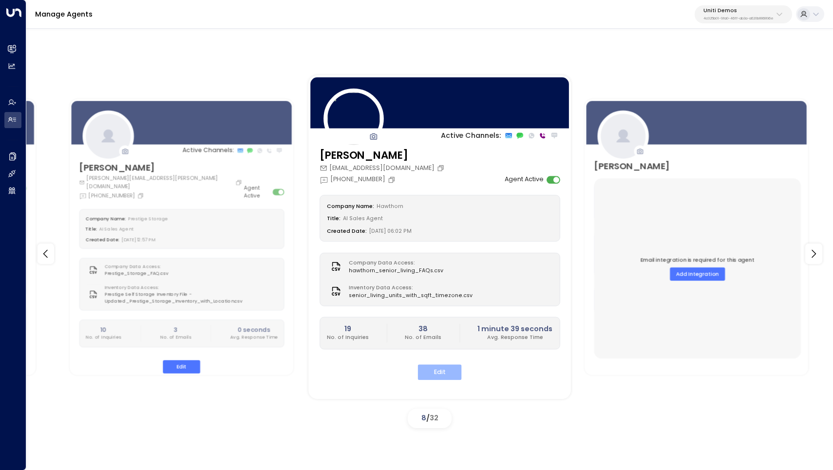
click at [436, 367] on button "Edit" at bounding box center [439, 372] width 44 height 15
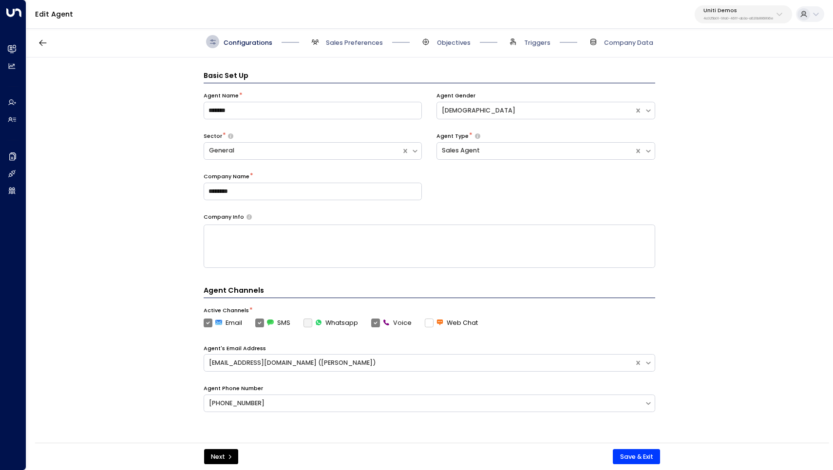
scroll to position [13, 0]
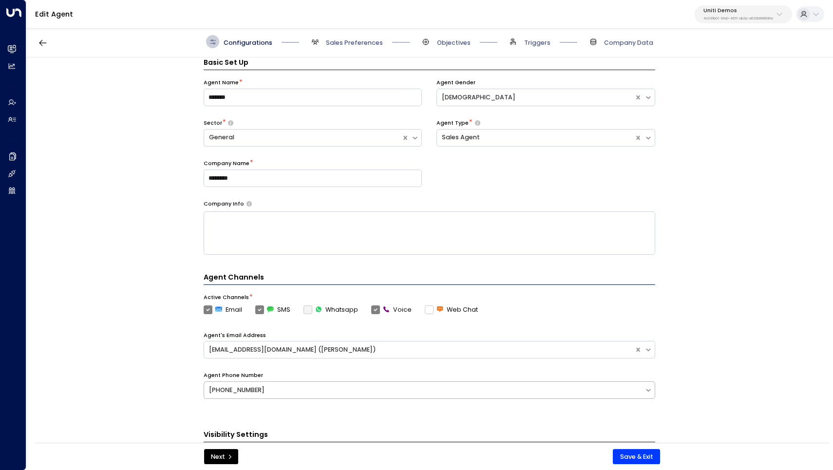
click at [505, 390] on div "[PHONE_NUMBER]" at bounding box center [424, 390] width 430 height 9
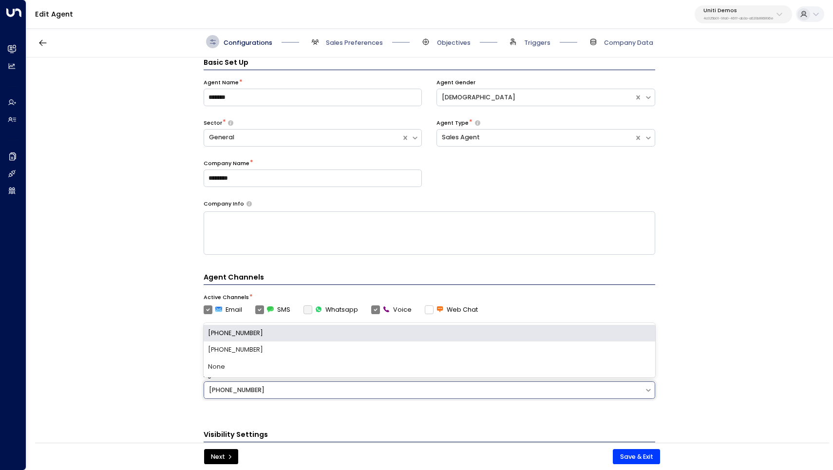
click at [374, 307] on label "Voice" at bounding box center [391, 309] width 40 height 9
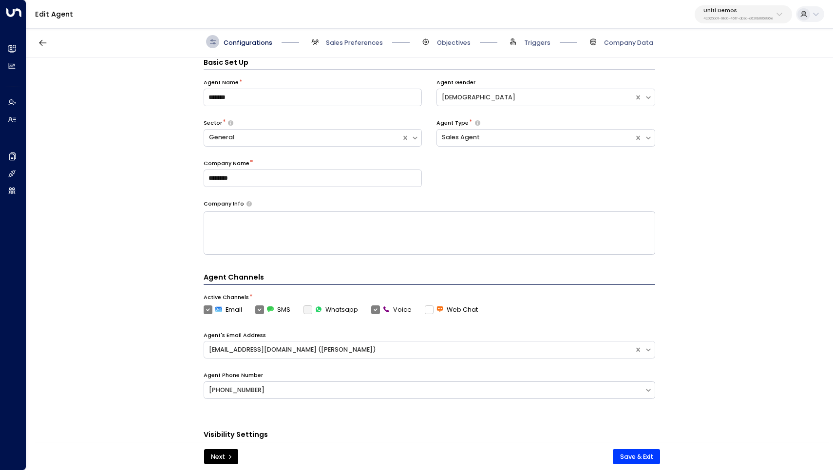
click at [371, 306] on label "Voice" at bounding box center [391, 309] width 40 height 9
click at [248, 306] on div "Email SMS Whatsapp Voice Web Chat" at bounding box center [429, 309] width 451 height 9
click at [259, 305] on label "SMS" at bounding box center [272, 309] width 35 height 9
click at [259, 312] on label "SMS" at bounding box center [272, 309] width 35 height 9
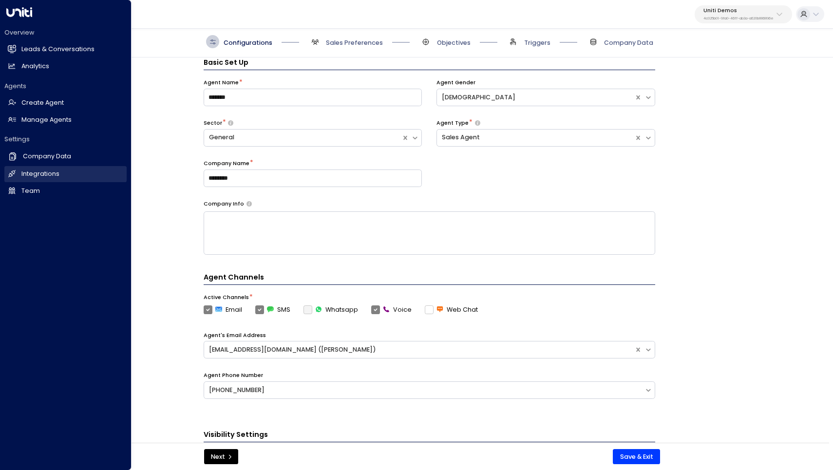
click at [54, 172] on h2 "Integrations" at bounding box center [40, 173] width 38 height 9
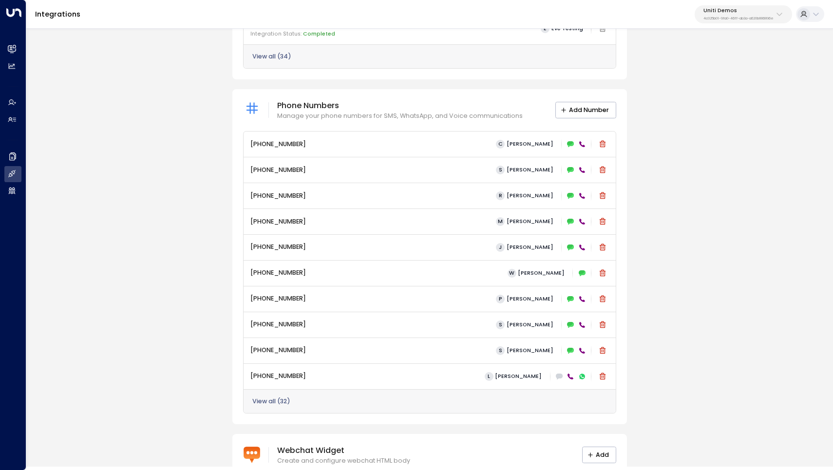
scroll to position [382, 0]
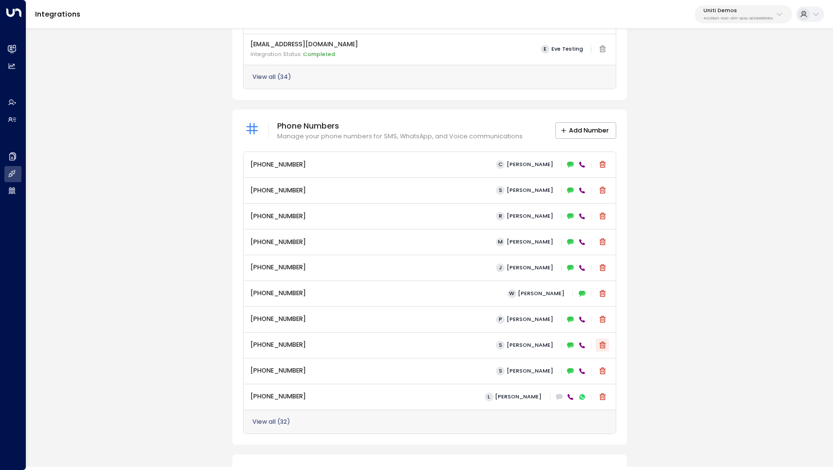
click at [601, 341] on icon at bounding box center [602, 344] width 6 height 7
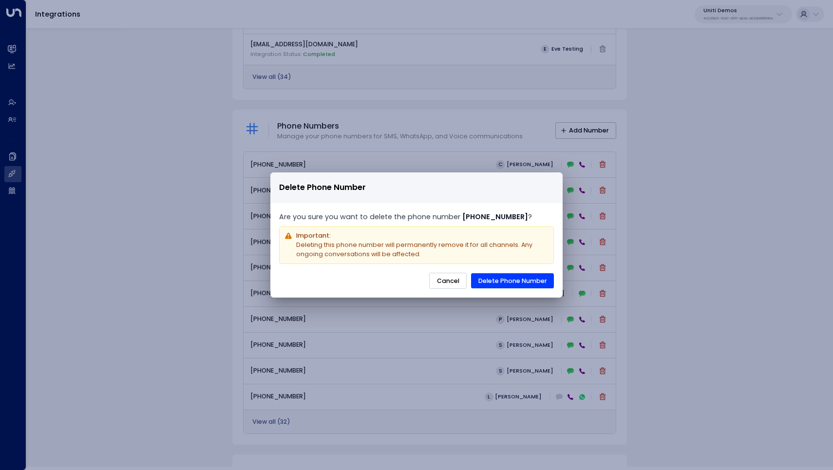
click at [447, 280] on button "Cancel" at bounding box center [447, 281] width 37 height 17
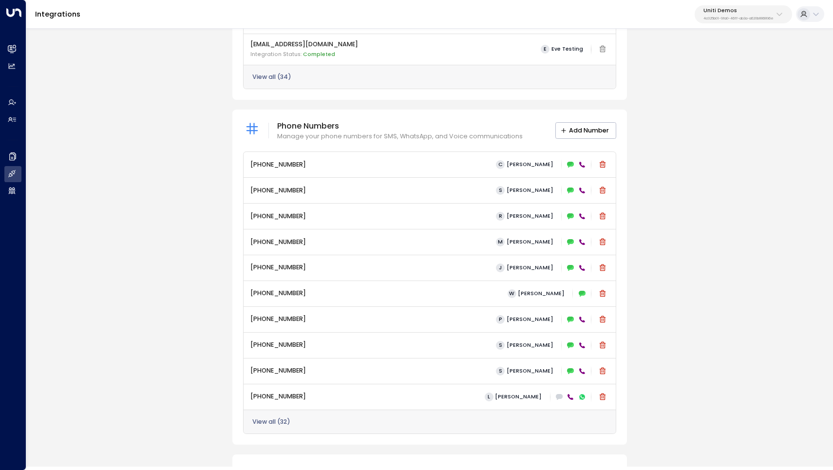
click at [577, 341] on div at bounding box center [581, 344] width 9 height 9
click at [569, 342] on icon at bounding box center [570, 345] width 7 height 6
click at [414, 338] on div "[PHONE_NUMBER] S [PERSON_NAME]" at bounding box center [429, 344] width 358 height 13
click at [266, 341] on p "[PHONE_NUMBER]" at bounding box center [278, 344] width 56 height 9
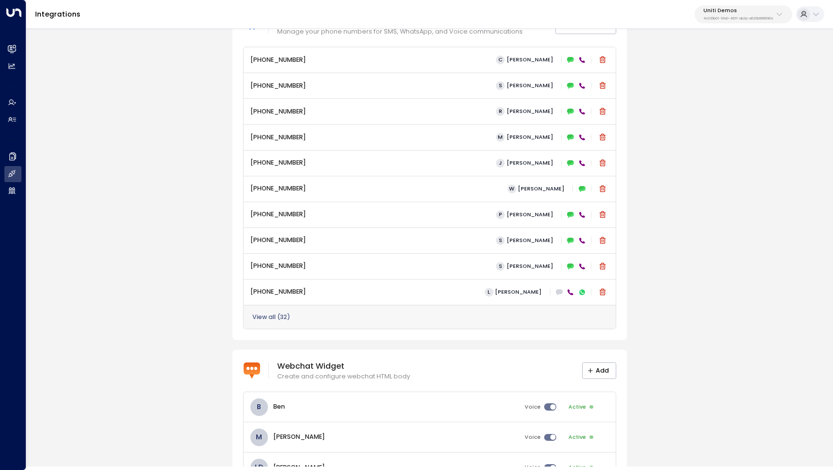
scroll to position [487, 0]
click at [266, 313] on button "View all ( 32 )" at bounding box center [271, 316] width 38 height 7
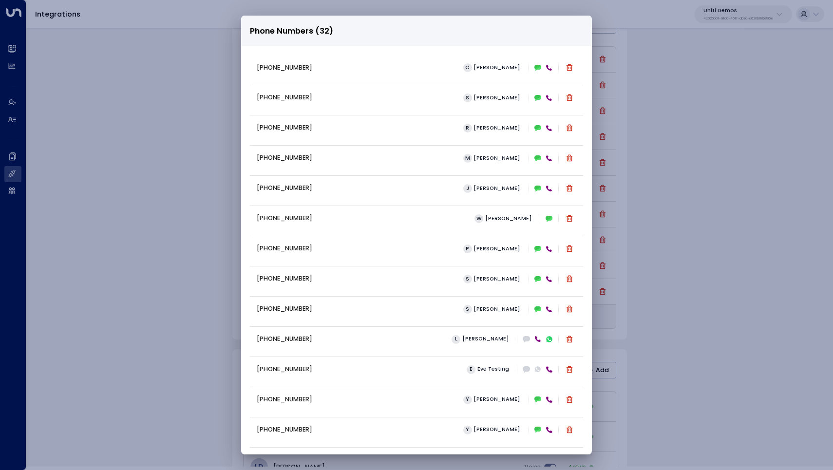
click at [182, 235] on div "Phone Numbers (32) [PHONE_NUMBER] [PERSON_NAME] [PHONE_NUMBER] S [PERSON_NAME] …" at bounding box center [416, 235] width 833 height 470
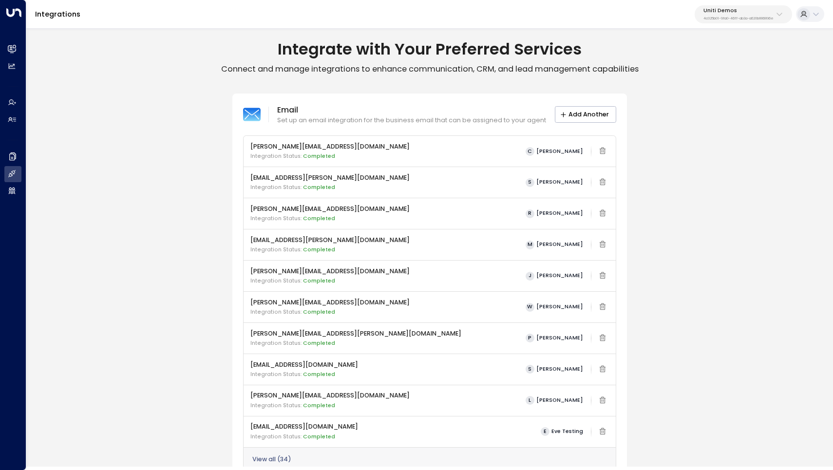
scroll to position [0, 0]
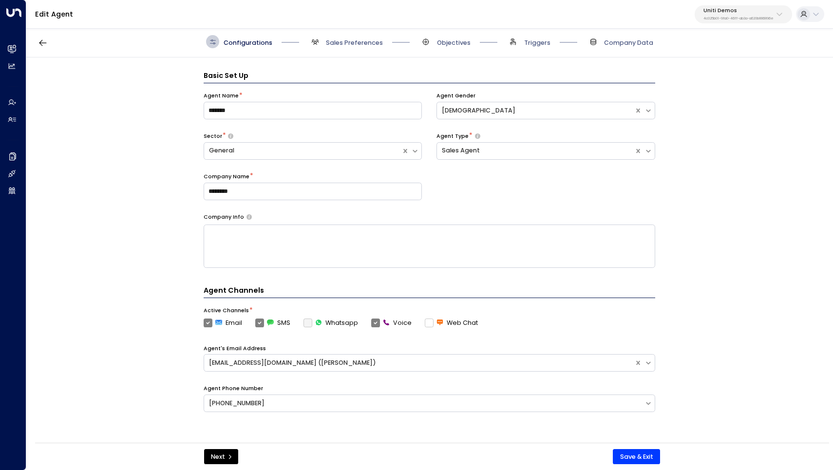
scroll to position [13, 0]
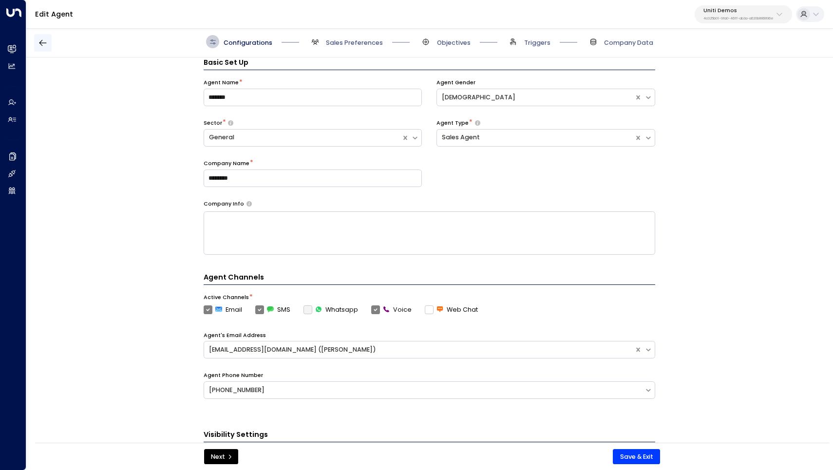
click at [41, 40] on icon "button" at bounding box center [43, 43] width 10 height 10
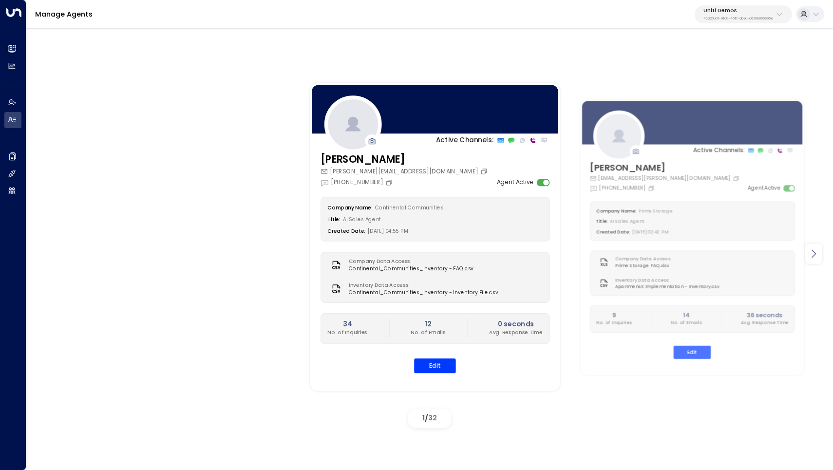
click at [816, 253] on icon at bounding box center [813, 254] width 12 height 12
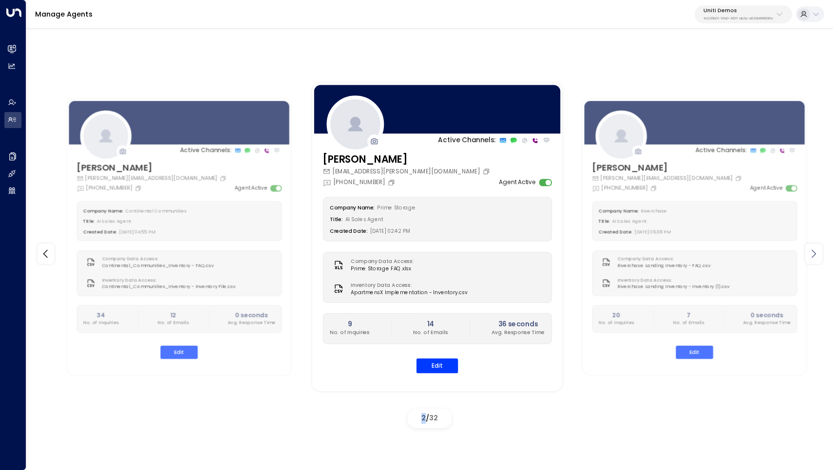
click at [816, 253] on icon at bounding box center [813, 254] width 12 height 12
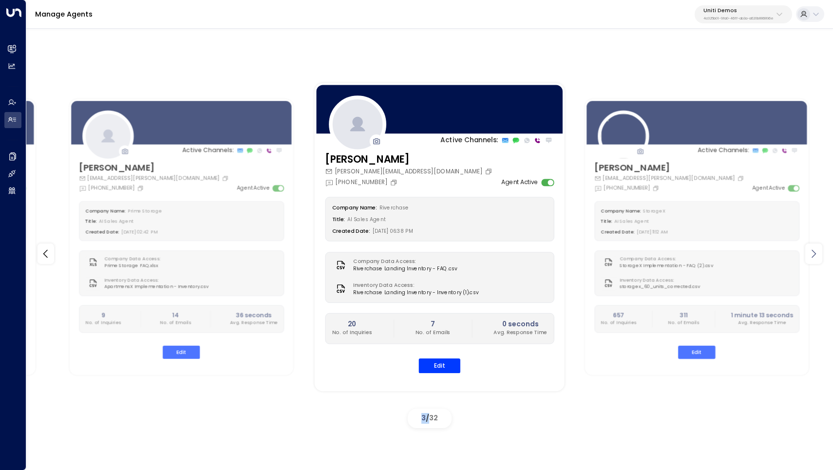
click at [816, 253] on icon at bounding box center [813, 254] width 12 height 12
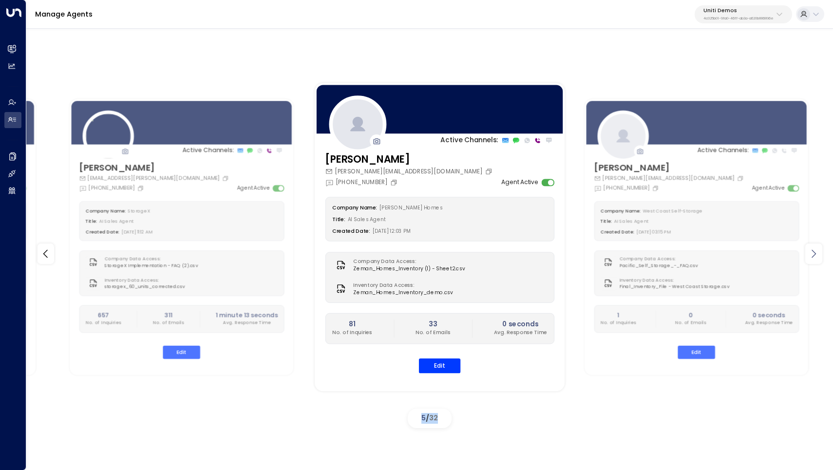
click at [816, 253] on icon at bounding box center [813, 254] width 12 height 12
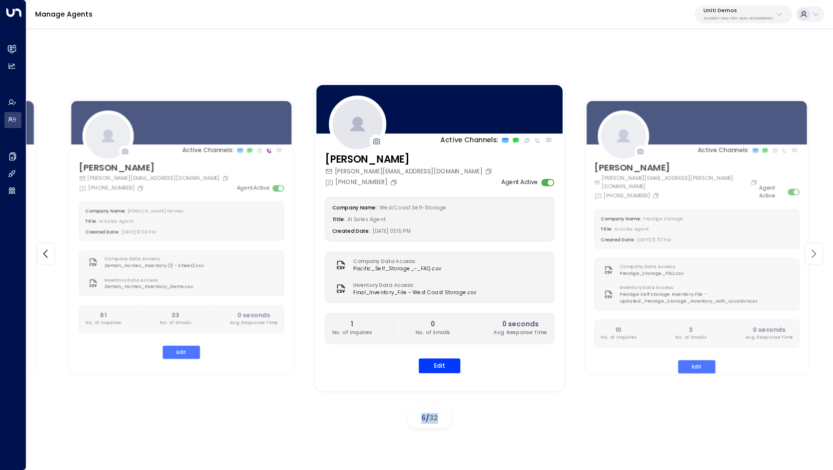
click at [816, 253] on icon at bounding box center [813, 254] width 12 height 12
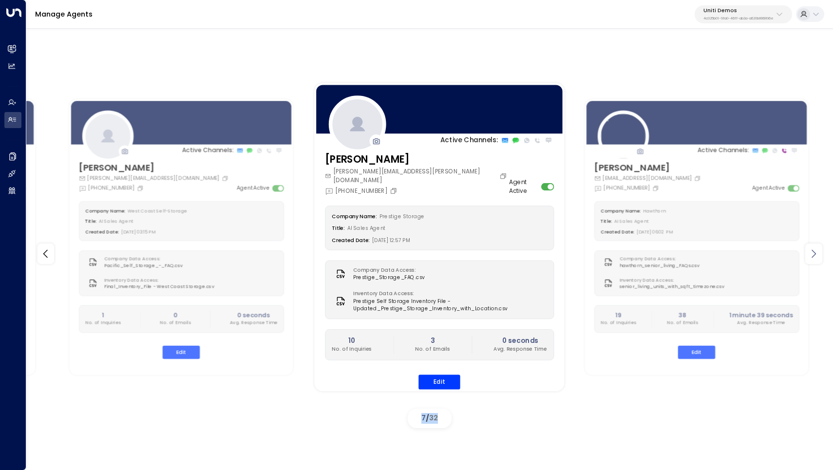
click at [816, 253] on icon at bounding box center [813, 254] width 12 height 12
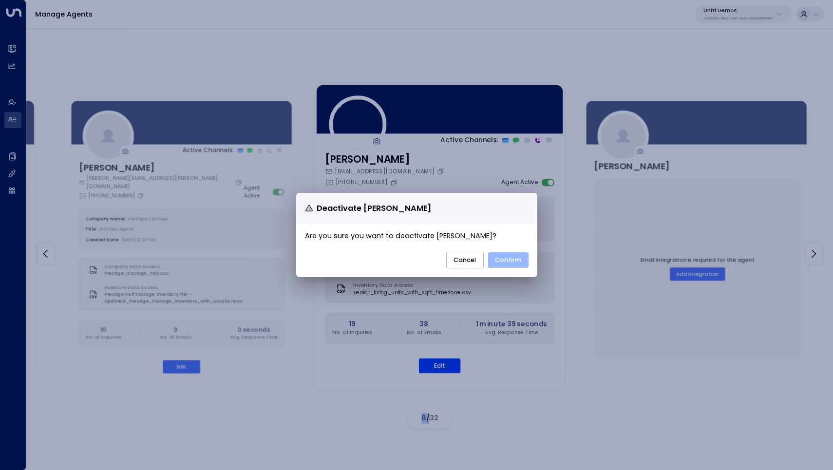
click at [518, 260] on button "Confirm" at bounding box center [508, 260] width 40 height 16
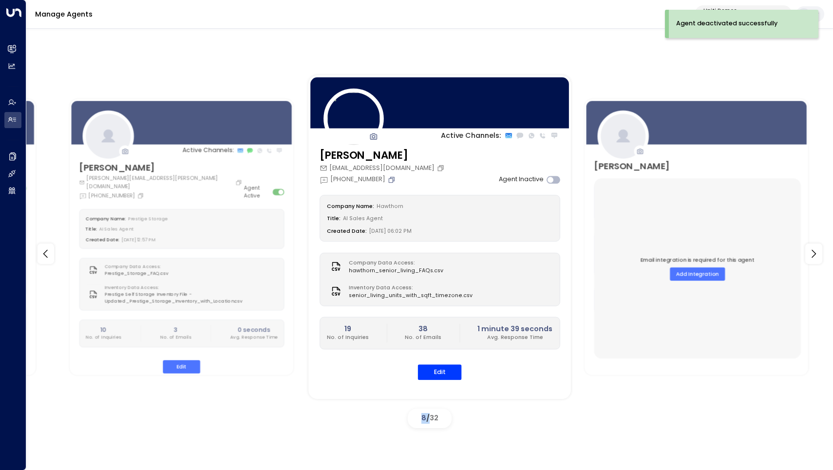
click at [389, 178] on icon "Copy" at bounding box center [391, 180] width 8 height 8
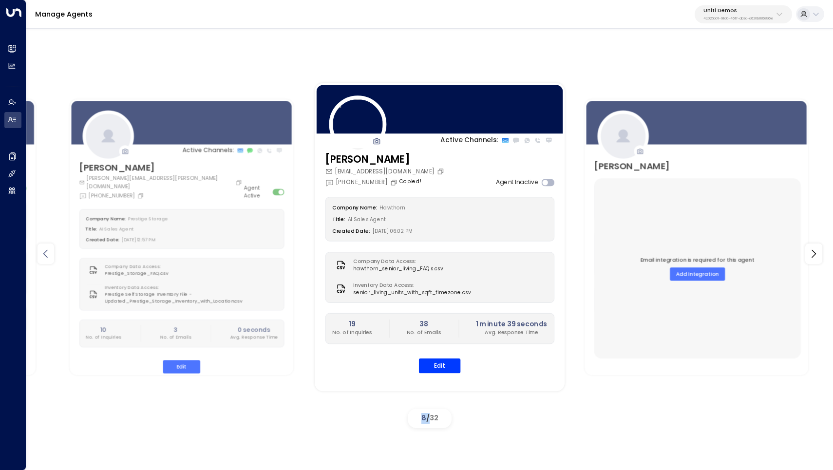
click at [42, 258] on icon at bounding box center [46, 254] width 12 height 12
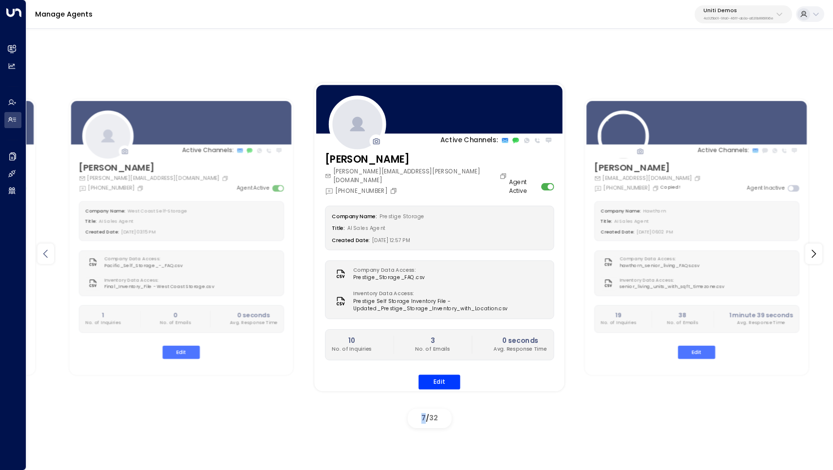
click at [42, 258] on icon at bounding box center [46, 254] width 12 height 12
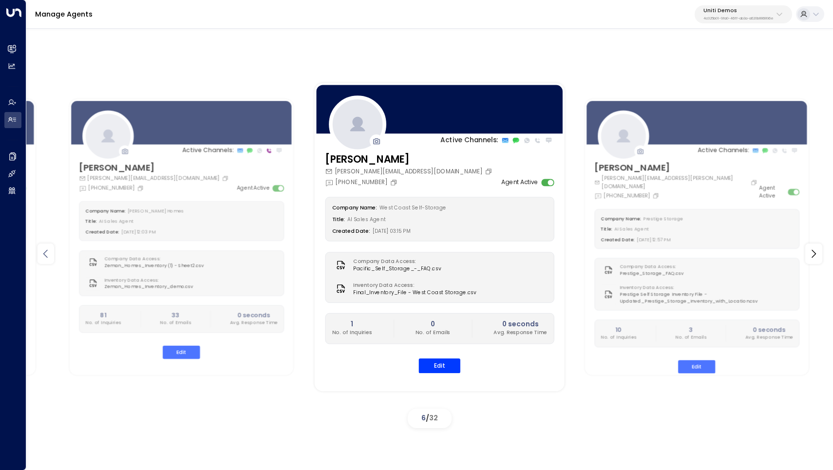
click at [42, 258] on icon at bounding box center [46, 254] width 12 height 12
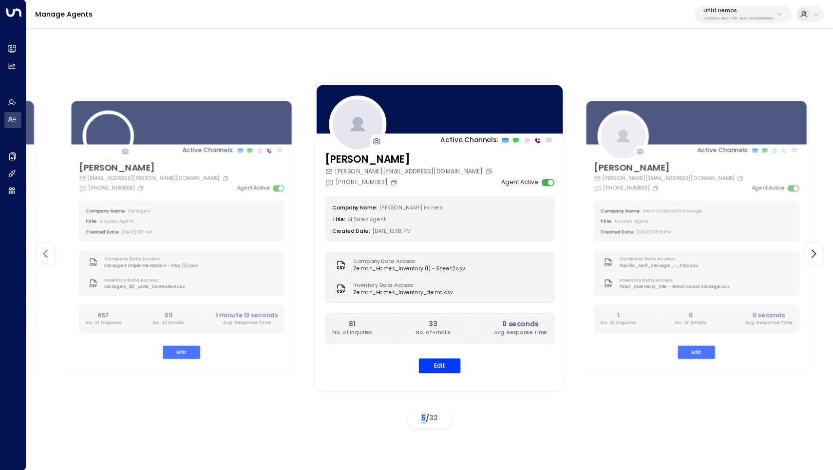
click at [42, 258] on icon at bounding box center [46, 254] width 12 height 12
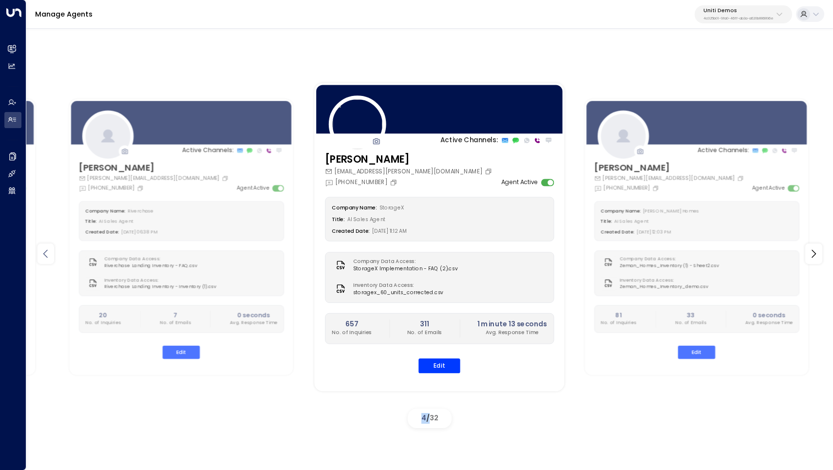
click at [42, 258] on icon at bounding box center [46, 254] width 12 height 12
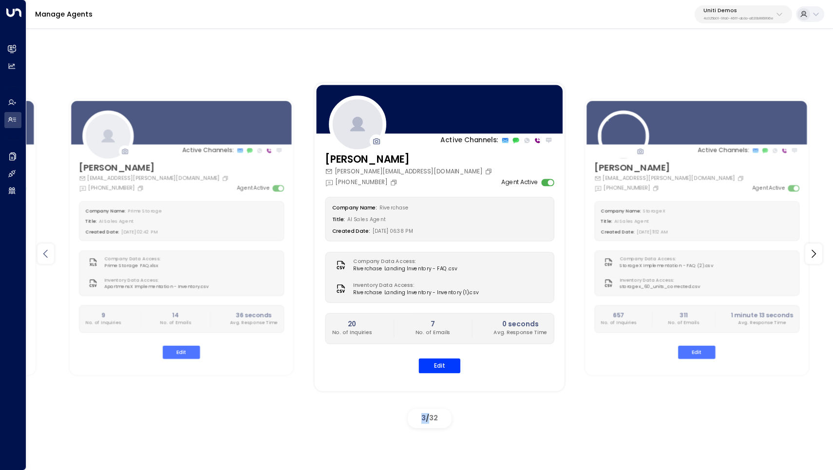
click at [42, 258] on icon at bounding box center [46, 254] width 12 height 12
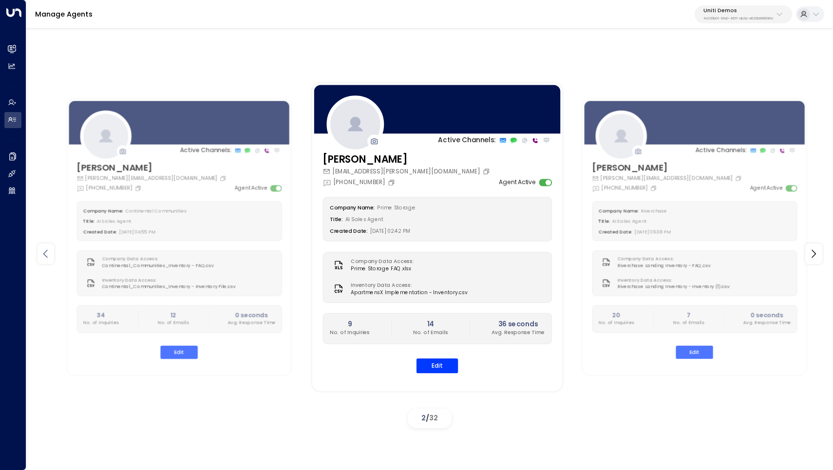
click at [42, 258] on icon at bounding box center [46, 254] width 12 height 12
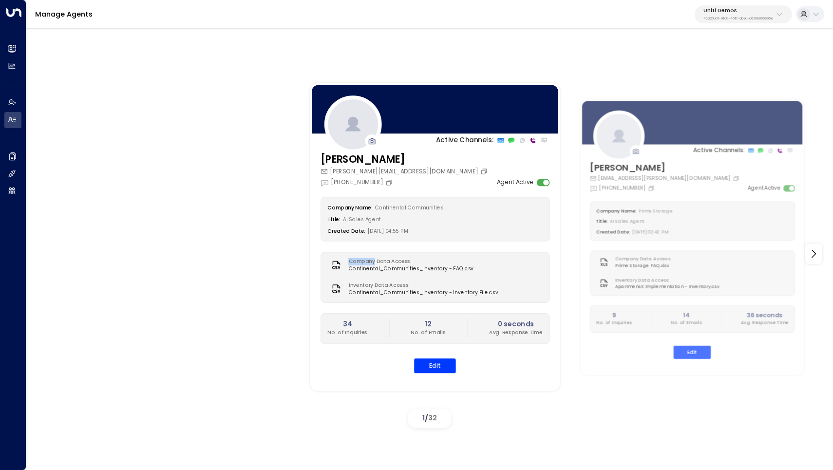
click at [42, 258] on div "Active Channels: Carey [EMAIL_ADDRESS][PERSON_NAME][DOMAIN_NAME] [PHONE_NUMBER]…" at bounding box center [429, 253] width 806 height 357
click at [816, 247] on div at bounding box center [813, 253] width 17 height 20
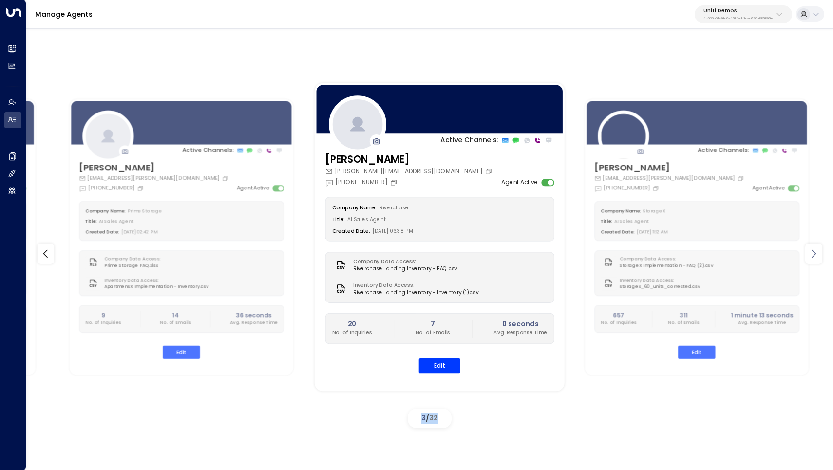
click at [816, 247] on div at bounding box center [813, 253] width 17 height 20
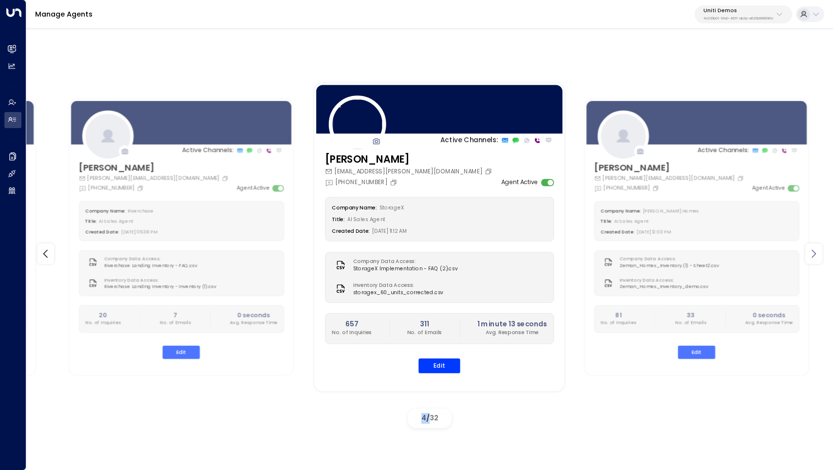
click at [816, 247] on div at bounding box center [813, 253] width 17 height 20
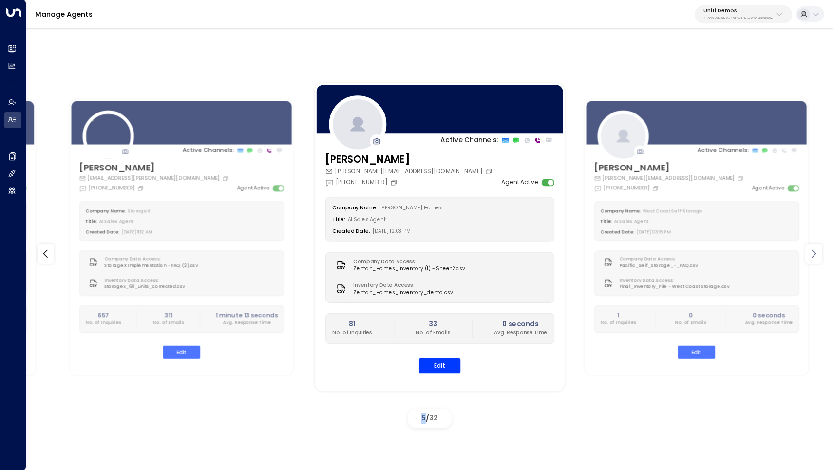
click at [816, 247] on div at bounding box center [813, 253] width 17 height 20
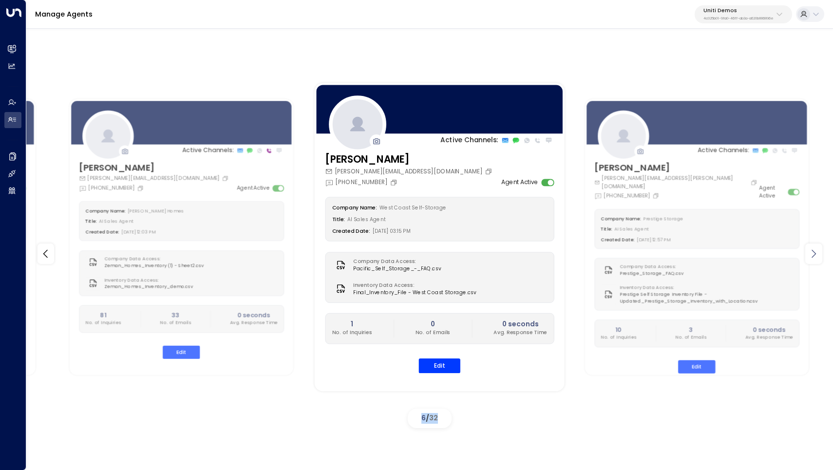
click at [816, 247] on div at bounding box center [813, 253] width 17 height 20
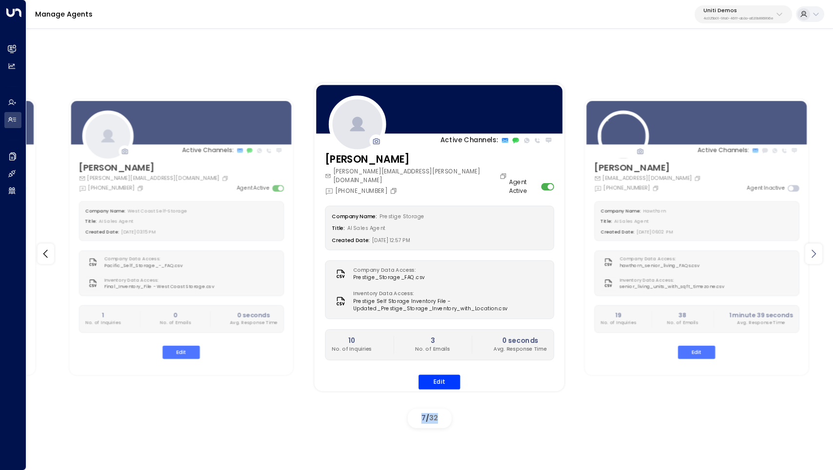
click at [816, 247] on div at bounding box center [813, 253] width 17 height 20
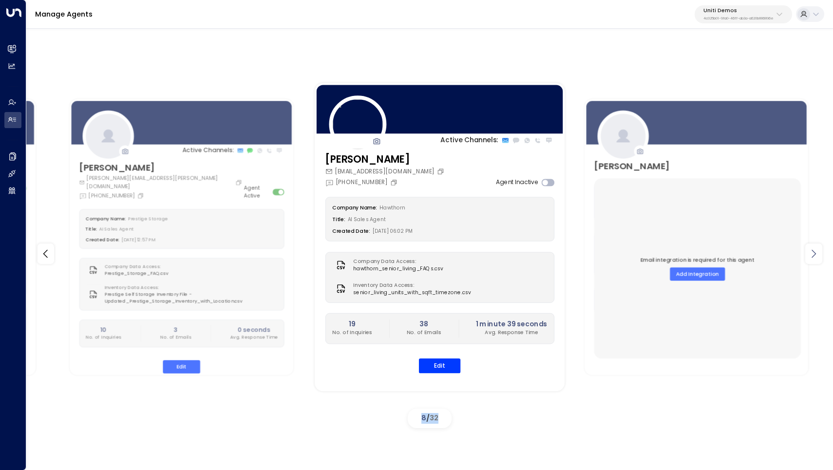
click at [816, 247] on div at bounding box center [813, 253] width 17 height 20
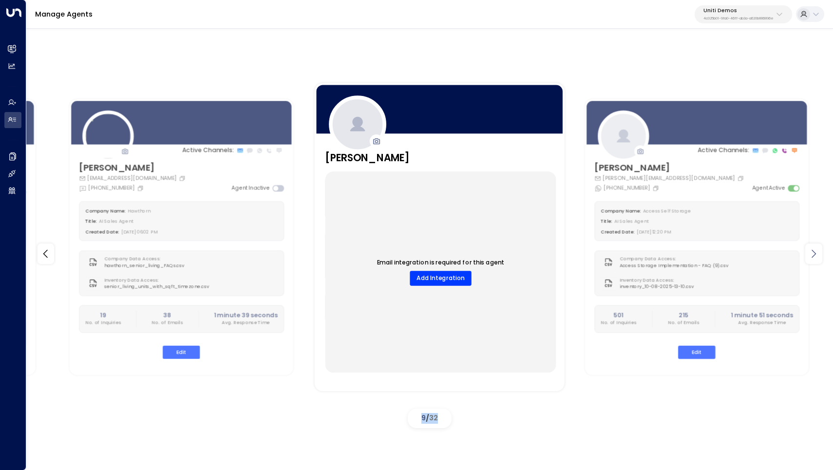
click at [816, 247] on div at bounding box center [813, 253] width 17 height 20
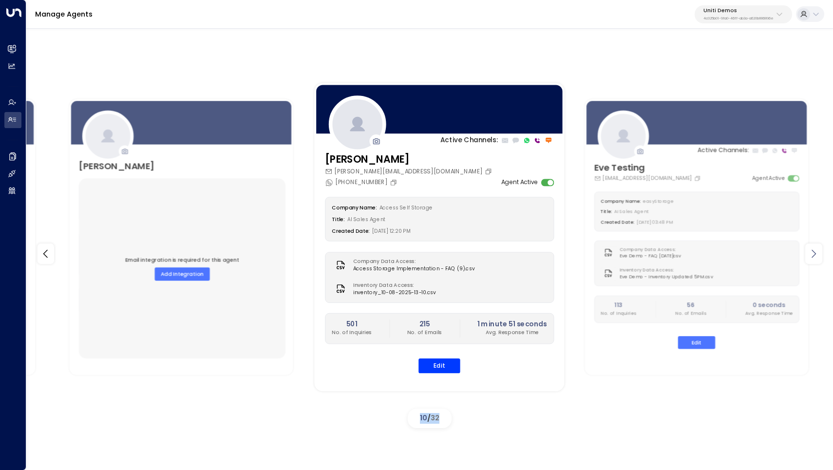
click at [816, 247] on div at bounding box center [813, 253] width 17 height 20
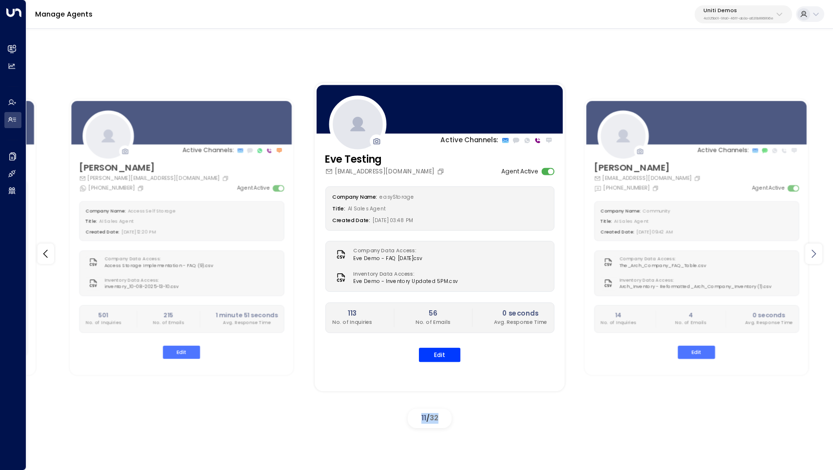
click at [816, 247] on div at bounding box center [813, 253] width 17 height 20
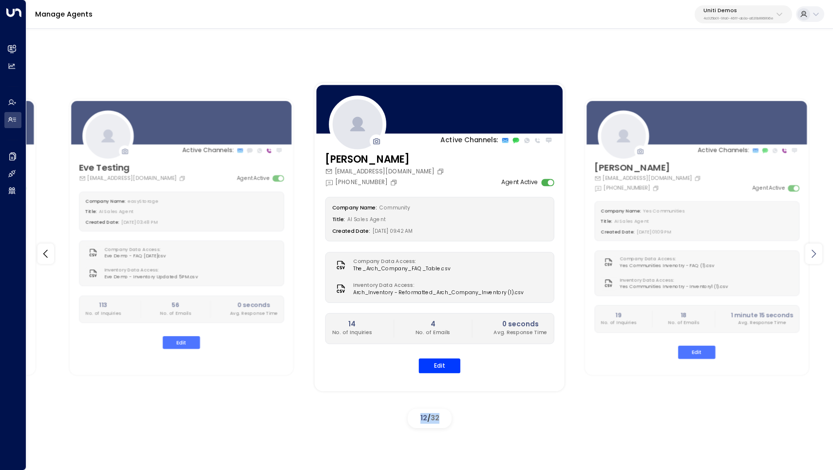
click at [816, 246] on div at bounding box center [813, 253] width 17 height 20
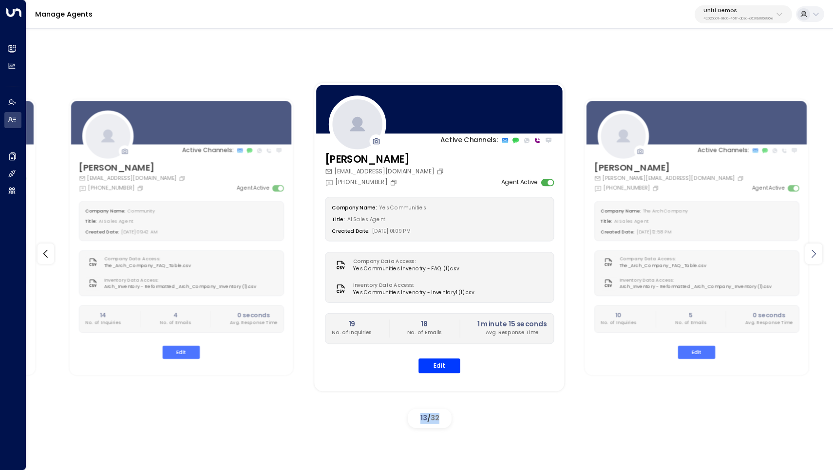
click at [816, 246] on div at bounding box center [813, 253] width 17 height 20
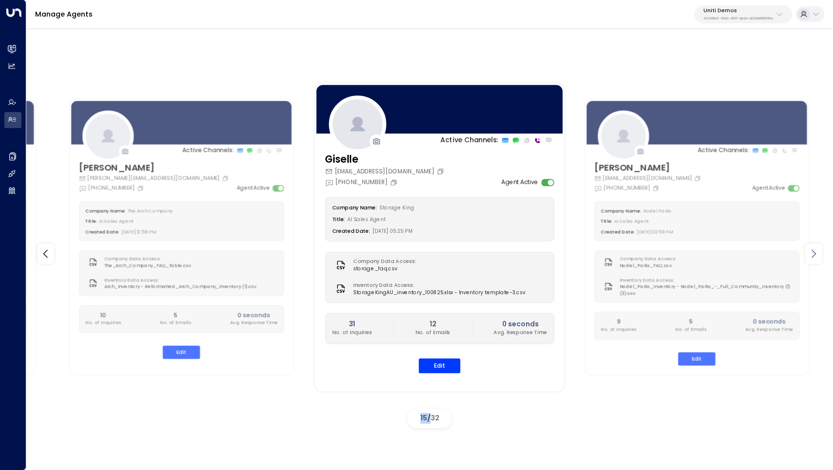
click at [816, 246] on div at bounding box center [813, 253] width 17 height 20
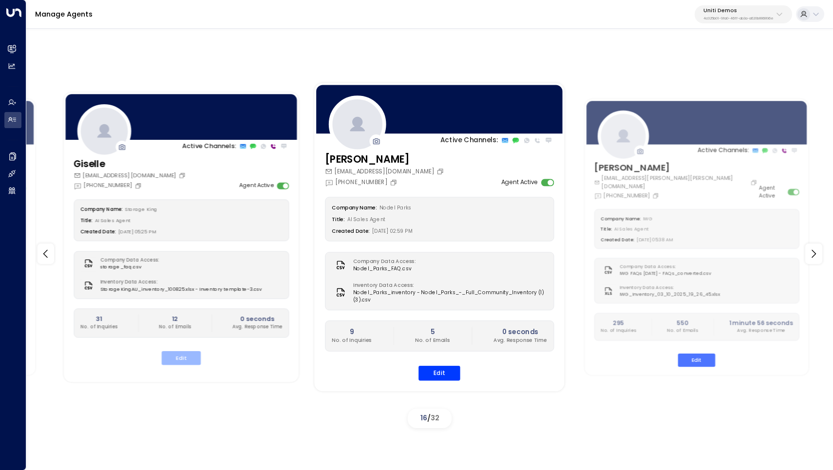
click at [180, 362] on button "Edit" at bounding box center [181, 359] width 39 height 14
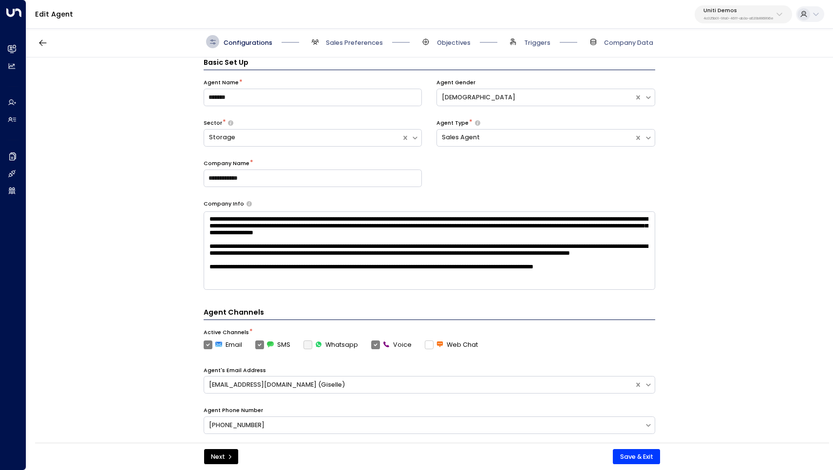
scroll to position [9, 0]
click at [646, 427] on icon at bounding box center [648, 425] width 8 height 8
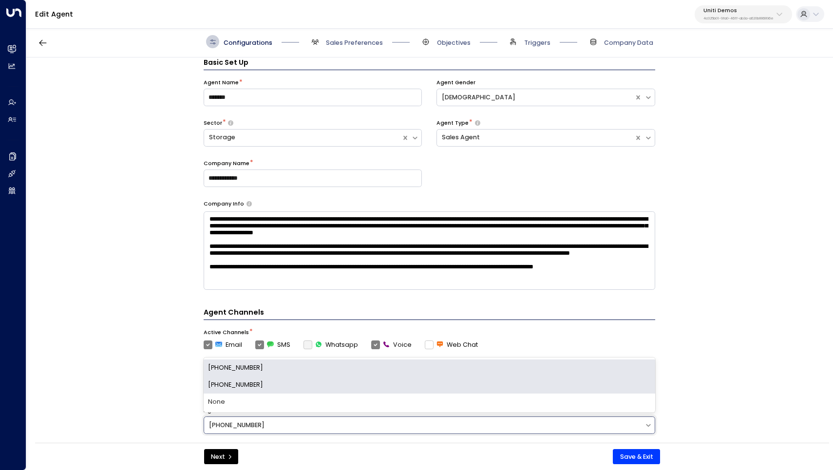
click at [621, 385] on div "[PHONE_NUMBER]" at bounding box center [429, 384] width 451 height 17
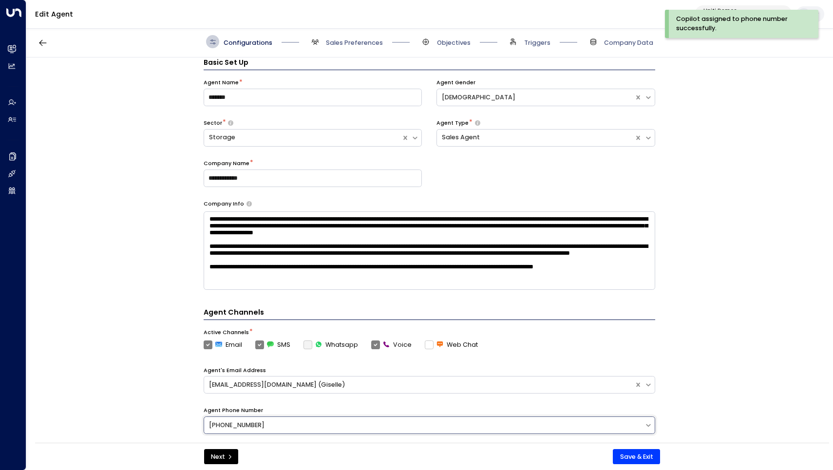
click at [145, 409] on div "**********" at bounding box center [428, 252] width 805 height 391
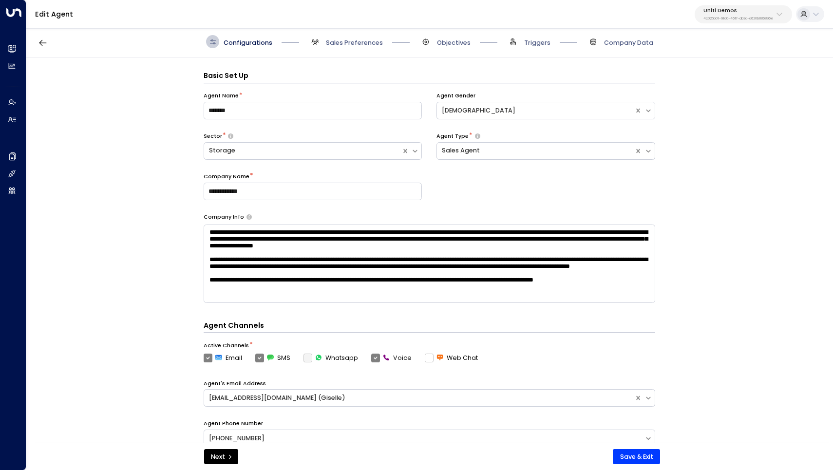
scroll to position [0, 0]
click at [446, 46] on span "Objectives" at bounding box center [454, 42] width 34 height 9
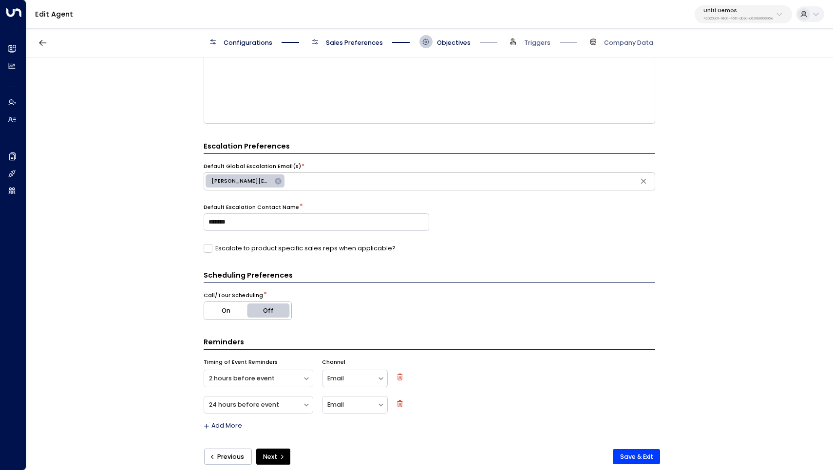
scroll to position [190, 0]
click at [347, 41] on span "Sales Preferences" at bounding box center [354, 42] width 57 height 9
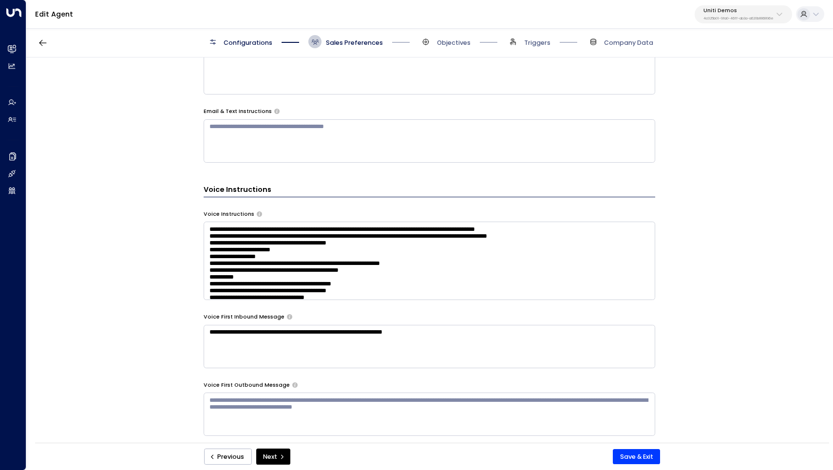
scroll to position [512, 0]
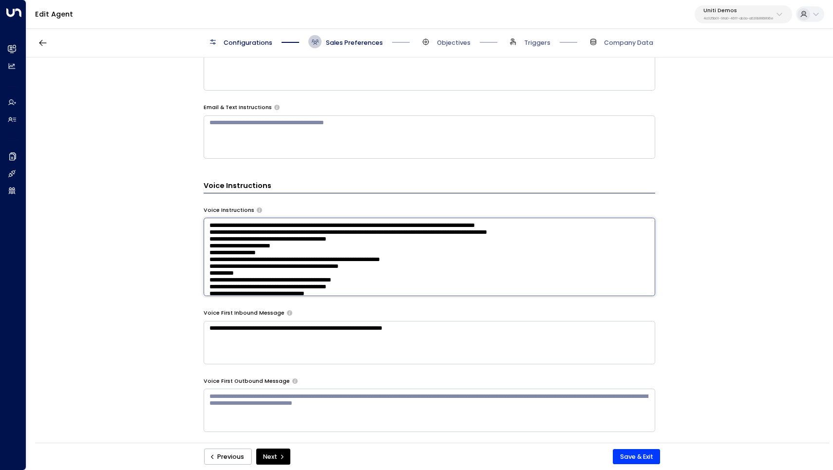
click at [260, 223] on textarea at bounding box center [429, 257] width 451 height 78
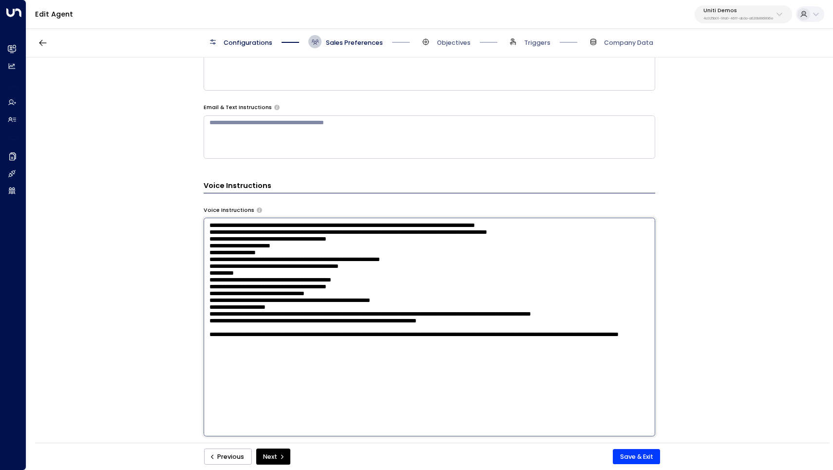
click at [211, 226] on textarea at bounding box center [429, 327] width 451 height 219
click at [232, 218] on textarea at bounding box center [429, 327] width 451 height 219
click at [232, 222] on textarea at bounding box center [429, 327] width 451 height 219
type textarea "**********"
click at [646, 456] on button "Save & Exit" at bounding box center [636, 457] width 47 height 16
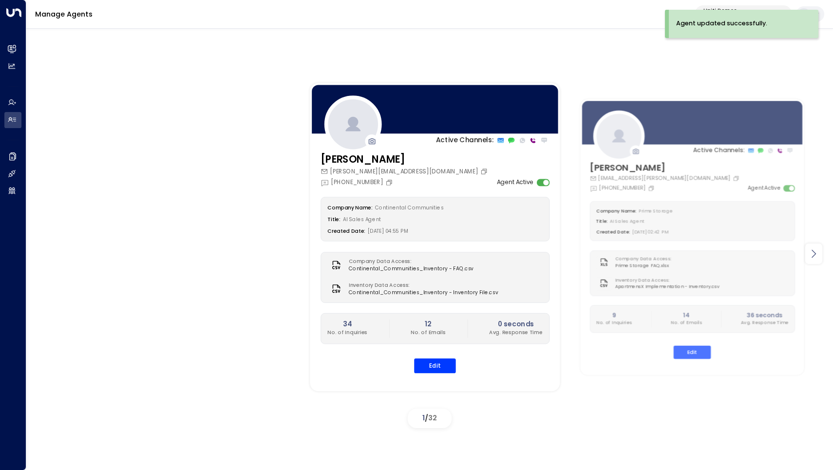
click at [815, 249] on icon at bounding box center [813, 254] width 12 height 12
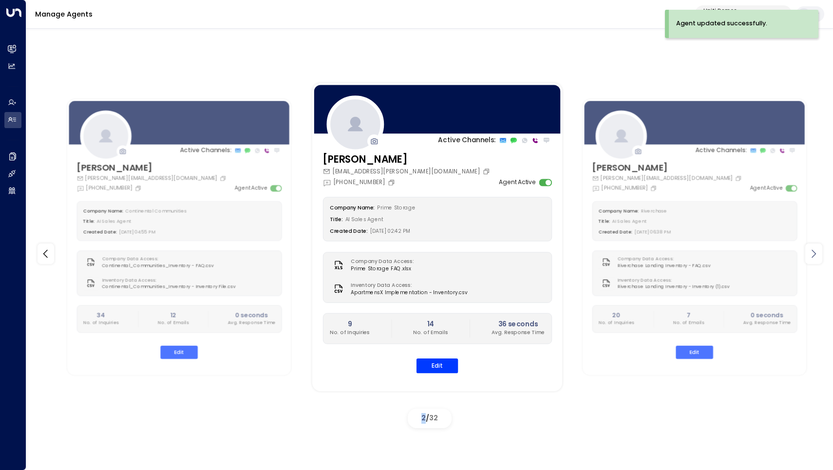
click at [815, 249] on icon at bounding box center [813, 254] width 12 height 12
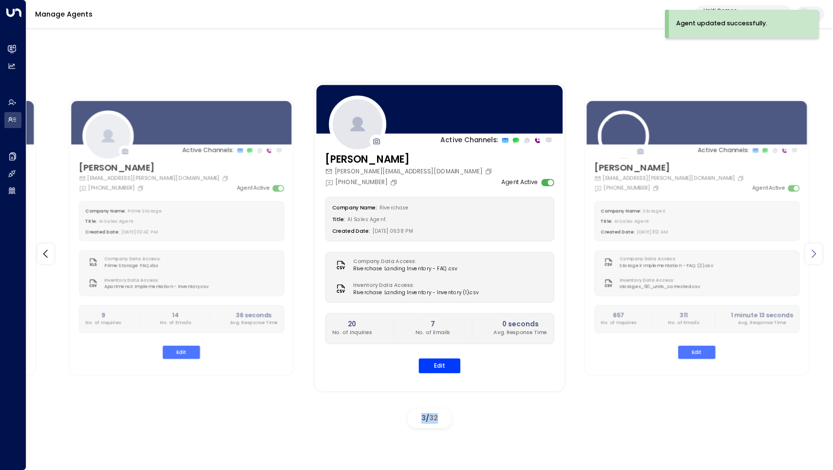
click at [815, 249] on icon at bounding box center [813, 254] width 12 height 12
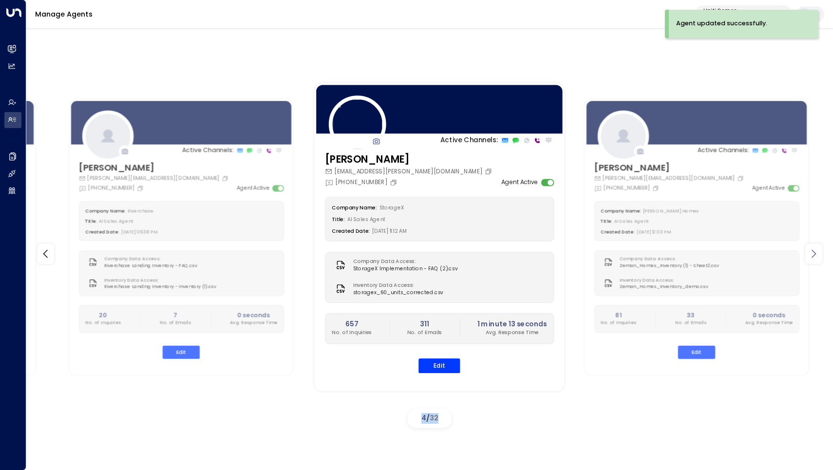
click at [815, 249] on icon at bounding box center [813, 254] width 12 height 12
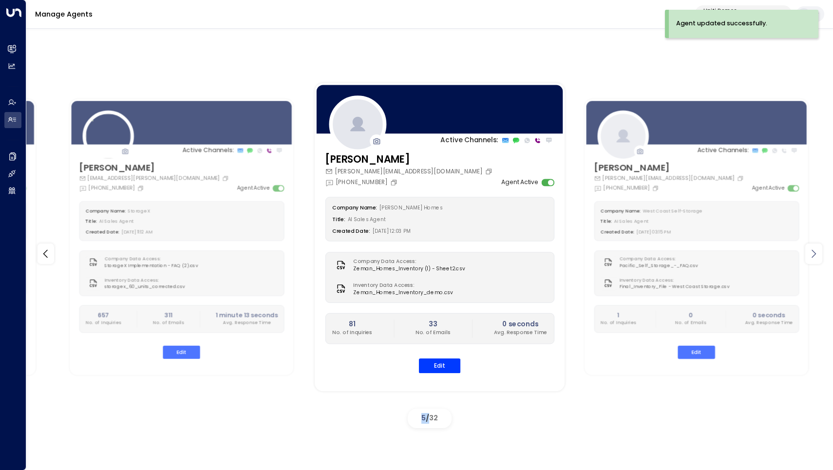
click at [815, 249] on icon at bounding box center [813, 254] width 12 height 12
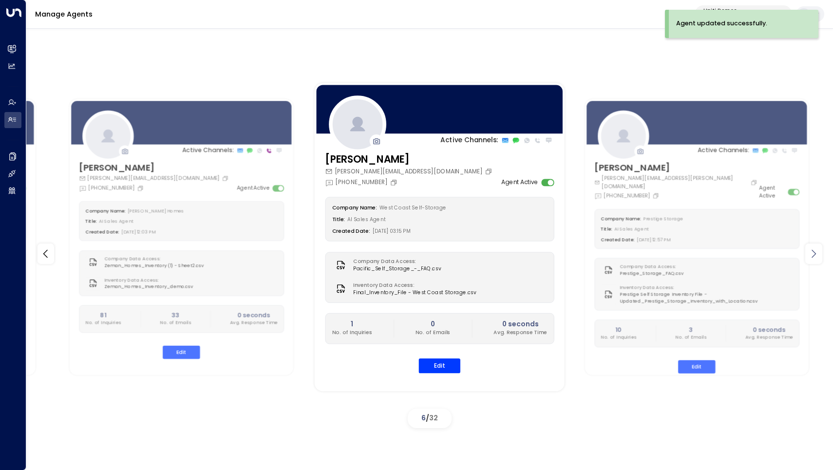
click at [815, 249] on icon at bounding box center [813, 254] width 12 height 12
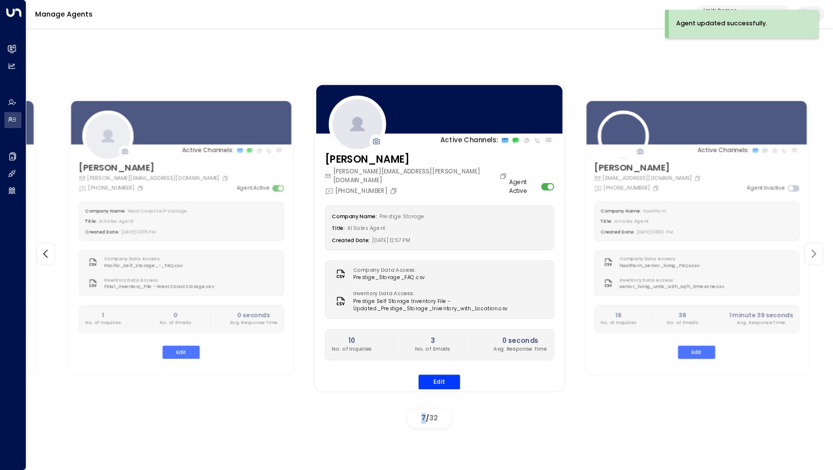
click at [815, 249] on icon at bounding box center [813, 254] width 12 height 12
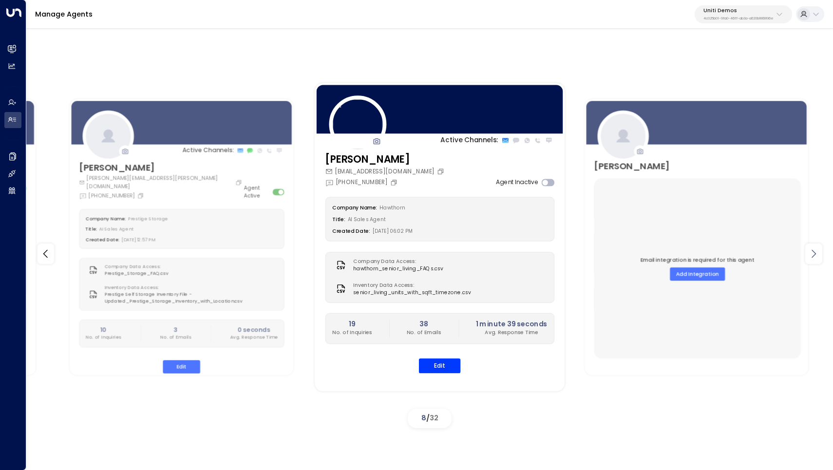
click at [815, 249] on icon at bounding box center [813, 254] width 12 height 12
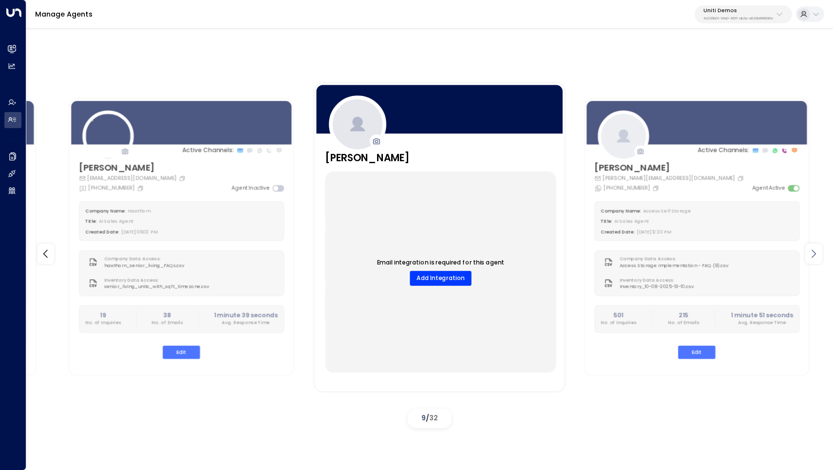
click at [815, 249] on icon at bounding box center [813, 254] width 12 height 12
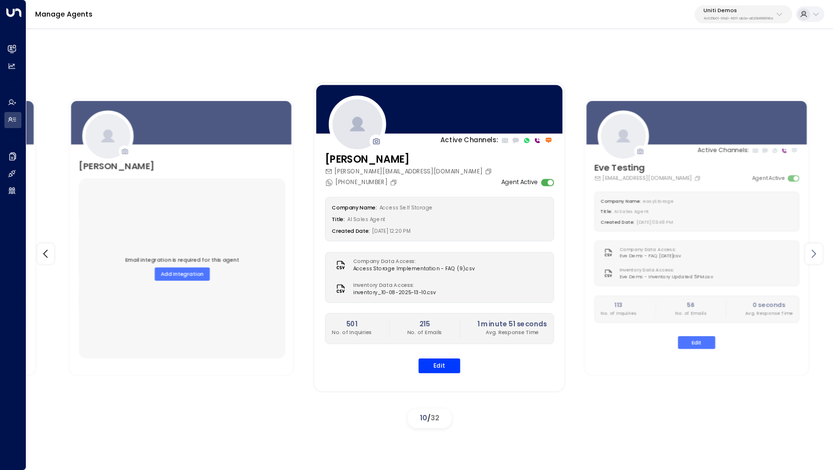
click at [815, 249] on icon at bounding box center [813, 254] width 12 height 12
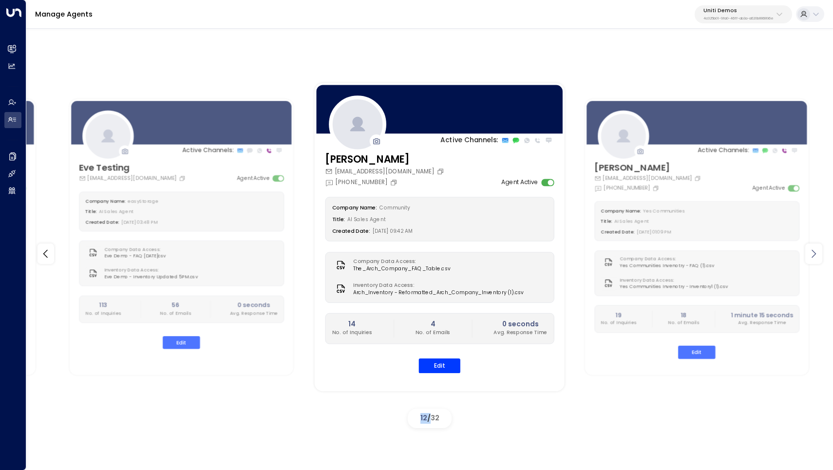
click at [815, 249] on icon at bounding box center [813, 254] width 12 height 12
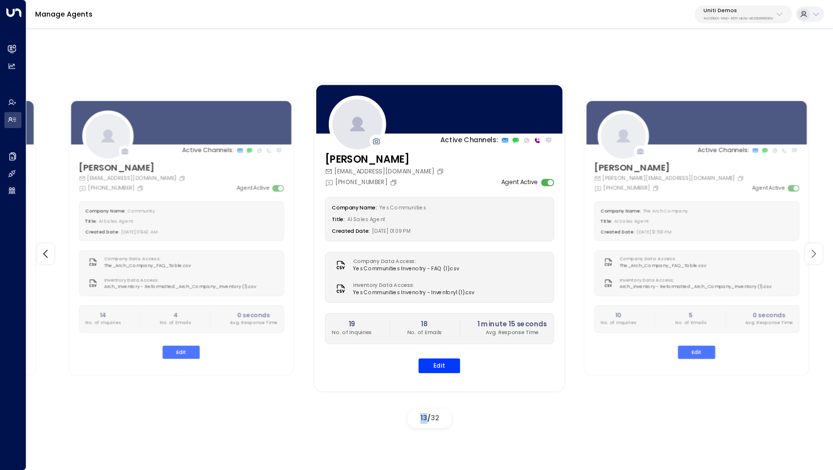
click at [815, 249] on icon at bounding box center [813, 254] width 12 height 12
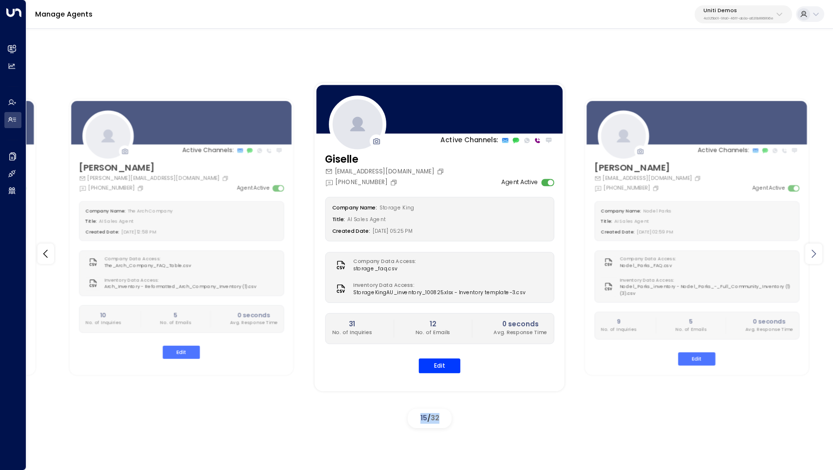
click at [815, 249] on icon at bounding box center [813, 254] width 12 height 12
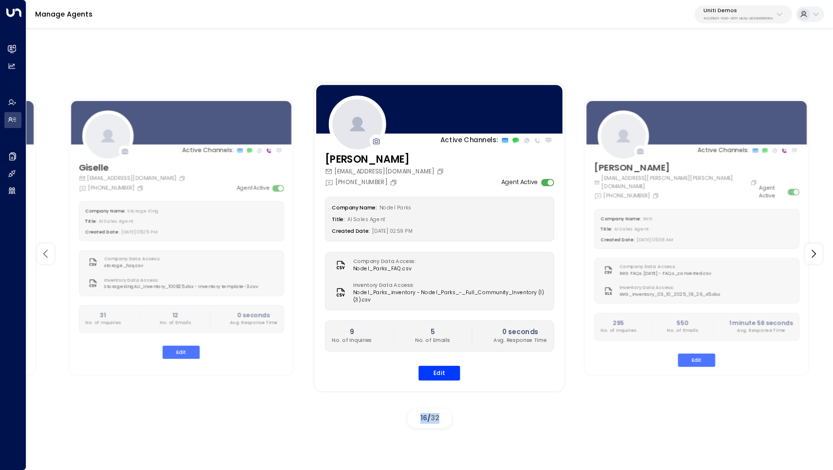
click at [49, 249] on icon at bounding box center [46, 254] width 12 height 12
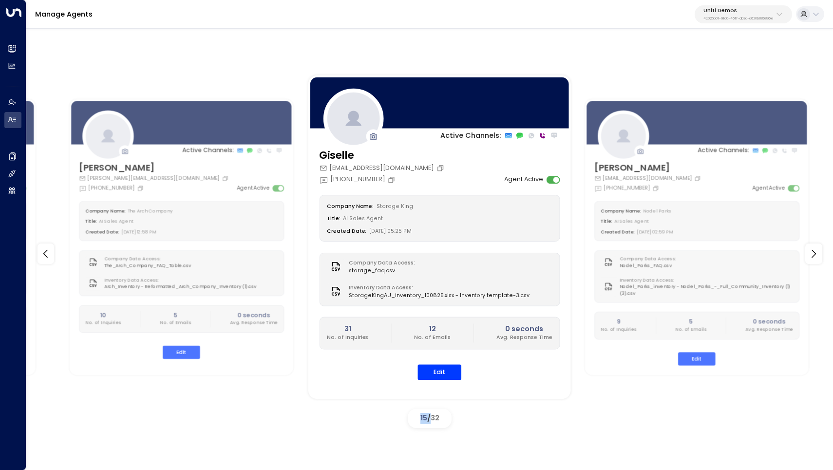
click at [445, 362] on div "Company Name: Storage King Title: AI Sales Agent Created Date: [DATE] 05:25 PM …" at bounding box center [439, 287] width 241 height 185
click at [443, 370] on button "Edit" at bounding box center [439, 372] width 44 height 15
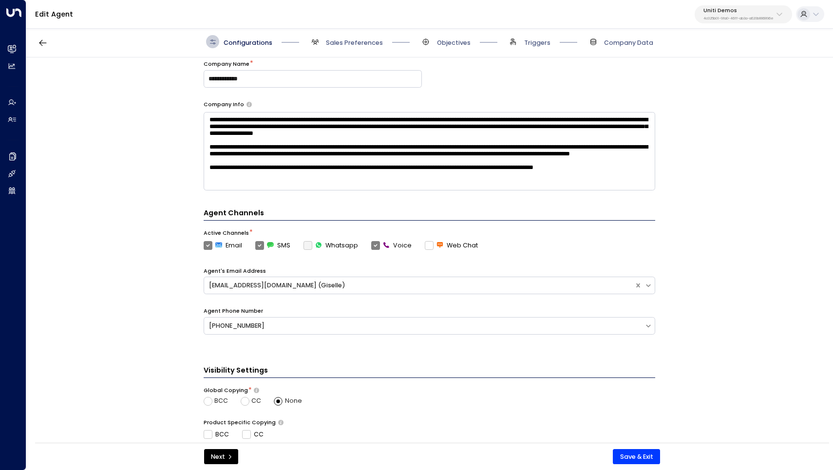
scroll to position [114, 0]
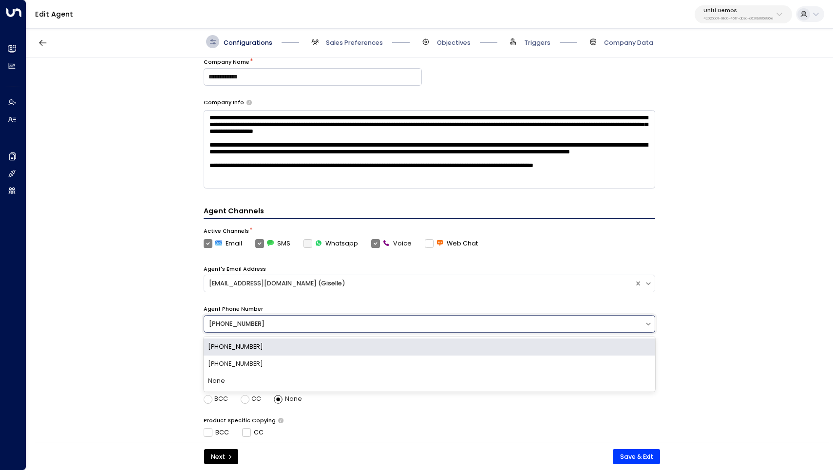
click at [457, 315] on div "[PHONE_NUMBER]" at bounding box center [429, 324] width 451 height 18
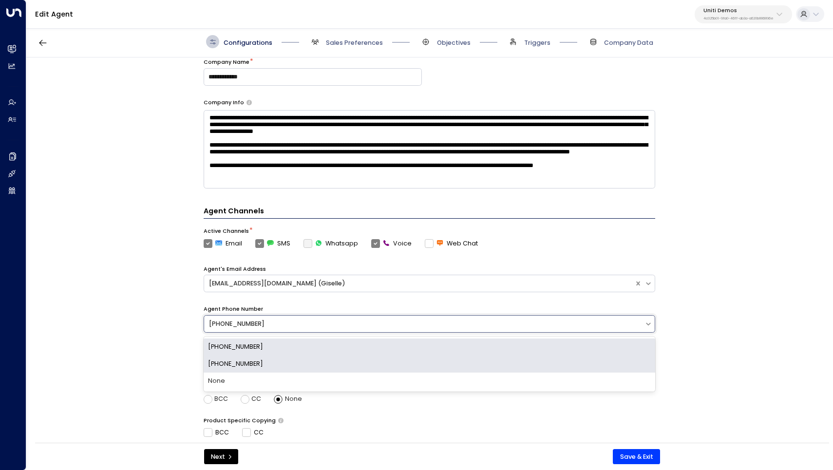
click at [447, 356] on div "[PHONE_NUMBER]" at bounding box center [429, 363] width 451 height 17
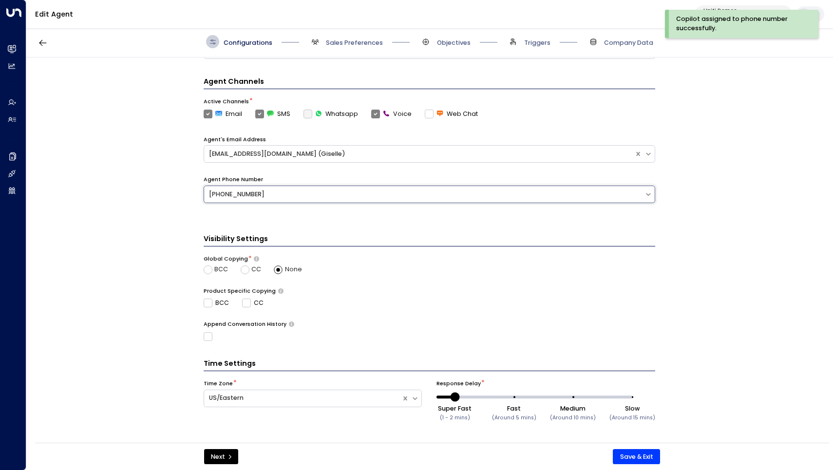
scroll to position [243, 0]
click at [643, 451] on button "Save & Exit" at bounding box center [636, 457] width 47 height 16
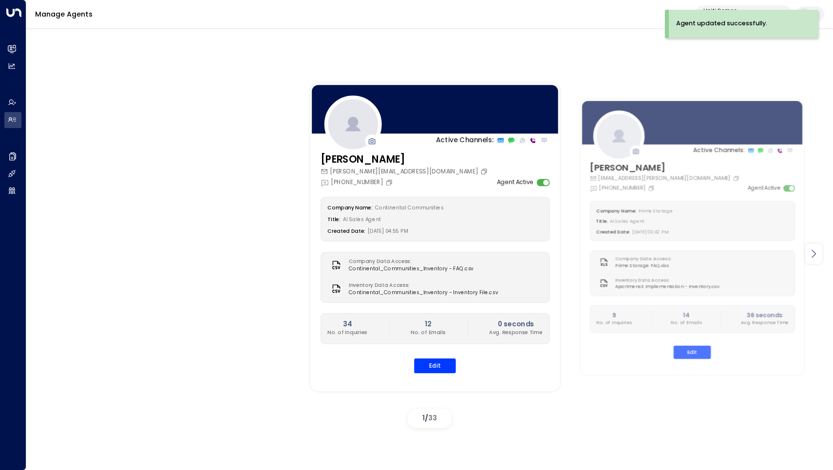
click at [813, 256] on icon at bounding box center [813, 253] width 4 height 8
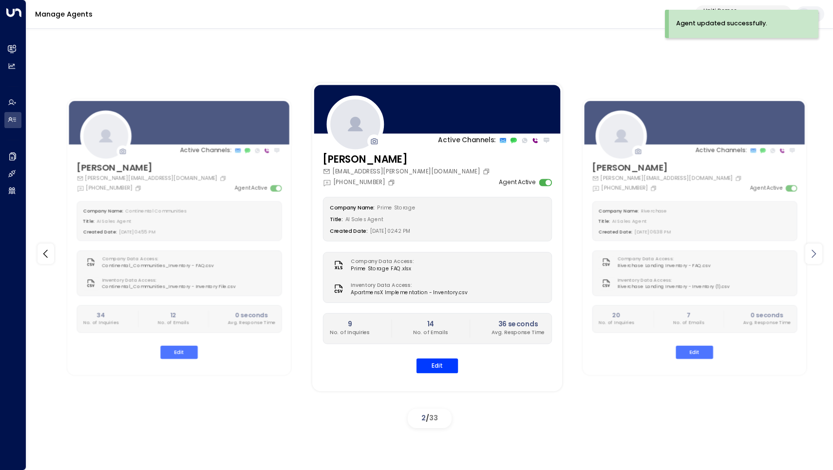
click at [813, 256] on icon at bounding box center [813, 253] width 4 height 8
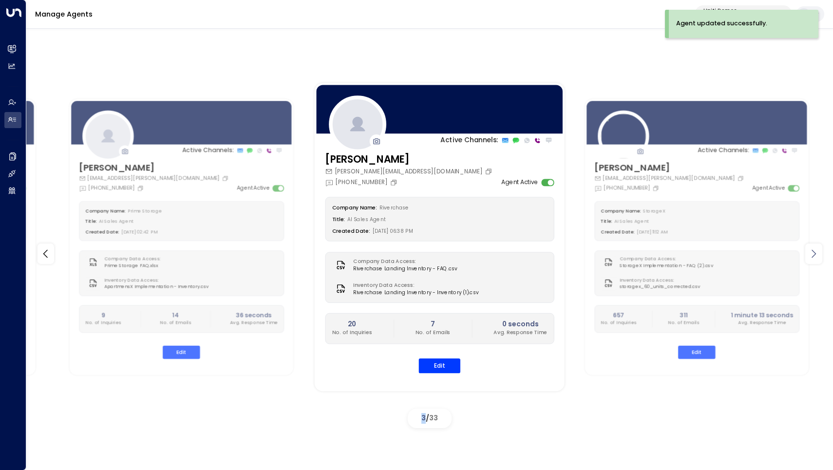
click at [813, 256] on icon at bounding box center [813, 253] width 4 height 8
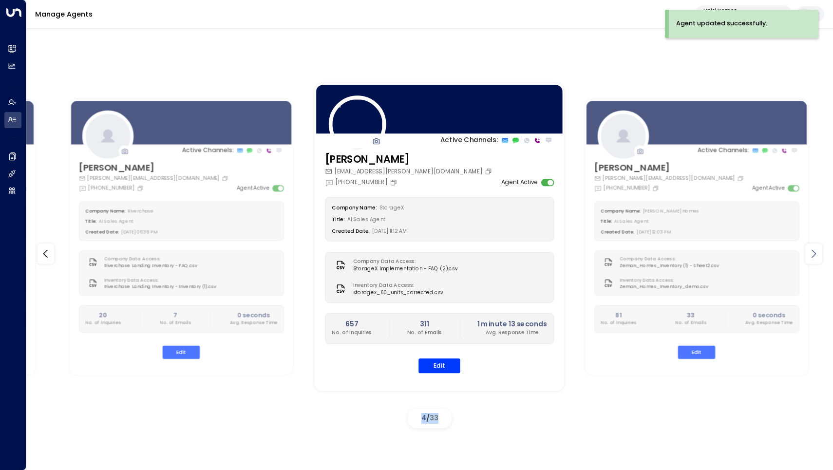
click at [813, 256] on icon at bounding box center [813, 253] width 4 height 8
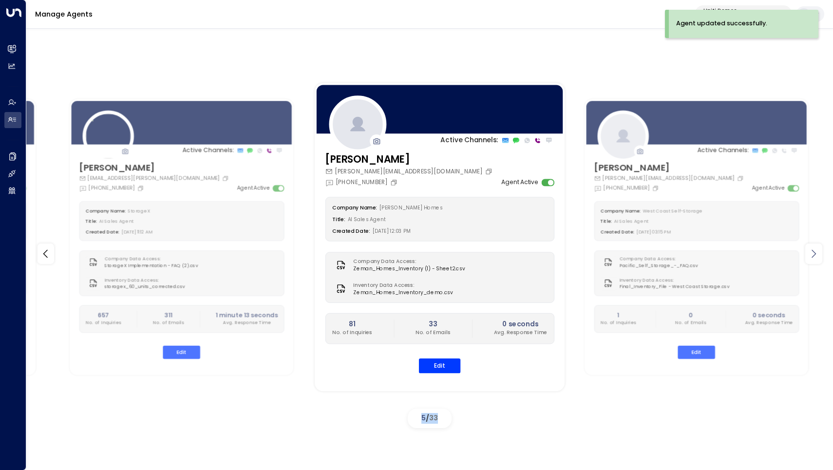
click at [813, 256] on icon at bounding box center [813, 253] width 4 height 8
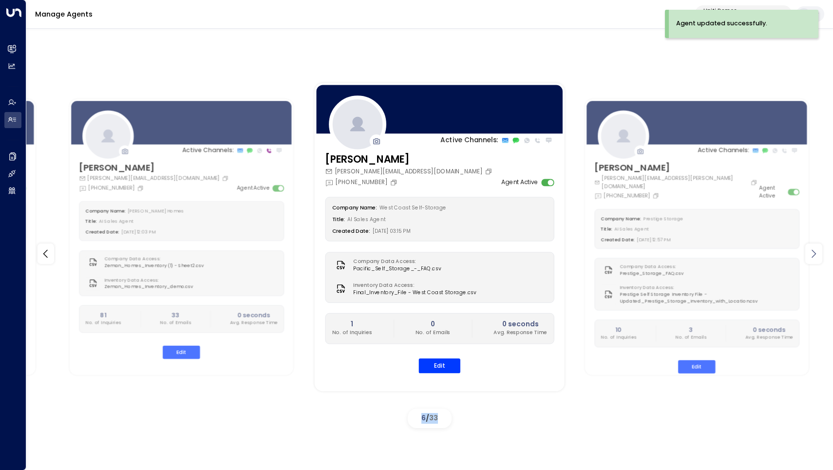
click at [813, 256] on icon at bounding box center [813, 253] width 4 height 8
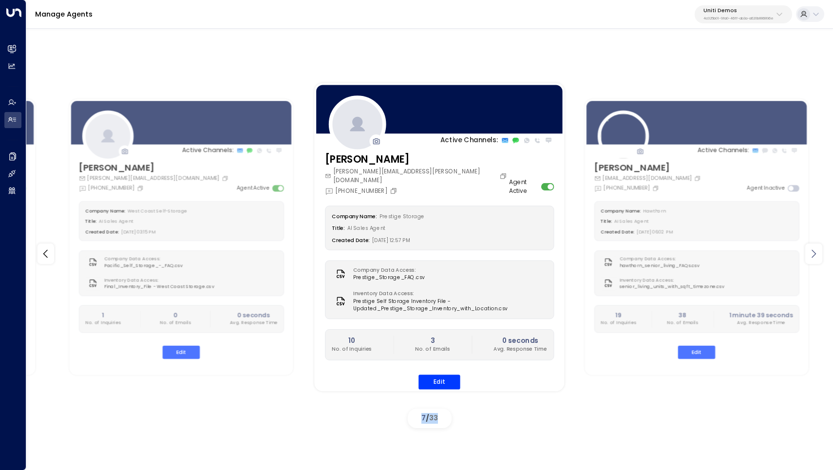
click at [813, 256] on icon at bounding box center [813, 253] width 4 height 8
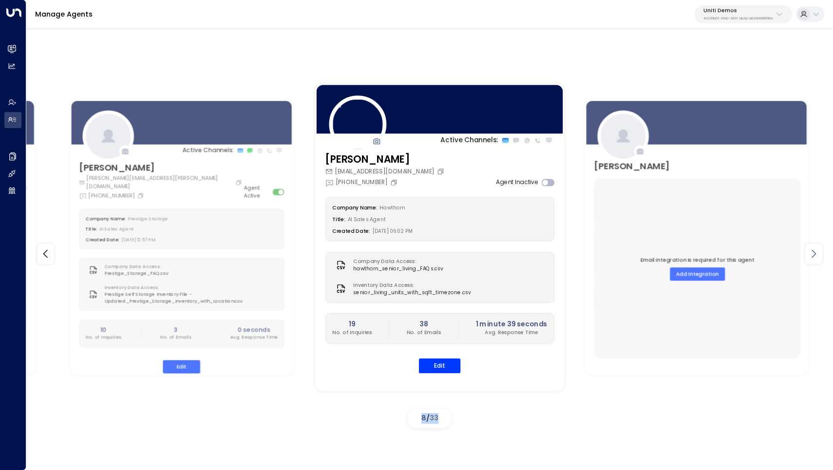
click at [813, 256] on icon at bounding box center [813, 253] width 4 height 8
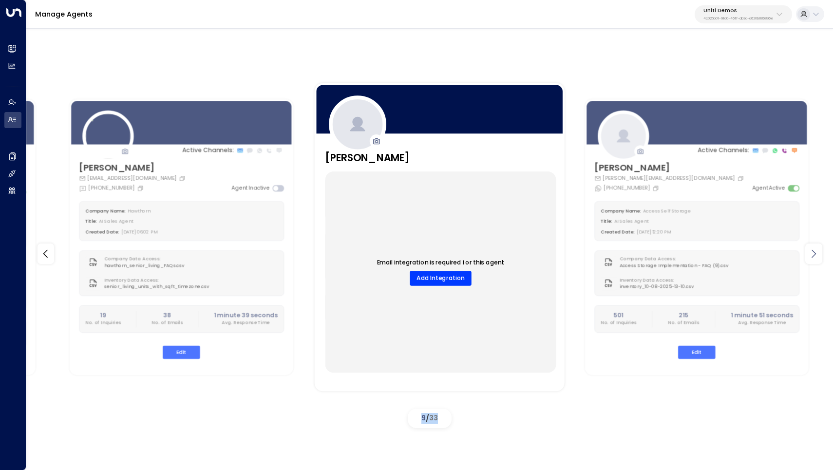
click at [813, 256] on icon at bounding box center [813, 253] width 4 height 8
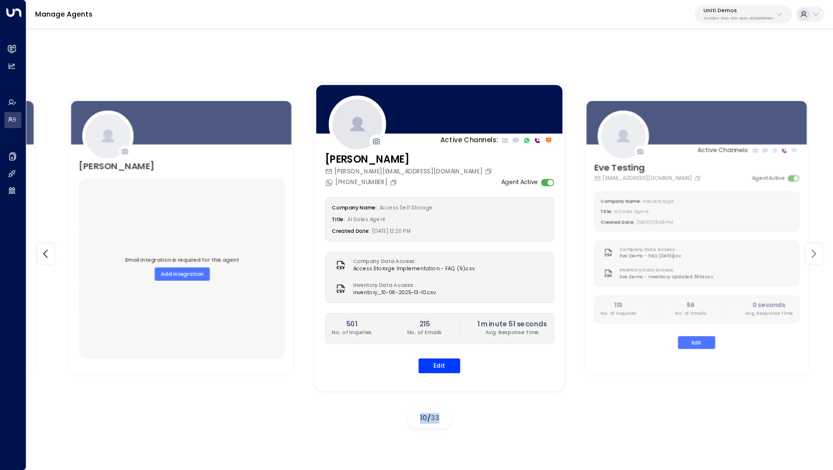
click at [813, 256] on icon at bounding box center [813, 253] width 4 height 8
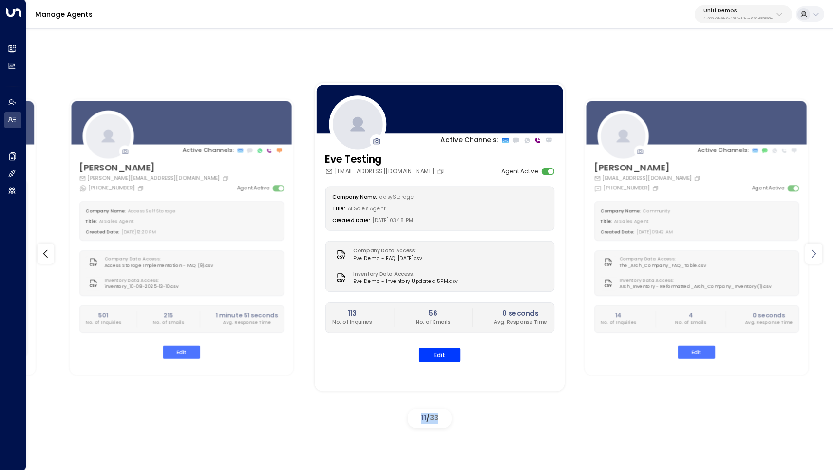
click at [813, 256] on icon at bounding box center [813, 253] width 4 height 8
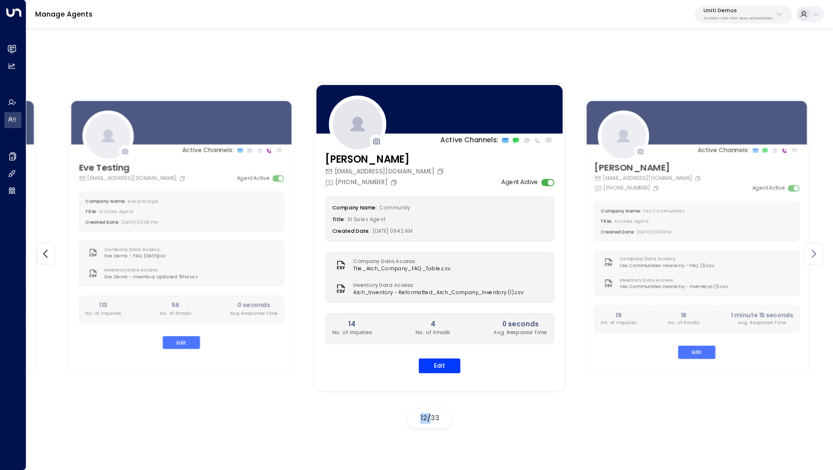
click at [813, 256] on icon at bounding box center [813, 253] width 4 height 8
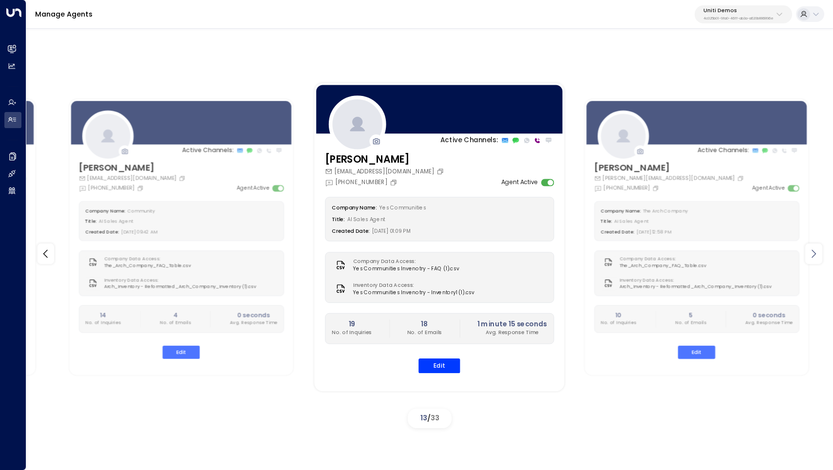
click at [813, 256] on icon at bounding box center [813, 253] width 4 height 8
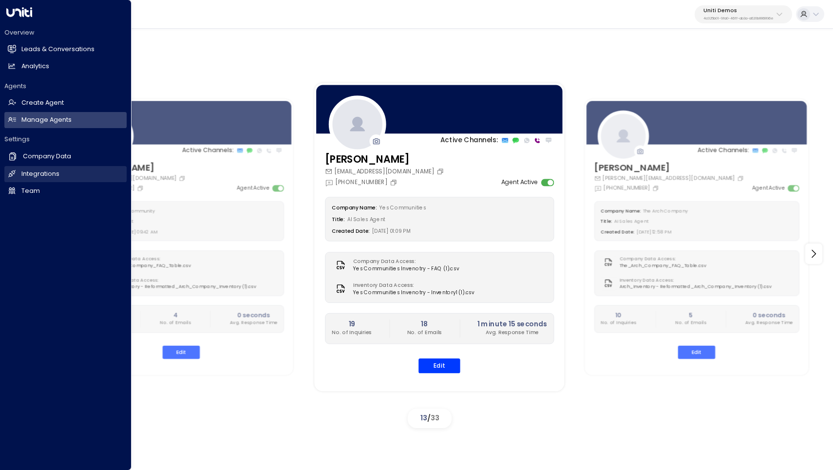
click at [46, 172] on h2 "Integrations" at bounding box center [40, 173] width 38 height 9
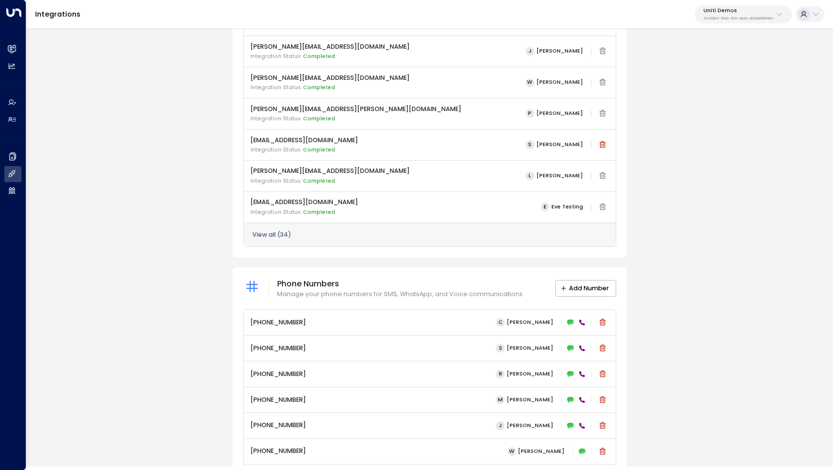
scroll to position [222, 0]
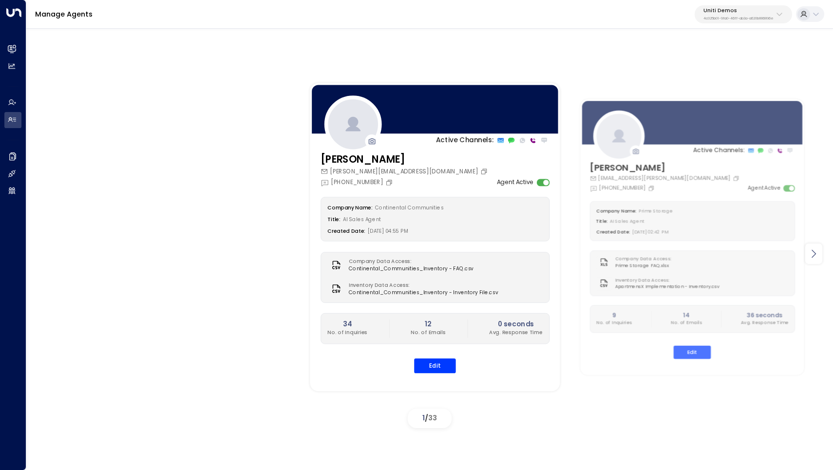
click at [811, 252] on icon at bounding box center [813, 254] width 12 height 12
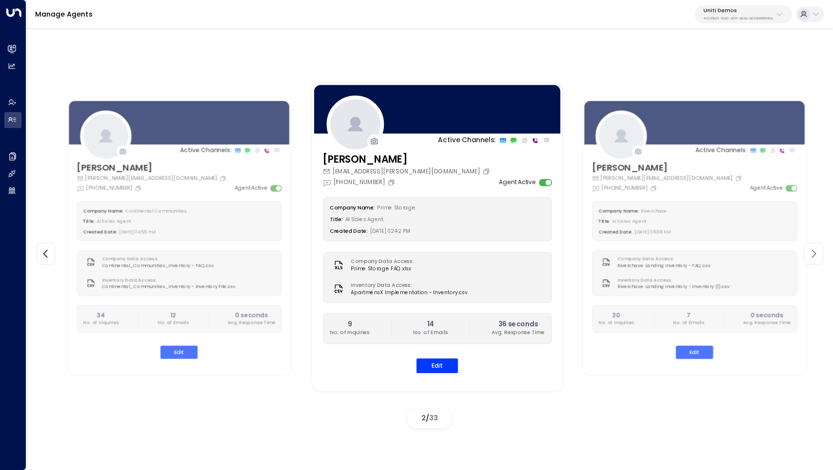
click at [811, 252] on icon at bounding box center [813, 254] width 12 height 12
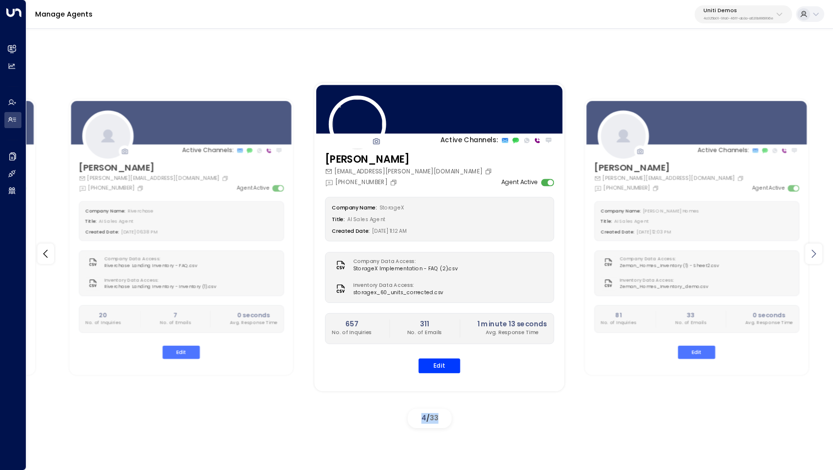
click at [811, 252] on icon at bounding box center [813, 254] width 12 height 12
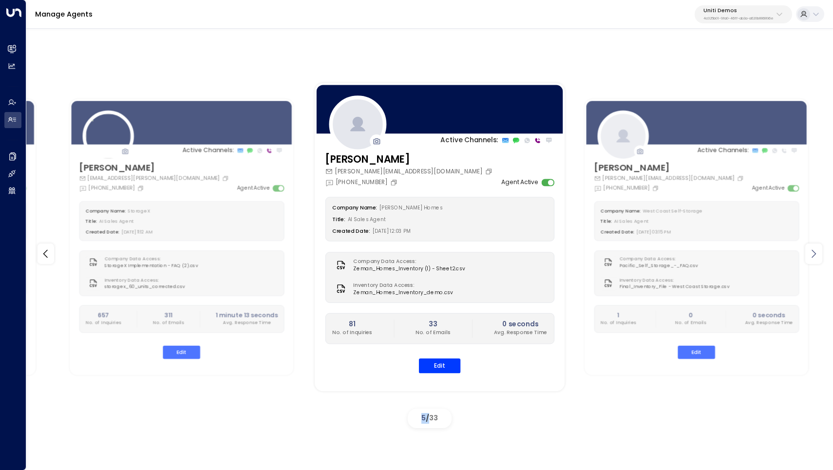
click at [811, 252] on icon at bounding box center [813, 254] width 12 height 12
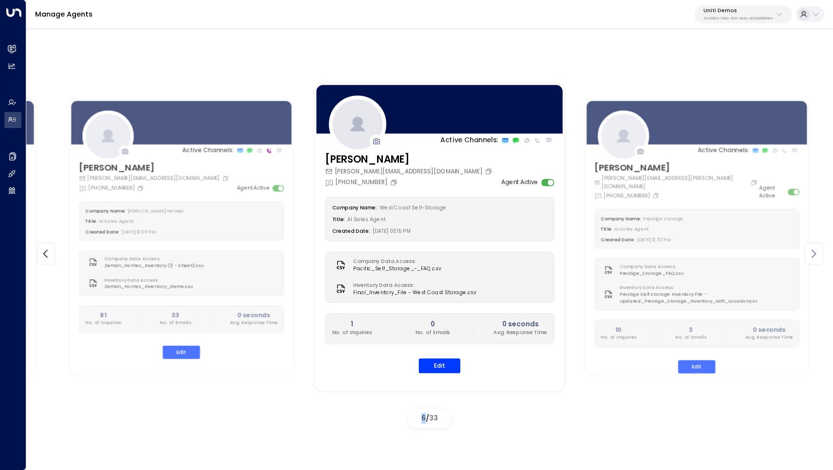
click at [811, 252] on icon at bounding box center [813, 254] width 12 height 12
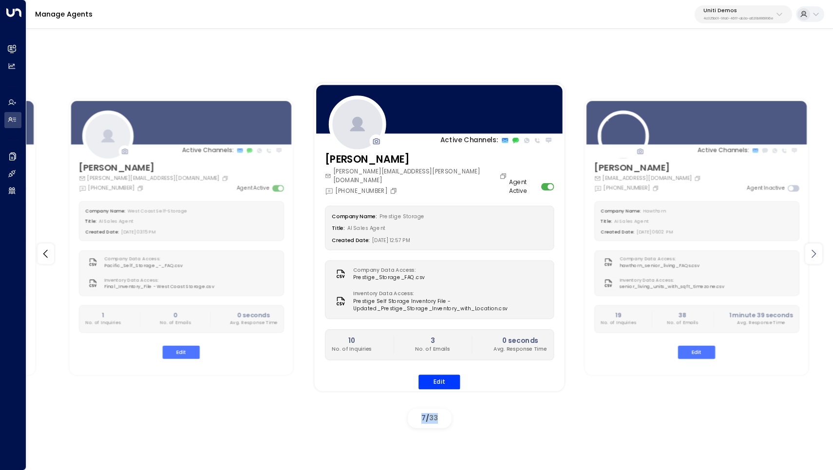
click at [811, 252] on icon at bounding box center [813, 254] width 12 height 12
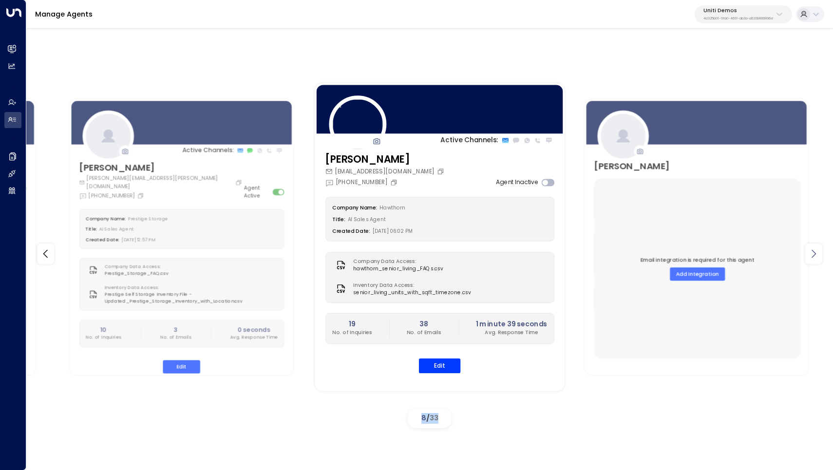
click at [811, 252] on icon at bounding box center [813, 254] width 12 height 12
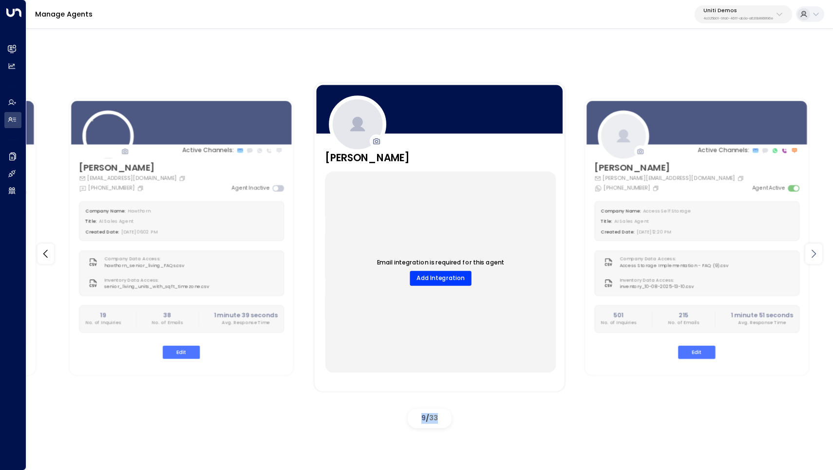
click at [811, 252] on icon at bounding box center [813, 254] width 12 height 12
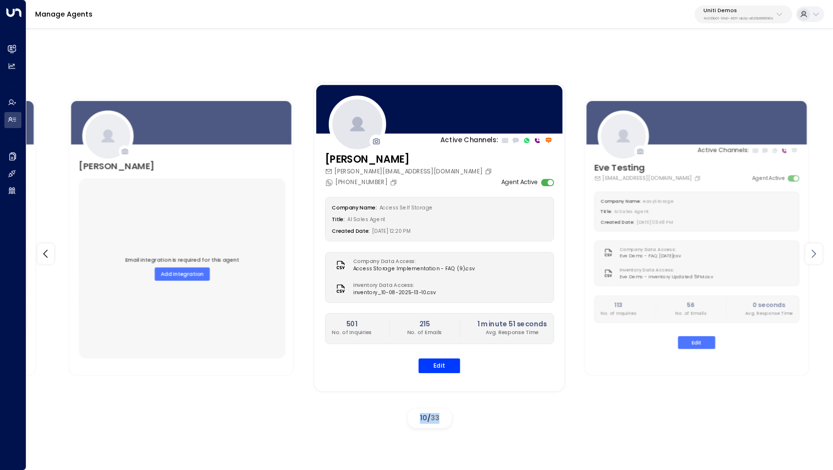
click at [811, 252] on icon at bounding box center [813, 254] width 12 height 12
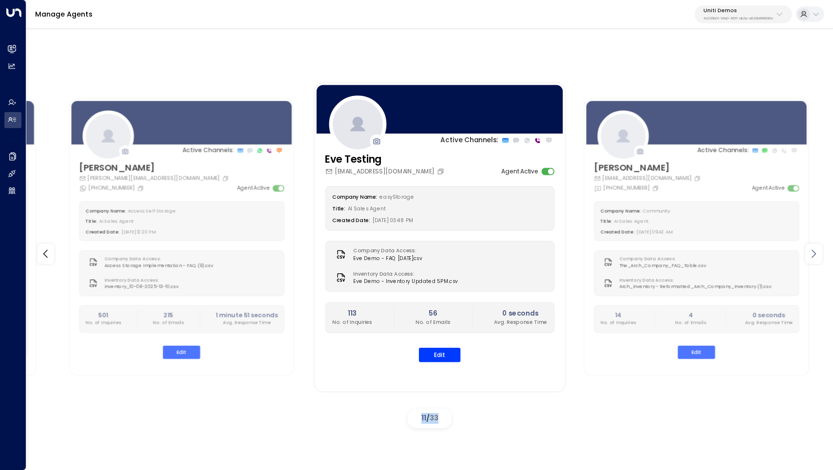
click at [811, 252] on icon at bounding box center [813, 254] width 12 height 12
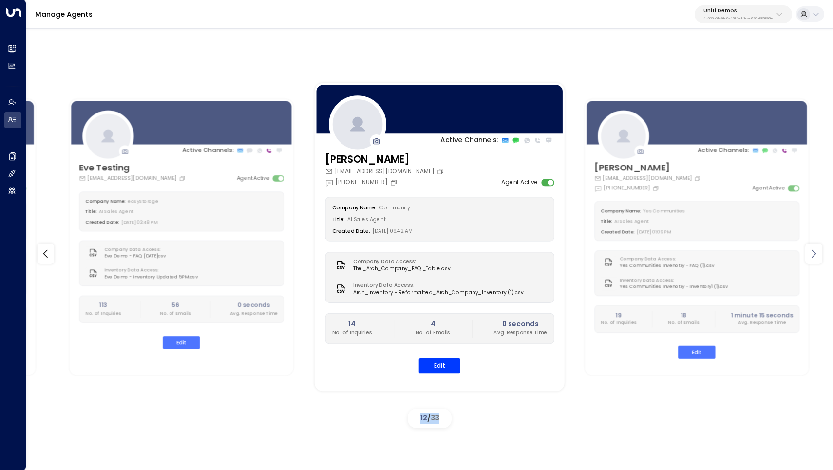
click at [811, 252] on icon at bounding box center [813, 254] width 12 height 12
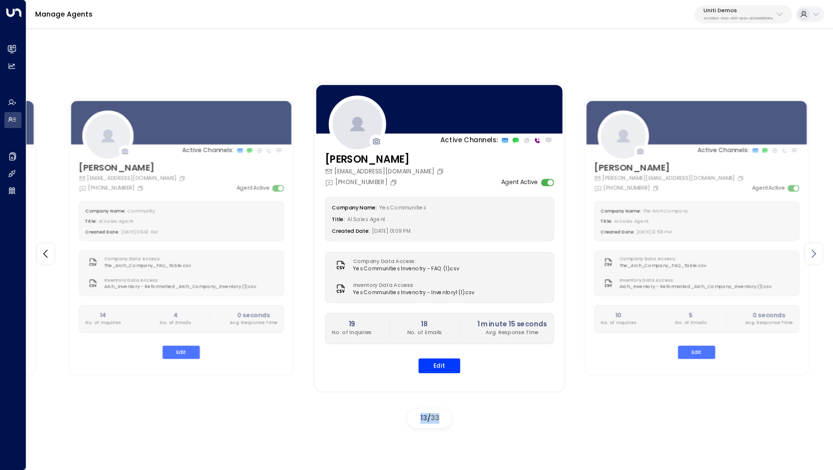
click at [811, 252] on icon at bounding box center [813, 254] width 12 height 12
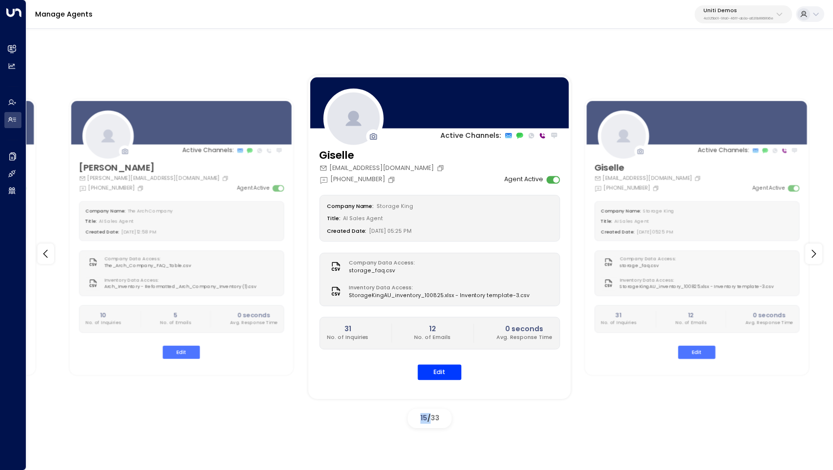
click at [490, 196] on div "Company Name: Storage King Title: AI Sales Agent Created Date: [DATE] 05:25 PM" at bounding box center [439, 218] width 241 height 46
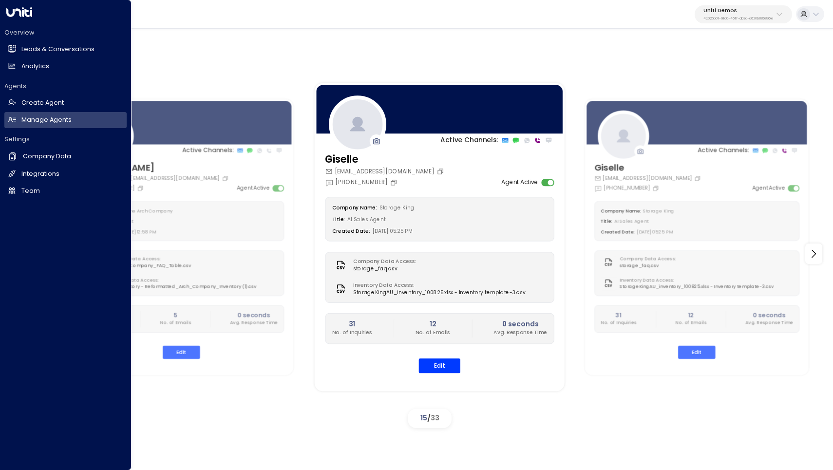
click at [19, 10] on icon at bounding box center [19, 12] width 26 height 10
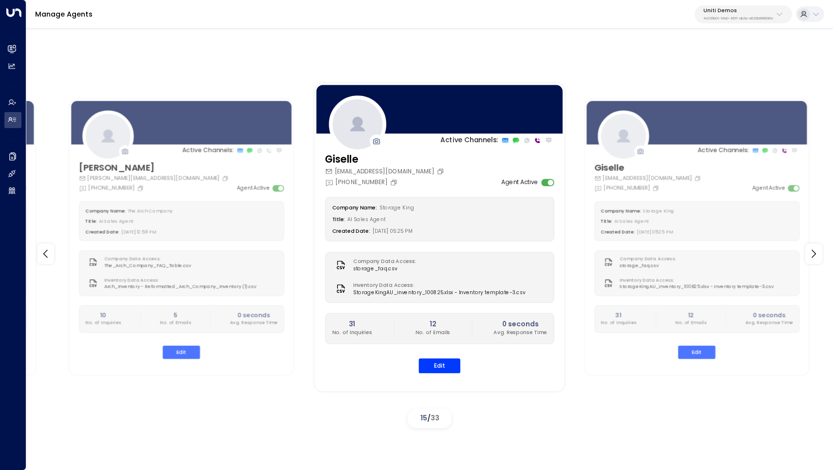
click at [147, 52] on div "Active Channels: [PERSON_NAME] [PERSON_NAME][EMAIL_ADDRESS][DOMAIN_NAME] [PHONE…" at bounding box center [429, 247] width 806 height 442
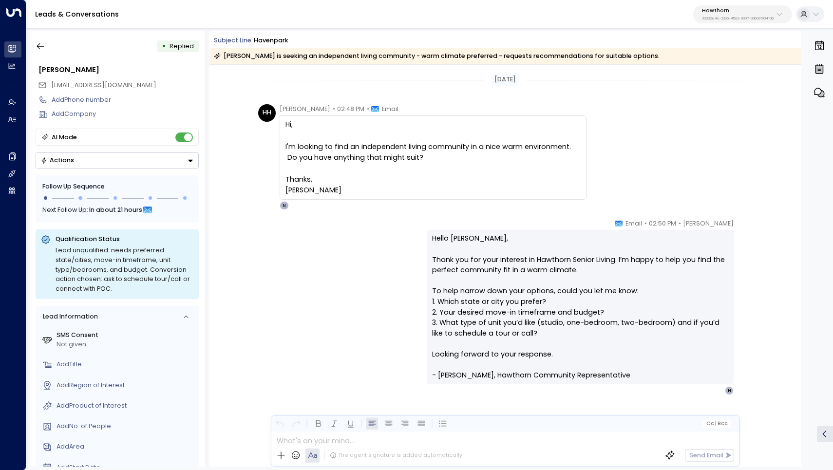
scroll to position [7, 0]
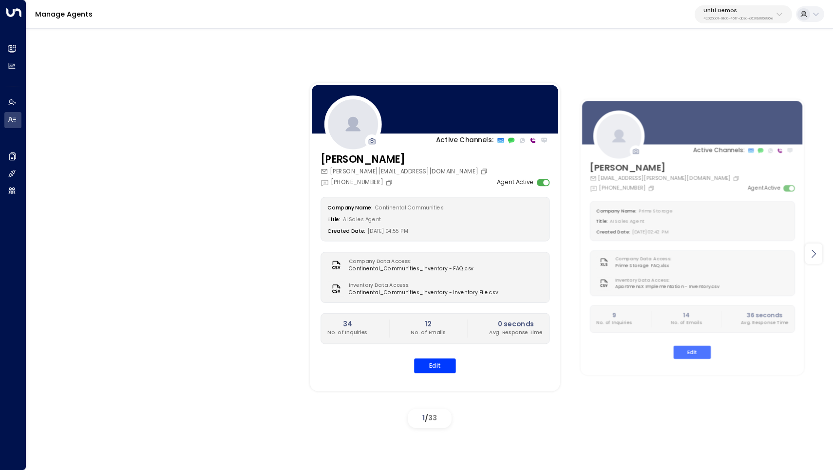
click at [816, 254] on icon at bounding box center [813, 254] width 12 height 12
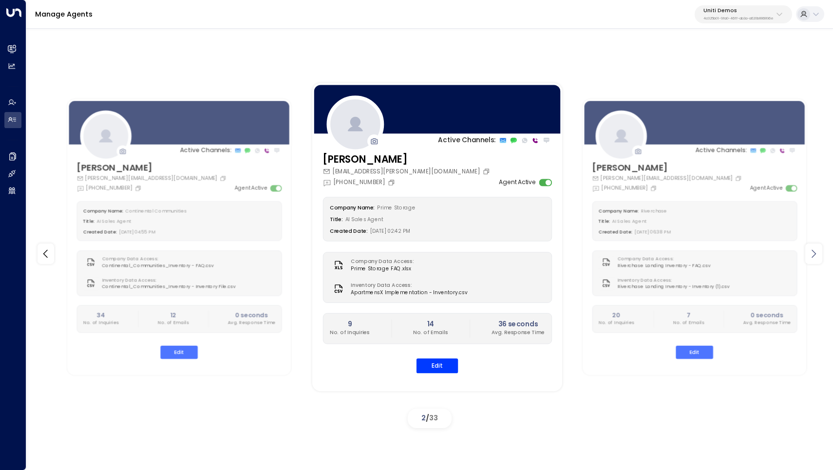
click at [816, 254] on icon at bounding box center [813, 254] width 12 height 12
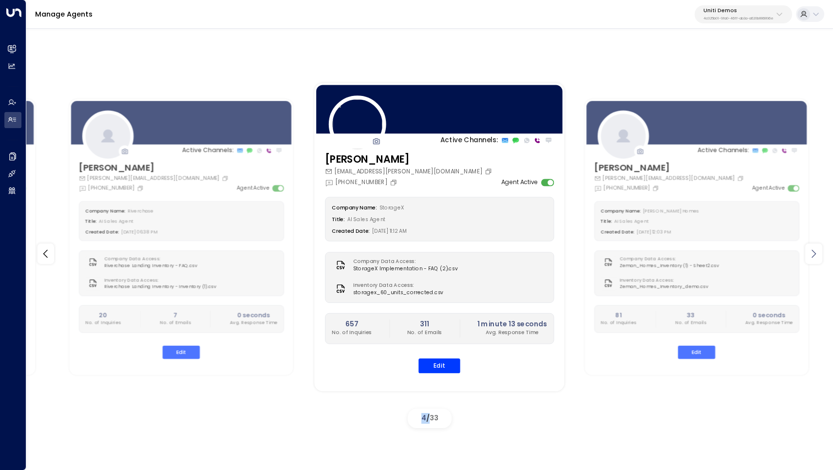
click at [816, 254] on icon at bounding box center [813, 254] width 12 height 12
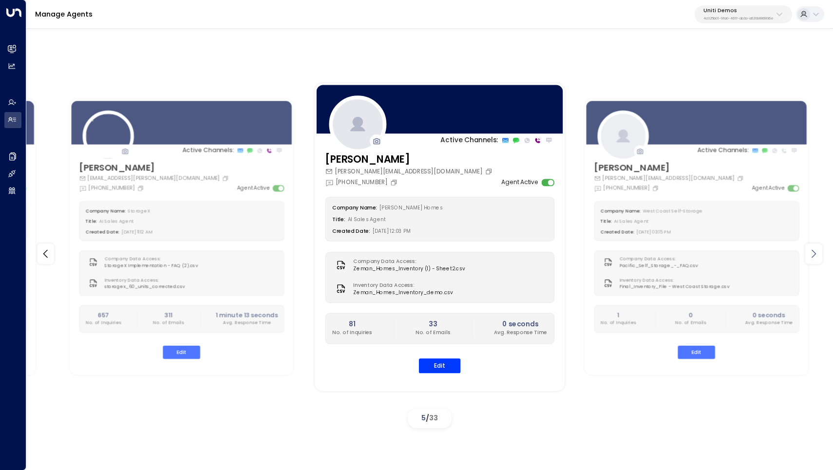
click at [816, 254] on icon at bounding box center [813, 254] width 12 height 12
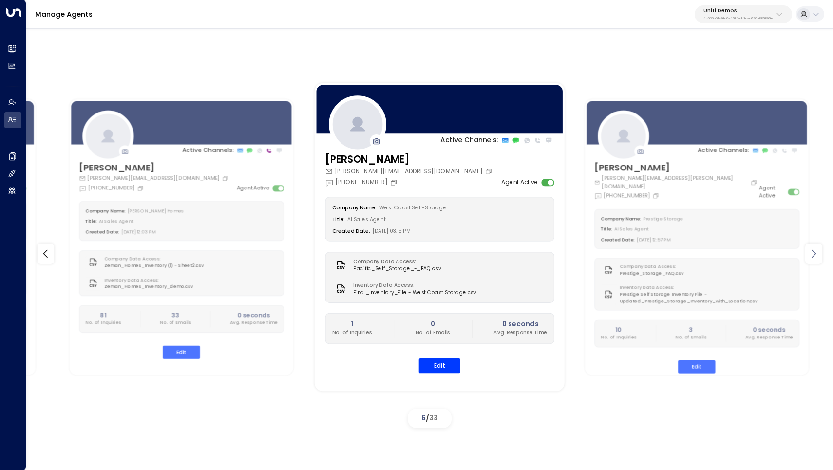
click at [816, 254] on icon at bounding box center [813, 254] width 12 height 12
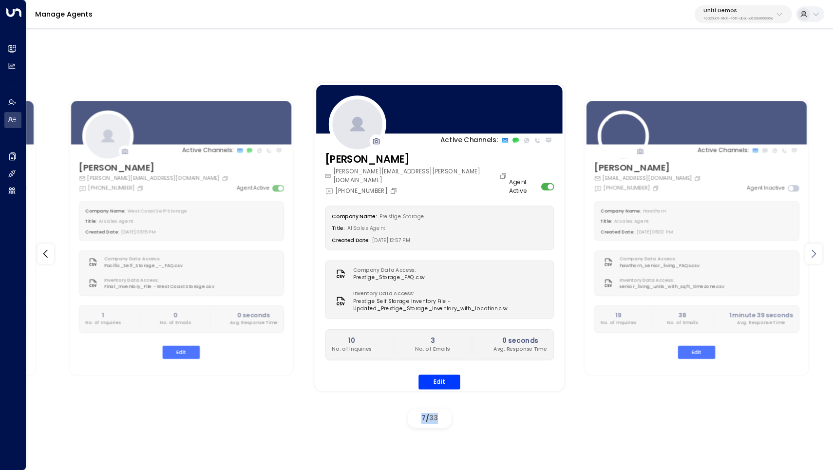
click at [816, 254] on icon at bounding box center [813, 254] width 12 height 12
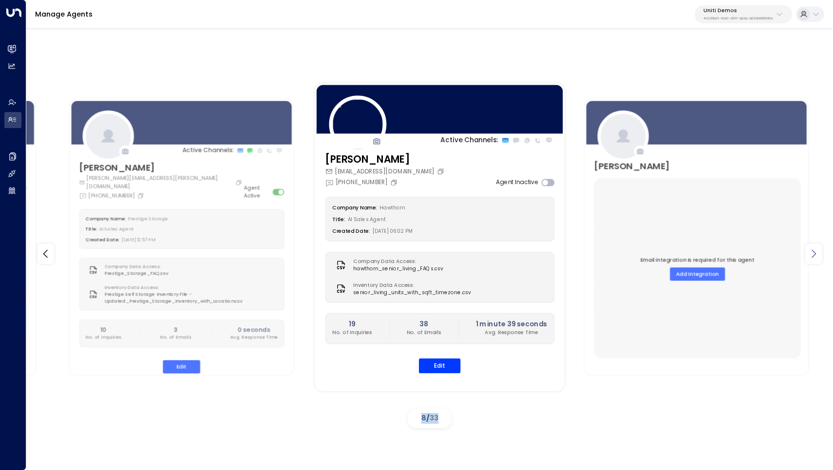
click at [816, 254] on icon at bounding box center [813, 254] width 12 height 12
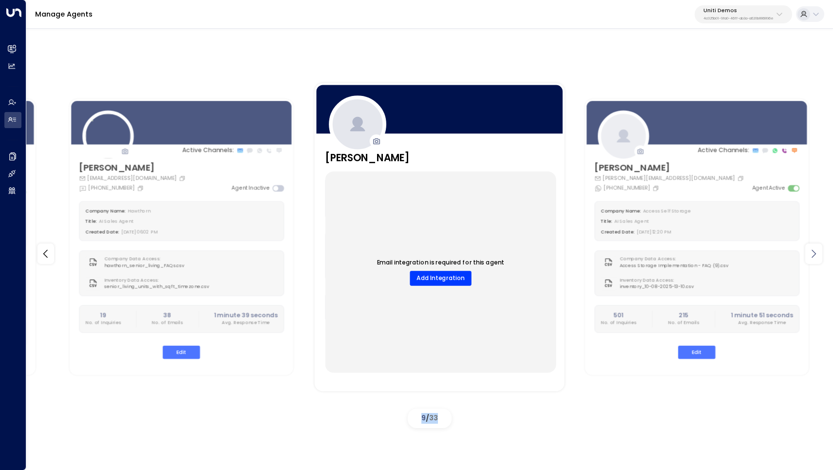
click at [816, 254] on icon at bounding box center [813, 254] width 12 height 12
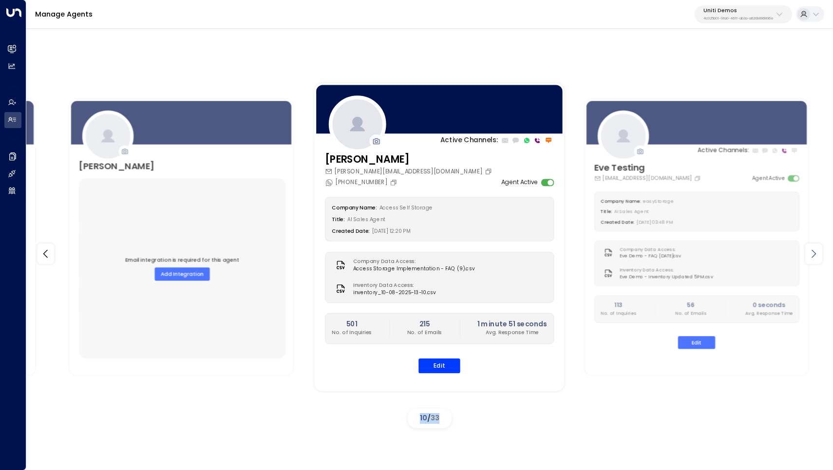
click at [816, 254] on icon at bounding box center [813, 254] width 12 height 12
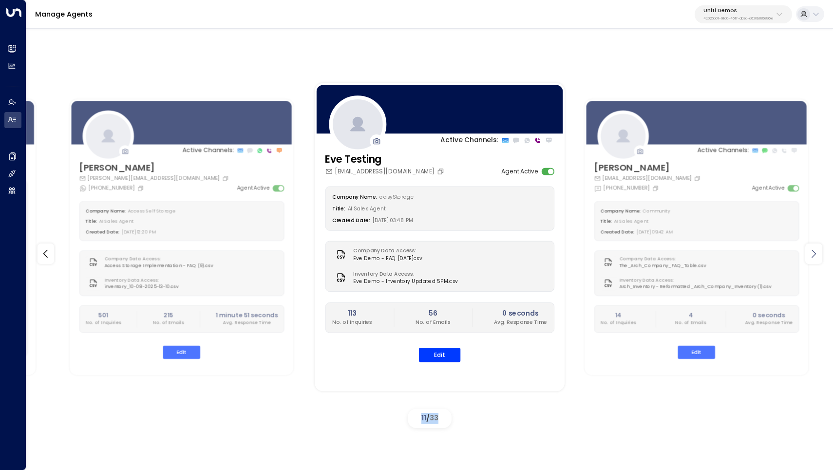
click at [816, 254] on icon at bounding box center [813, 254] width 12 height 12
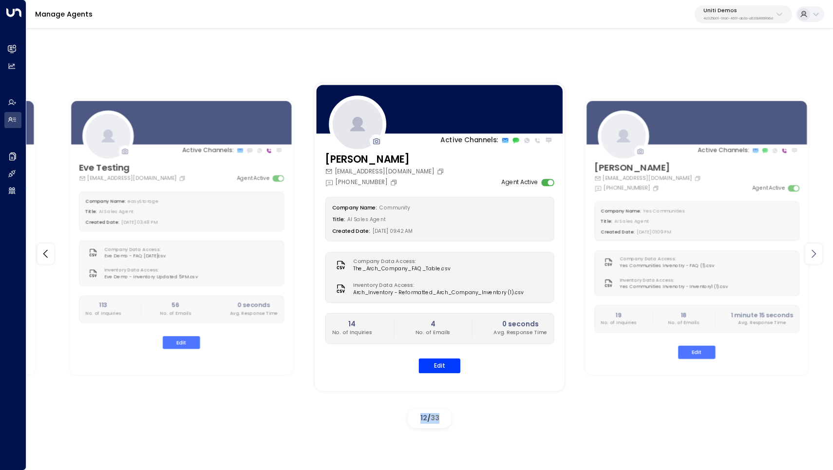
click at [816, 254] on icon at bounding box center [813, 254] width 12 height 12
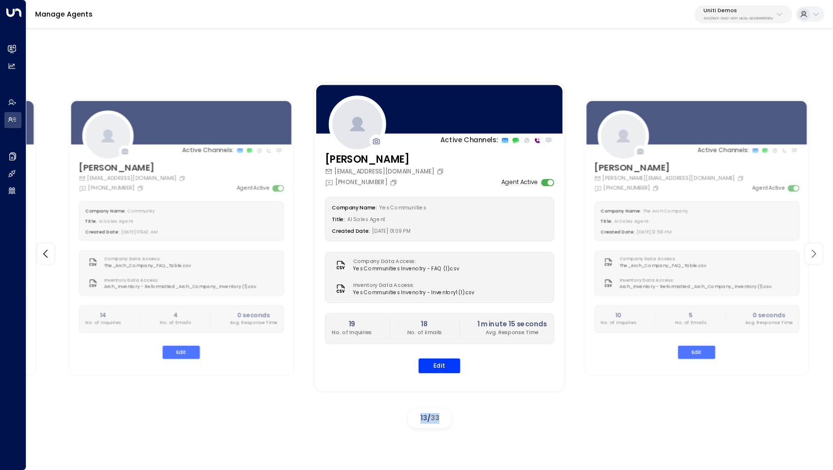
click at [816, 254] on icon at bounding box center [813, 254] width 12 height 12
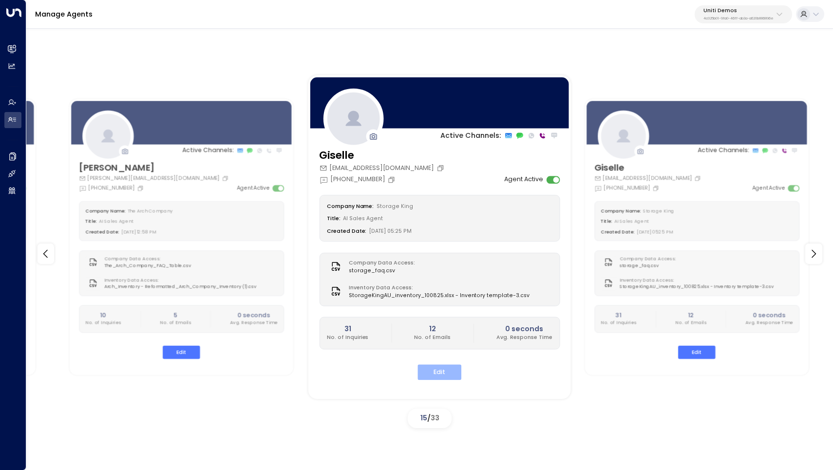
click at [442, 367] on button "Edit" at bounding box center [439, 372] width 44 height 15
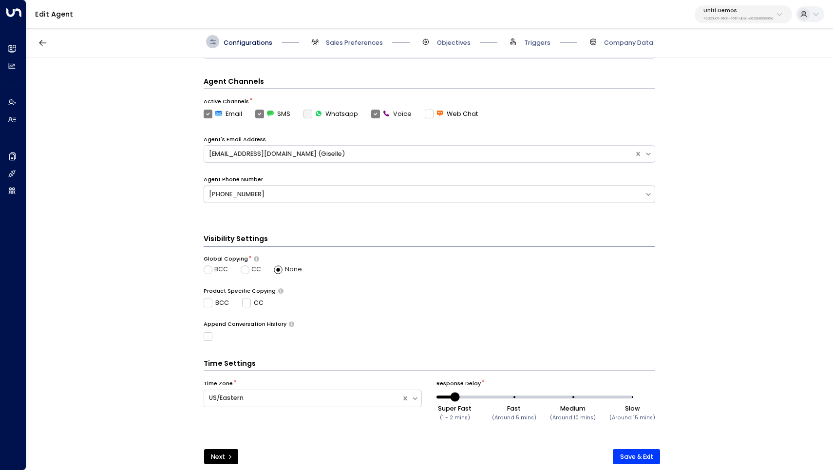
scroll to position [243, 0]
click at [329, 193] on div "[PHONE_NUMBER]" at bounding box center [424, 194] width 430 height 9
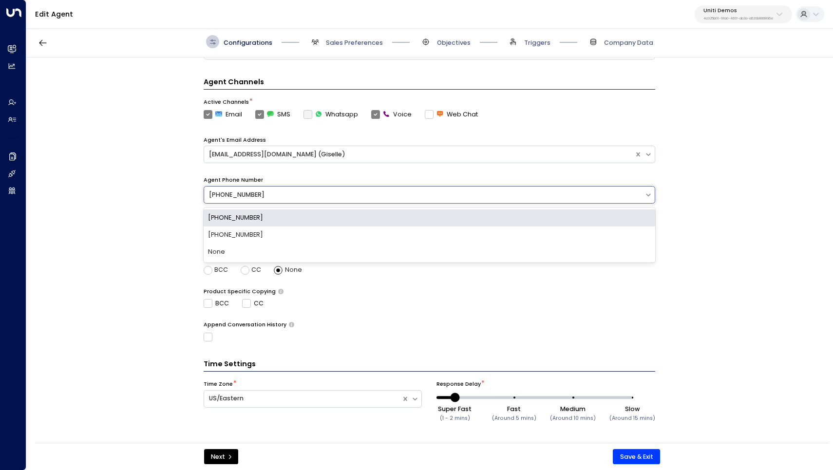
click at [268, 213] on div "[PHONE_NUMBER]" at bounding box center [429, 217] width 451 height 17
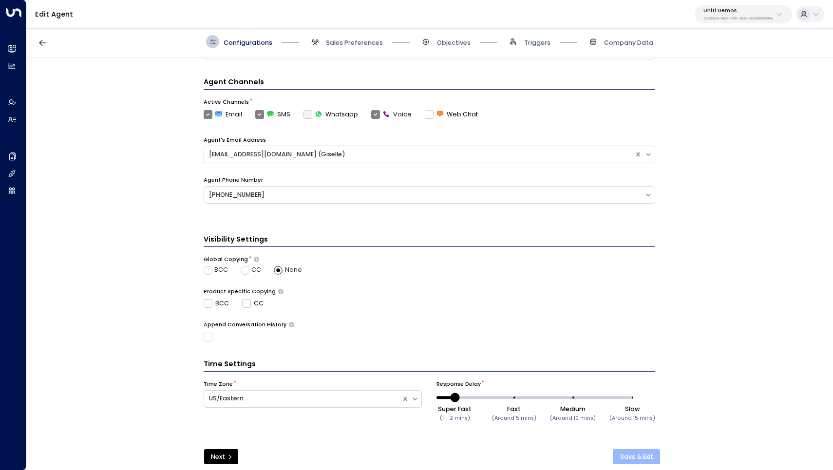
click at [631, 457] on button "Save & Exit" at bounding box center [636, 457] width 47 height 16
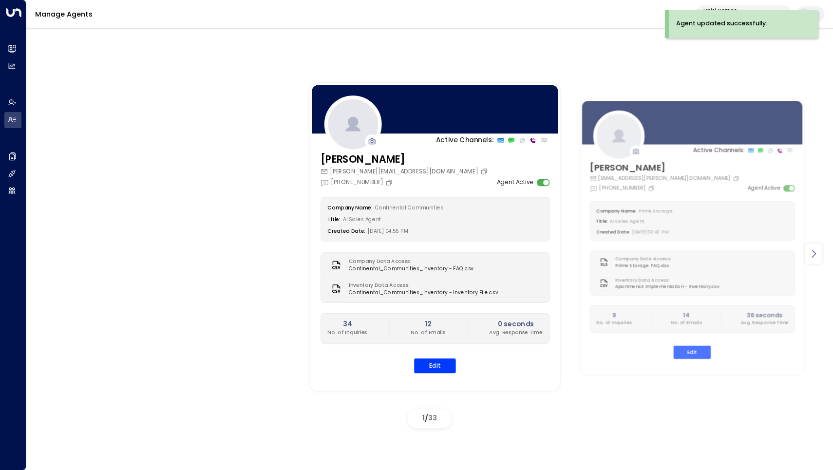
click at [817, 258] on icon at bounding box center [813, 254] width 12 height 12
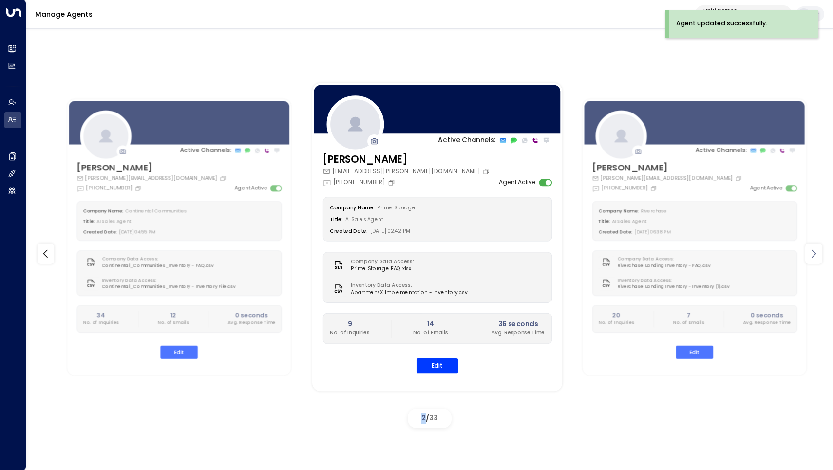
click at [817, 258] on icon at bounding box center [813, 254] width 12 height 12
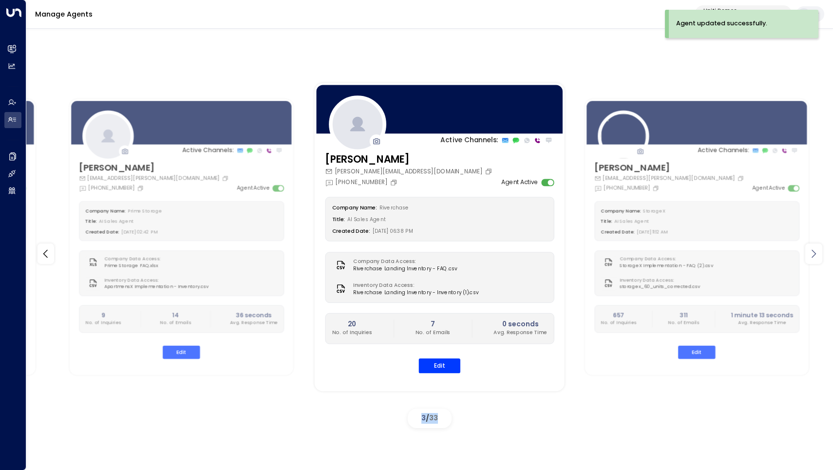
click at [817, 258] on icon at bounding box center [813, 254] width 12 height 12
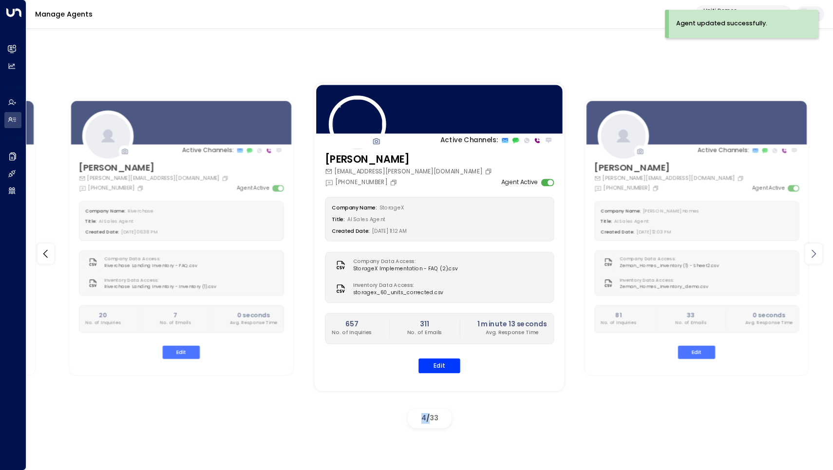
click at [817, 258] on icon at bounding box center [813, 254] width 12 height 12
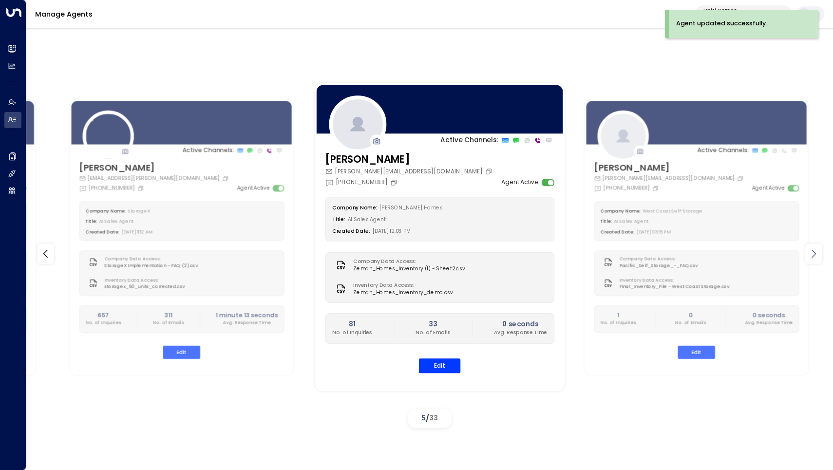
click at [817, 258] on icon at bounding box center [813, 254] width 12 height 12
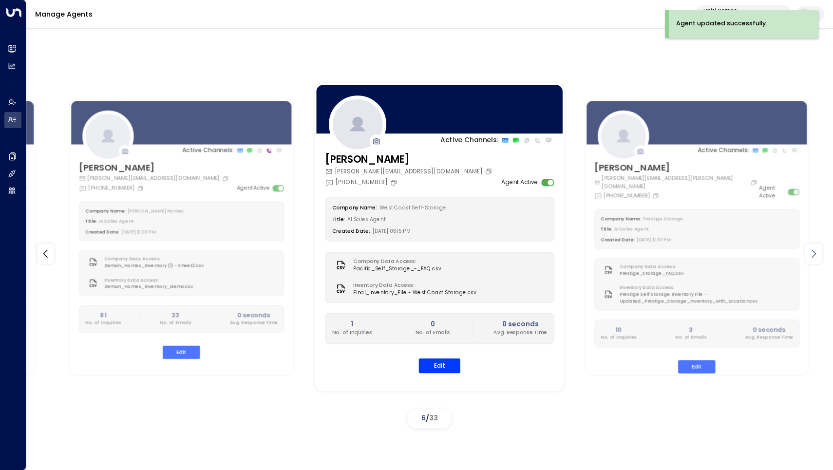
click at [817, 258] on icon at bounding box center [813, 254] width 12 height 12
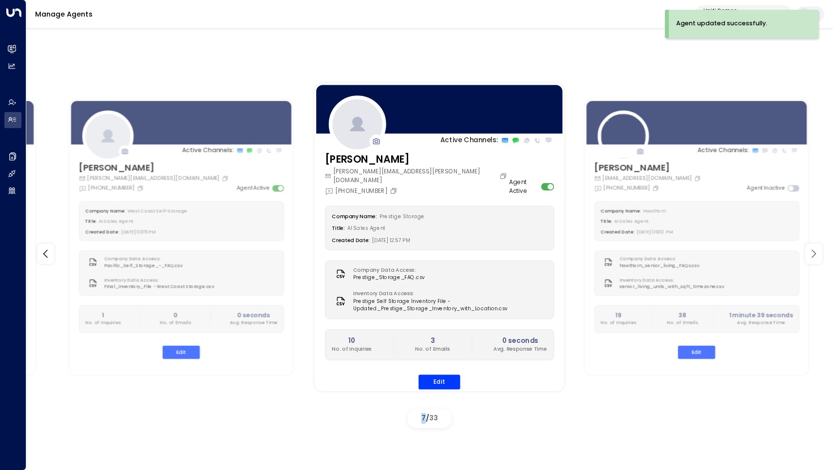
click at [817, 258] on icon at bounding box center [813, 254] width 12 height 12
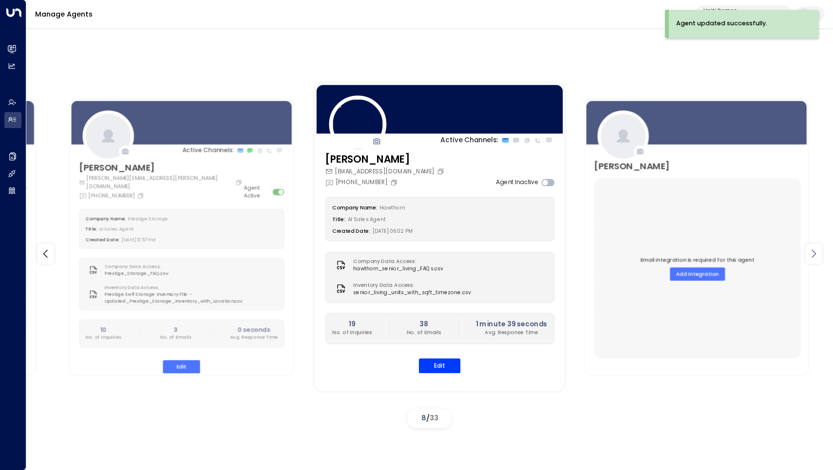
click at [817, 258] on icon at bounding box center [813, 254] width 12 height 12
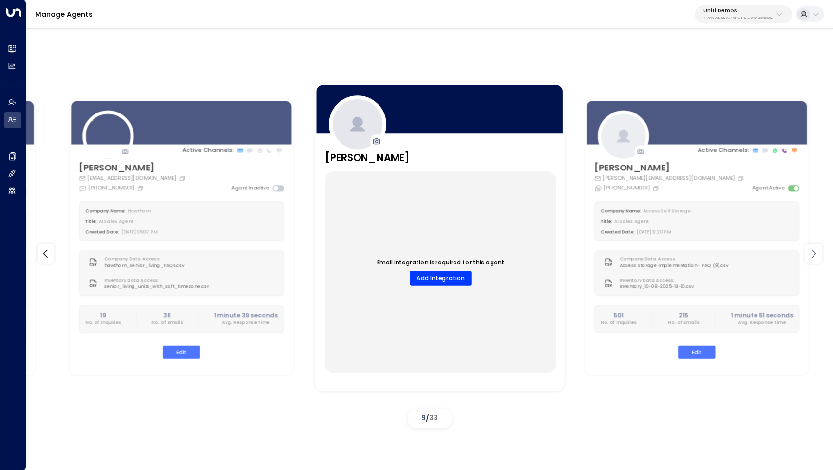
click at [817, 258] on icon at bounding box center [813, 254] width 12 height 12
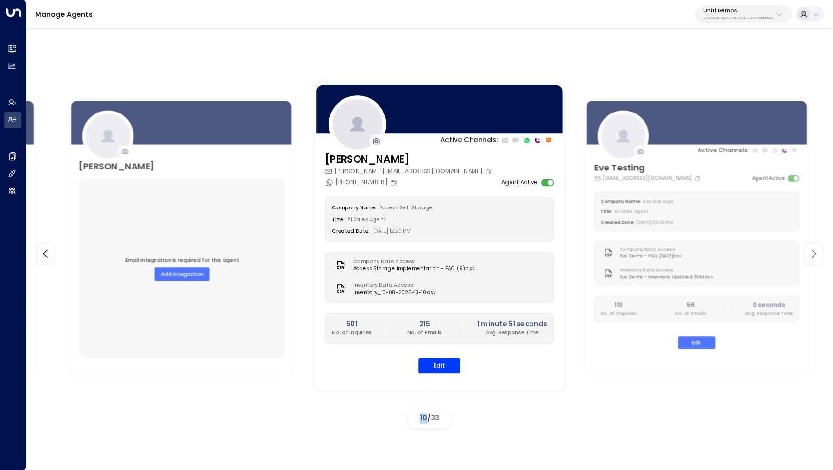
click at [817, 258] on icon at bounding box center [813, 254] width 12 height 12
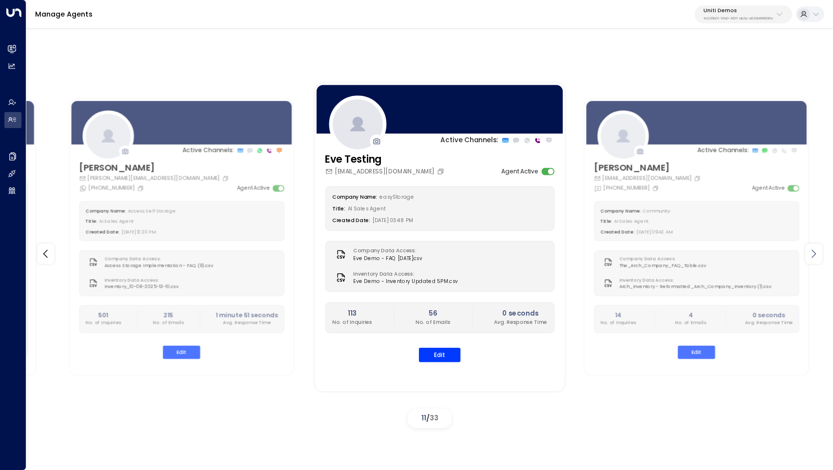
click at [817, 258] on icon at bounding box center [813, 254] width 12 height 12
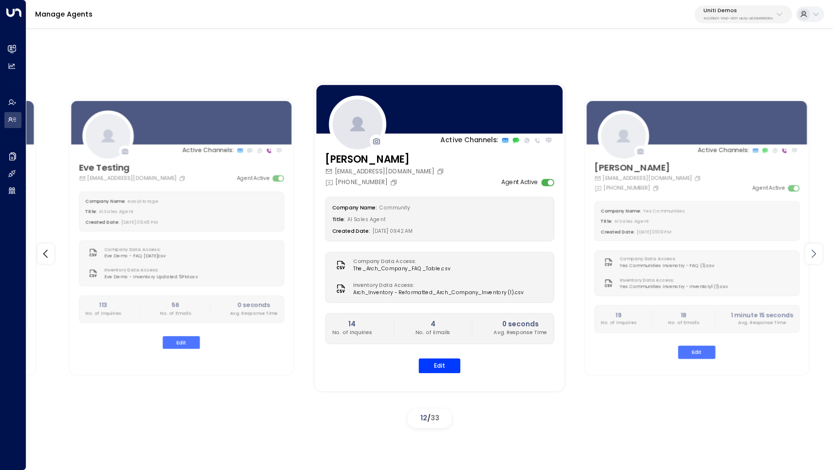
click at [817, 258] on icon at bounding box center [813, 254] width 12 height 12
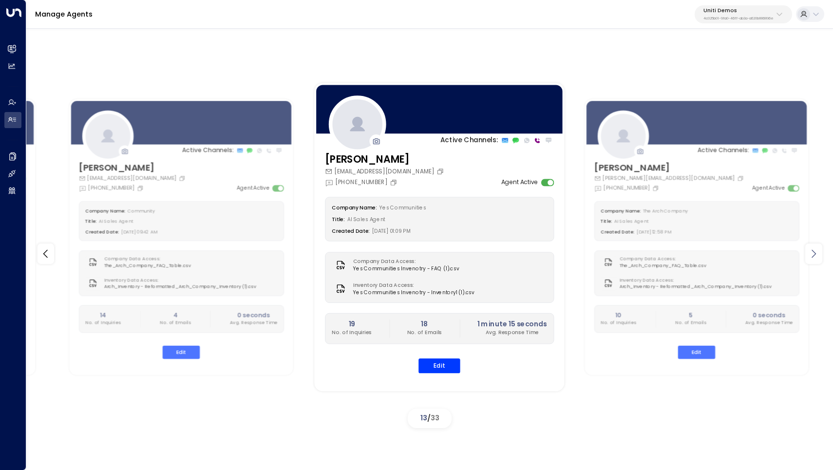
click at [817, 258] on icon at bounding box center [813, 254] width 12 height 12
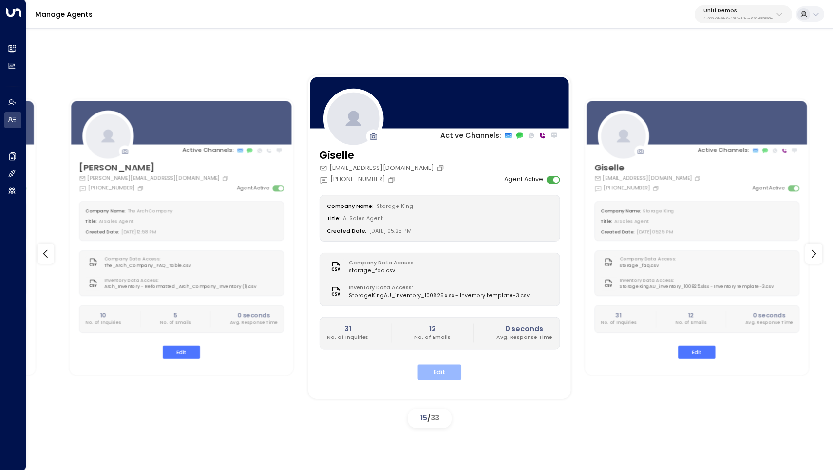
click at [454, 365] on button "Edit" at bounding box center [439, 372] width 44 height 15
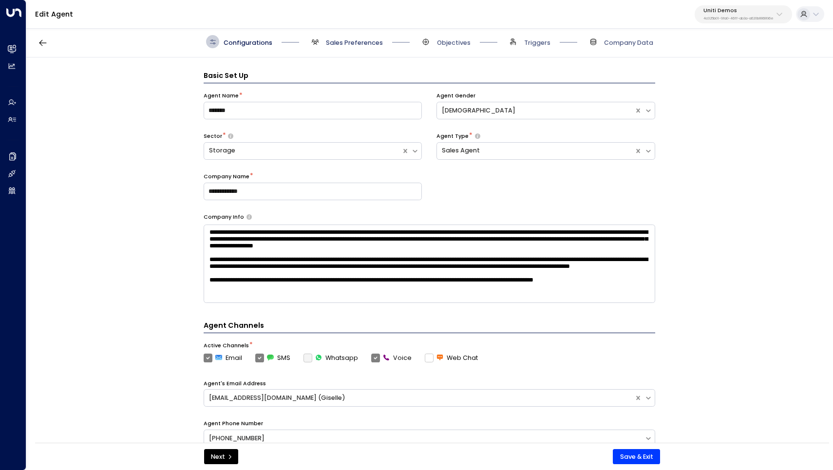
click at [348, 45] on span "Sales Preferences" at bounding box center [354, 42] width 57 height 9
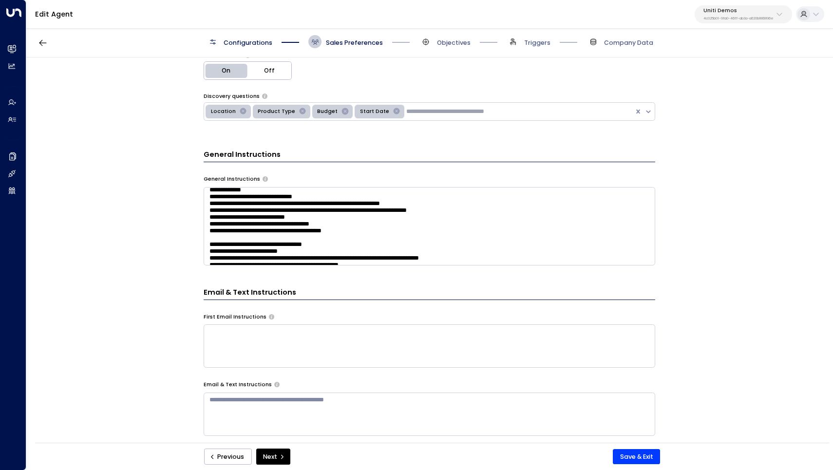
scroll to position [25, 0]
click at [330, 203] on textarea at bounding box center [429, 226] width 451 height 78
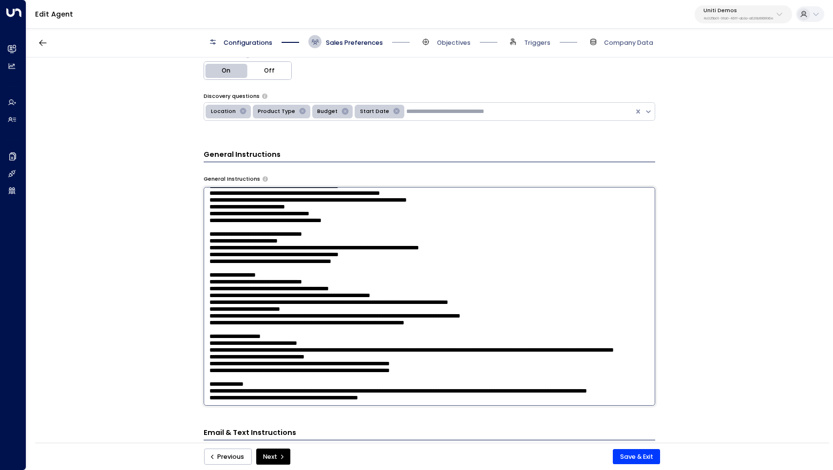
scroll to position [131, 0]
type textarea "**********"
click at [647, 455] on button "Save & Exit" at bounding box center [636, 457] width 47 height 16
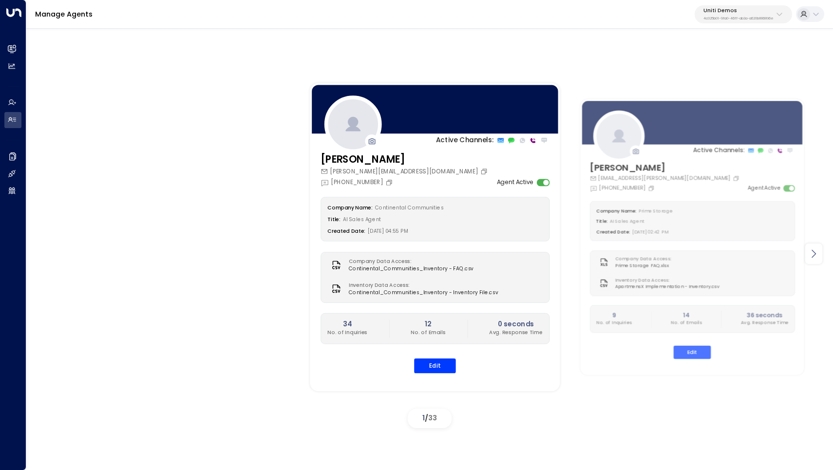
click at [820, 253] on div at bounding box center [813, 253] width 17 height 20
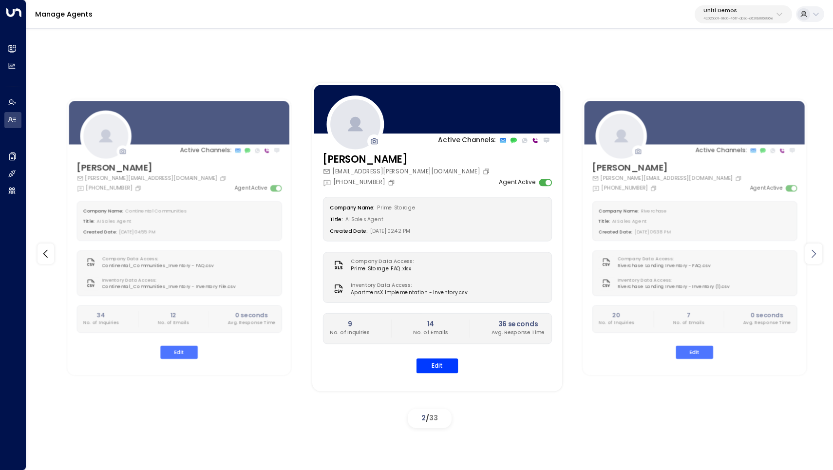
click at [820, 253] on div at bounding box center [813, 253] width 17 height 20
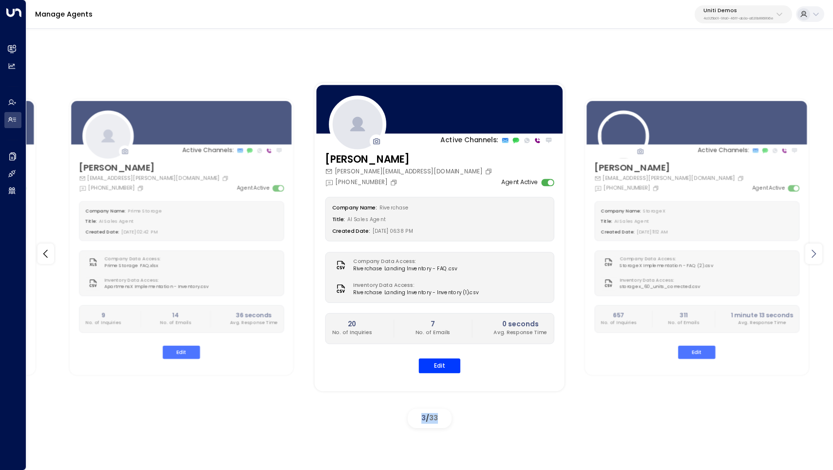
click at [820, 253] on div at bounding box center [813, 253] width 17 height 20
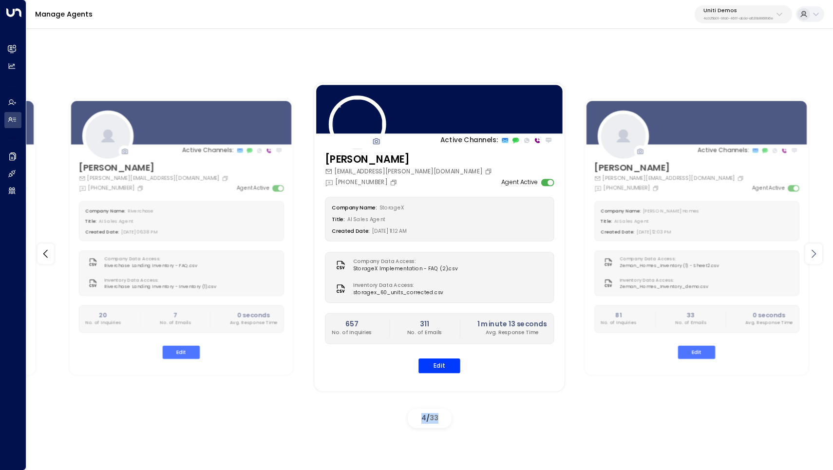
click at [820, 253] on div at bounding box center [813, 253] width 17 height 20
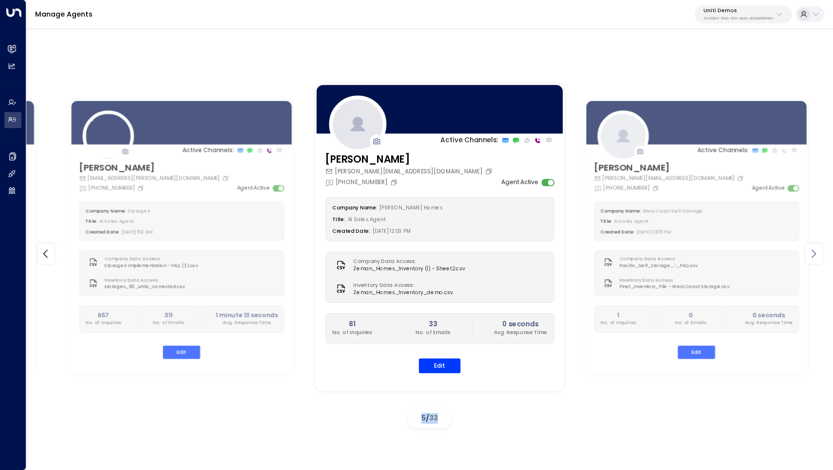
click at [820, 253] on div at bounding box center [813, 253] width 17 height 20
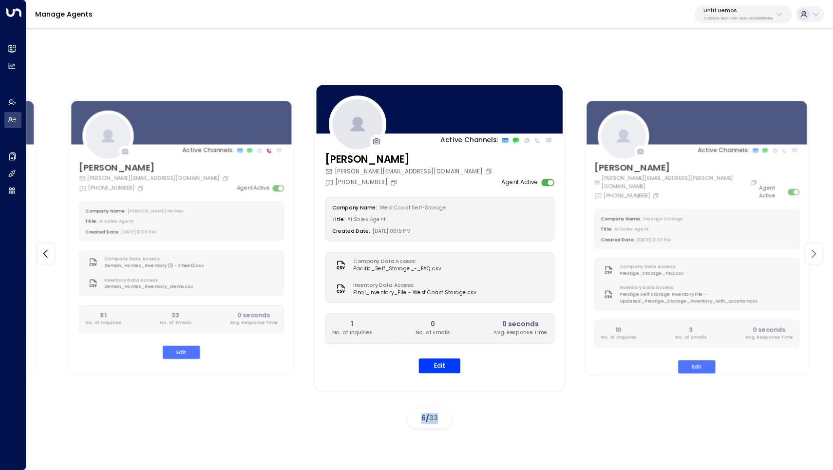
click at [820, 253] on div at bounding box center [813, 253] width 17 height 20
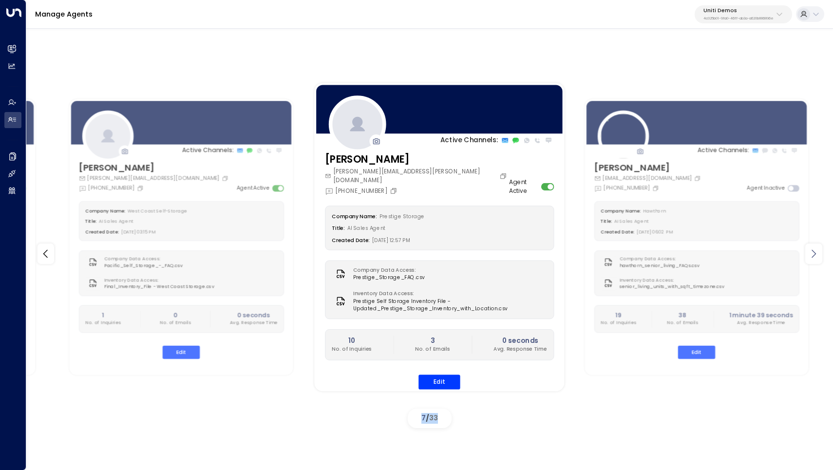
click at [820, 253] on div at bounding box center [813, 253] width 17 height 20
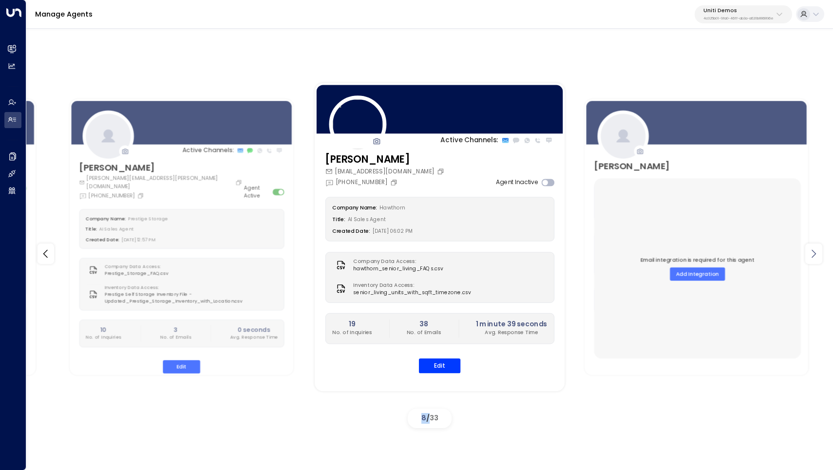
click at [820, 253] on div at bounding box center [813, 253] width 17 height 20
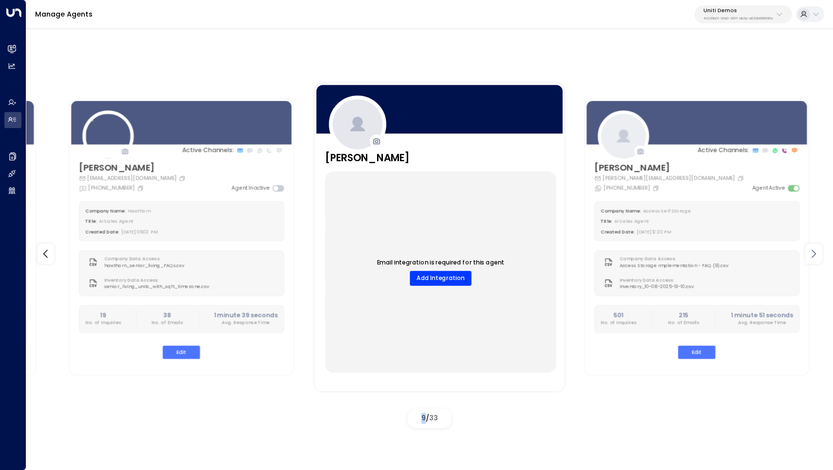
click at [820, 253] on div at bounding box center [813, 253] width 17 height 20
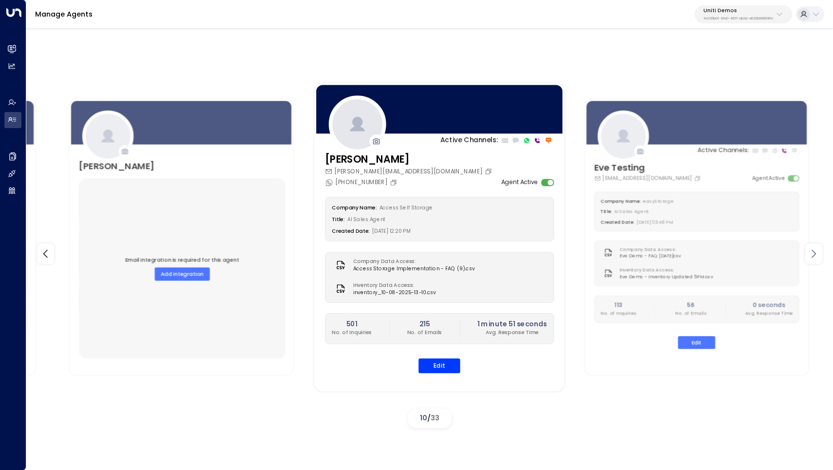
click at [820, 253] on div at bounding box center [813, 253] width 17 height 20
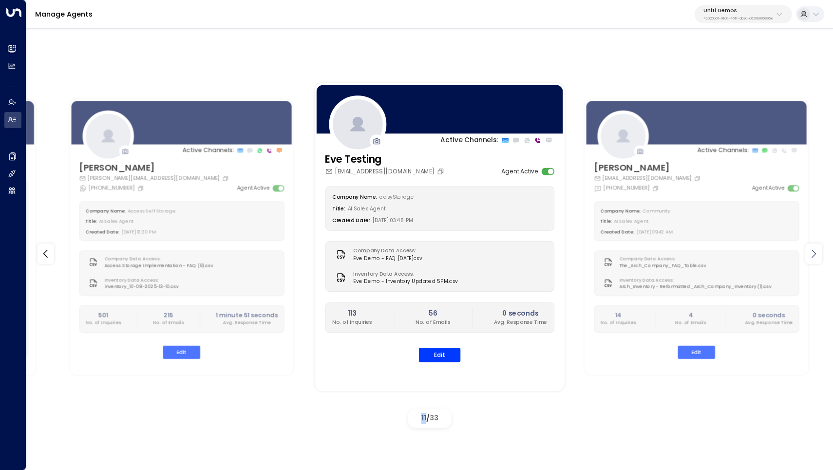
click at [820, 253] on div at bounding box center [813, 253] width 17 height 20
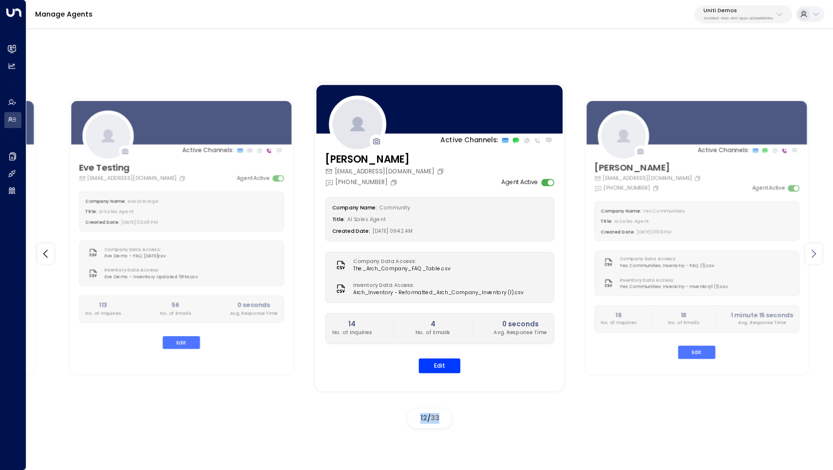
click at [820, 253] on div at bounding box center [813, 253] width 17 height 20
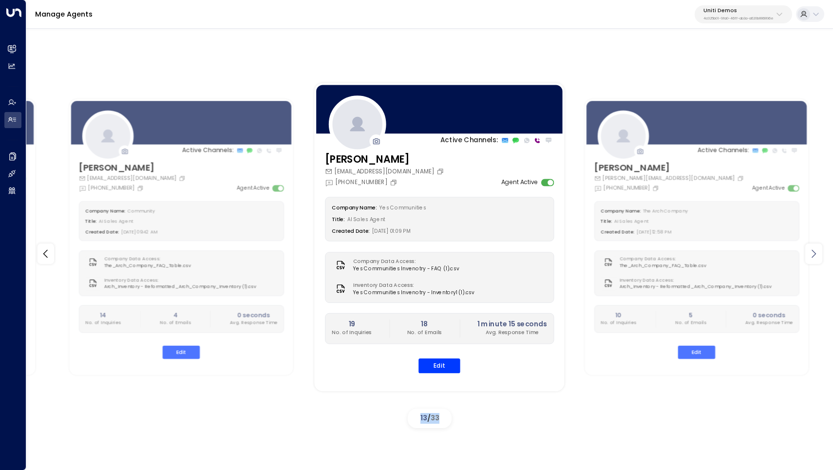
click at [820, 253] on div at bounding box center [813, 253] width 17 height 20
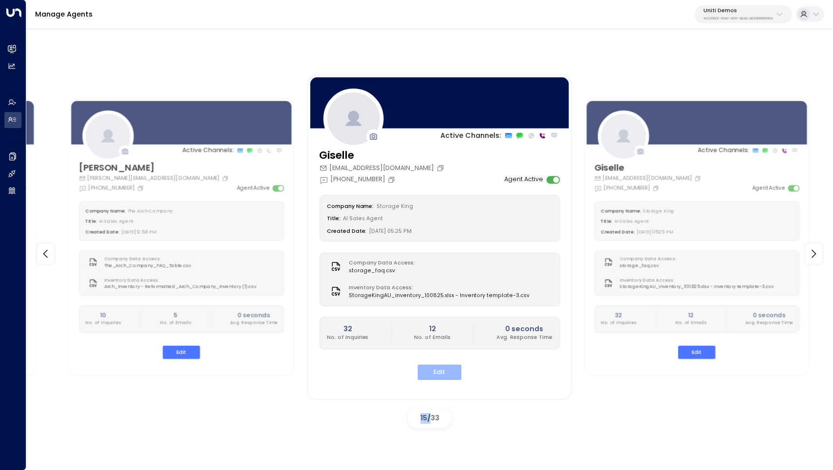
click at [442, 372] on button "Edit" at bounding box center [439, 372] width 44 height 15
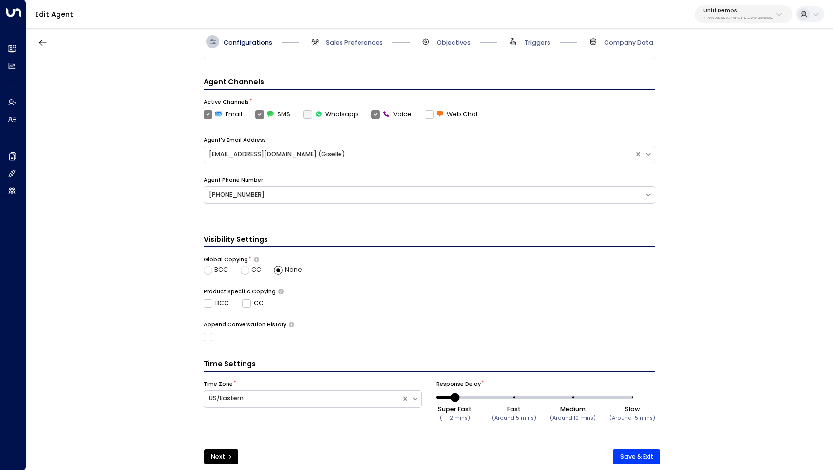
scroll to position [243, 0]
click at [399, 391] on div at bounding box center [307, 398] width 207 height 15
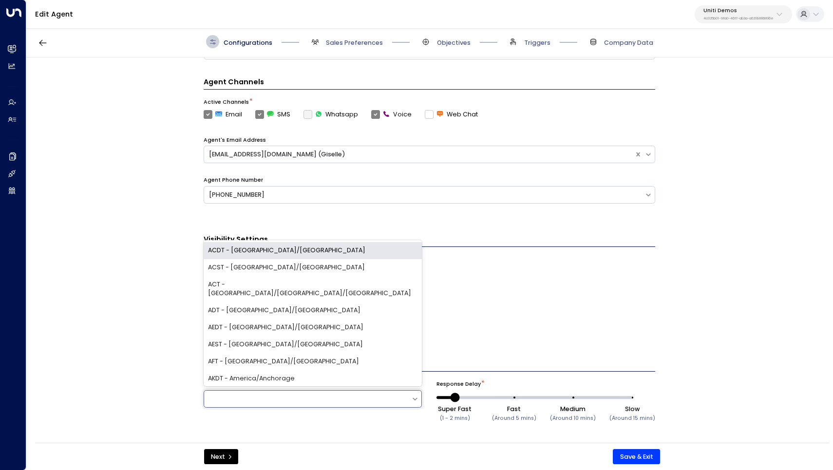
scroll to position [0, 0]
click at [254, 319] on div "AEDT - Australia/Sydney" at bounding box center [313, 327] width 219 height 17
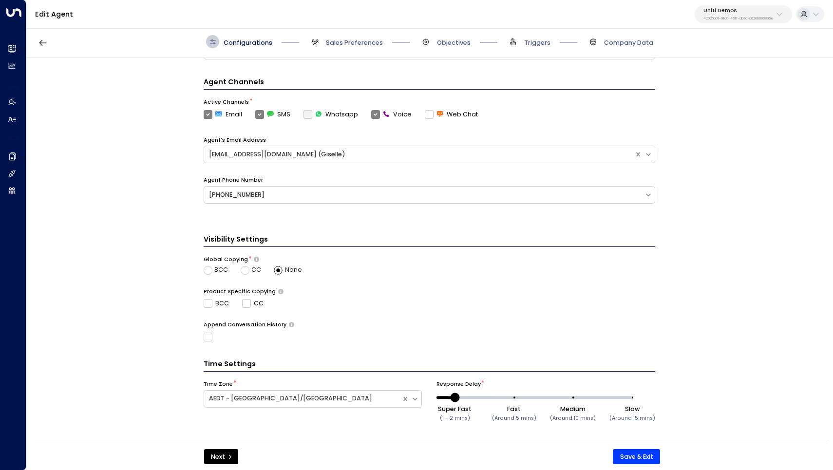
click at [421, 304] on div "BCC CC" at bounding box center [429, 303] width 451 height 9
click at [218, 458] on button "Next" at bounding box center [221, 457] width 34 height 16
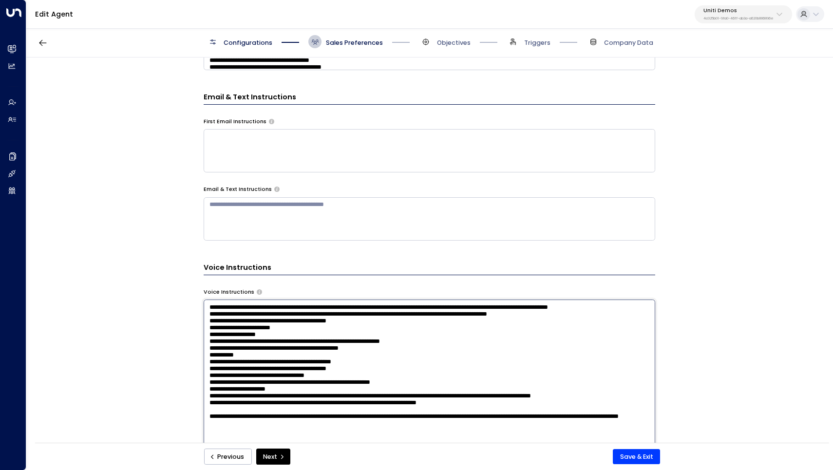
drag, startPoint x: 303, startPoint y: 302, endPoint x: 175, endPoint y: 289, distance: 128.7
click at [175, 289] on div "**********" at bounding box center [428, 252] width 805 height 391
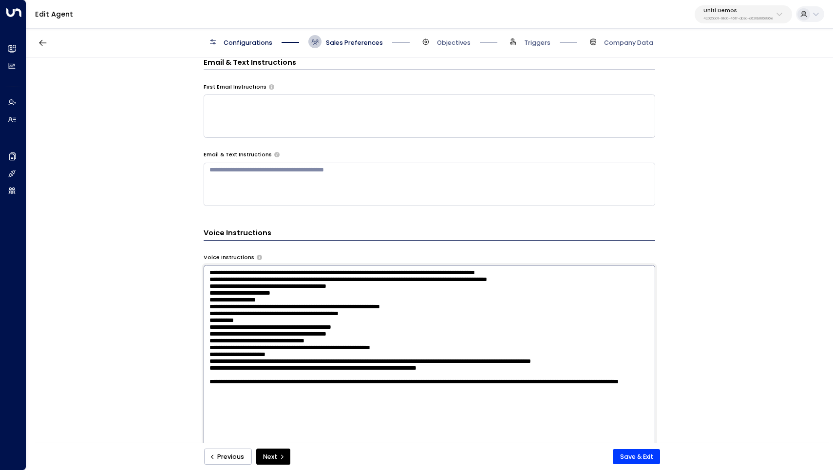
scroll to position [465, 0]
type textarea "**********"
click at [624, 456] on button "Save & Exit" at bounding box center [636, 457] width 47 height 16
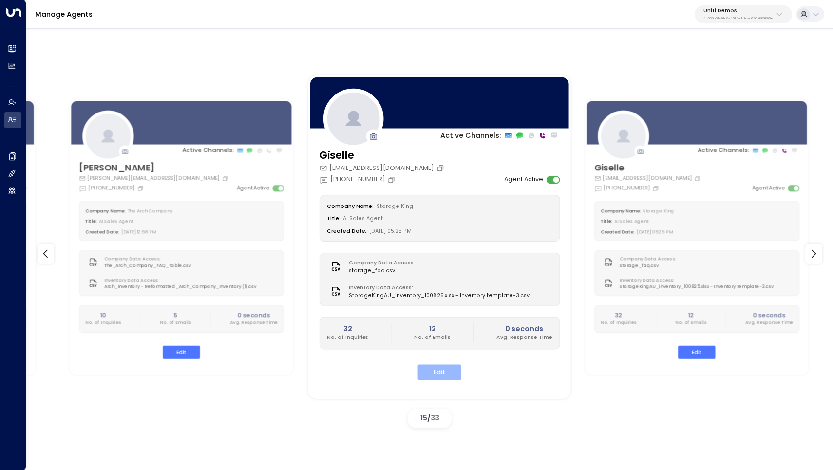
click at [436, 369] on button "Edit" at bounding box center [439, 372] width 44 height 15
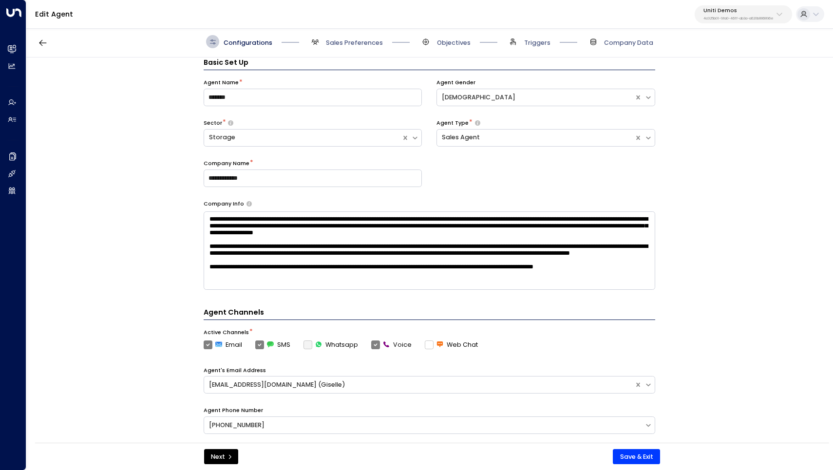
scroll to position [9, 0]
click at [332, 58] on h3 "Basic Set Up" at bounding box center [429, 63] width 451 height 13
click at [341, 42] on span "Sales Preferences" at bounding box center [354, 42] width 57 height 9
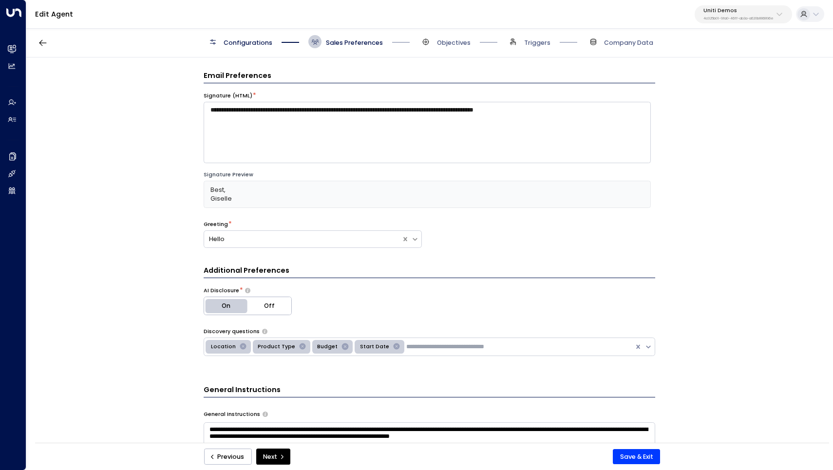
scroll to position [0, 0]
click at [112, 214] on div "**********" at bounding box center [428, 252] width 805 height 391
click at [633, 460] on button "Save & Exit" at bounding box center [636, 457] width 47 height 16
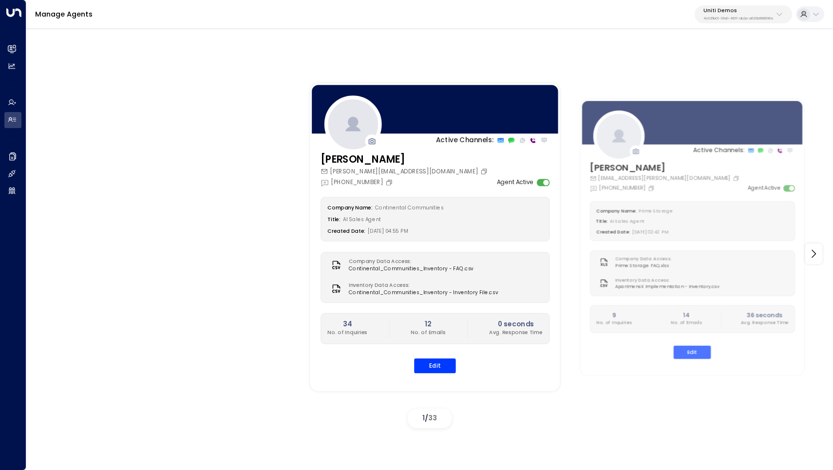
click at [218, 198] on div "Active Channels: Carey [EMAIL_ADDRESS][PERSON_NAME][DOMAIN_NAME] [PHONE_NUMBER]…" at bounding box center [429, 253] width 763 height 357
